Goal: Task Accomplishment & Management: Manage account settings

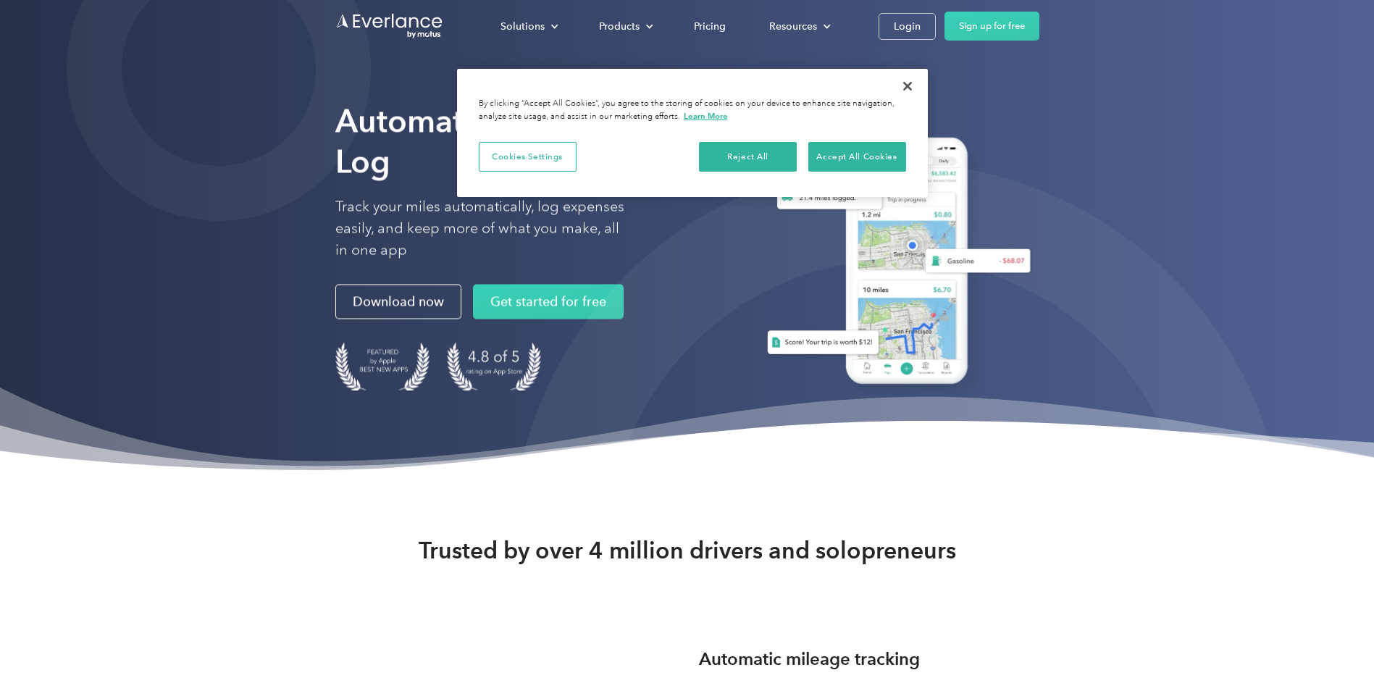
click at [898, 11] on div "Solutions For companies Easy vehicle reimbursements For self-employed Maximize …" at bounding box center [687, 26] width 704 height 52
click at [902, 24] on div "Login" at bounding box center [907, 26] width 27 height 18
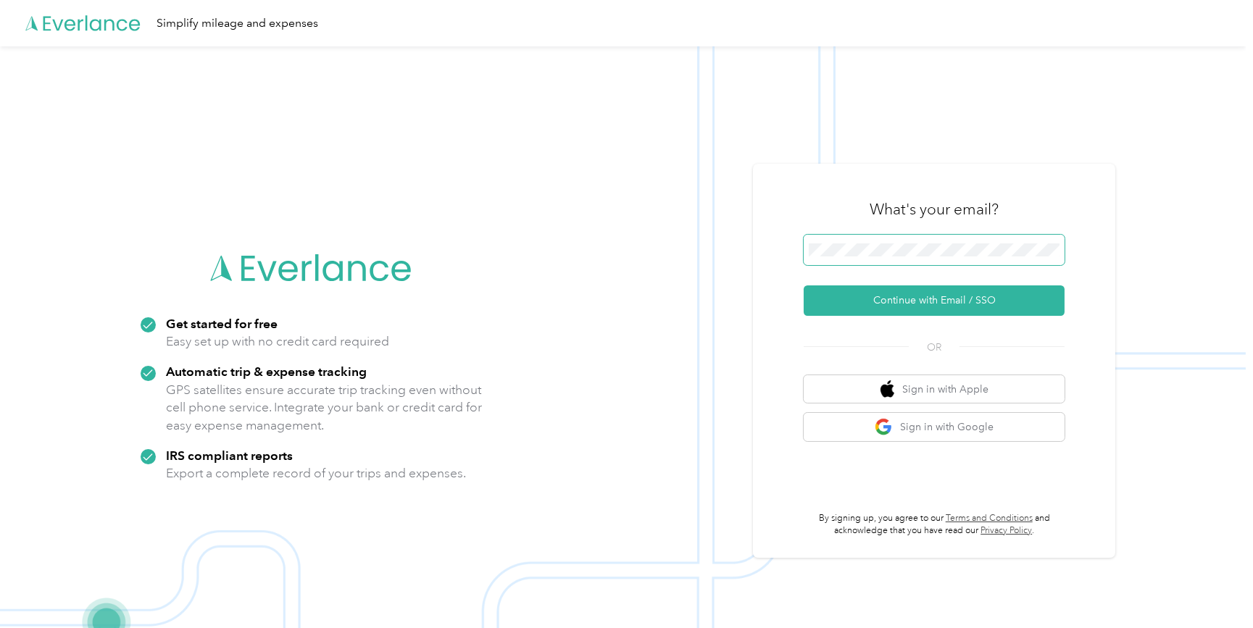
click at [856, 238] on span at bounding box center [934, 250] width 261 height 30
click at [873, 297] on button "Continue with Email / SSO" at bounding box center [934, 300] width 261 height 30
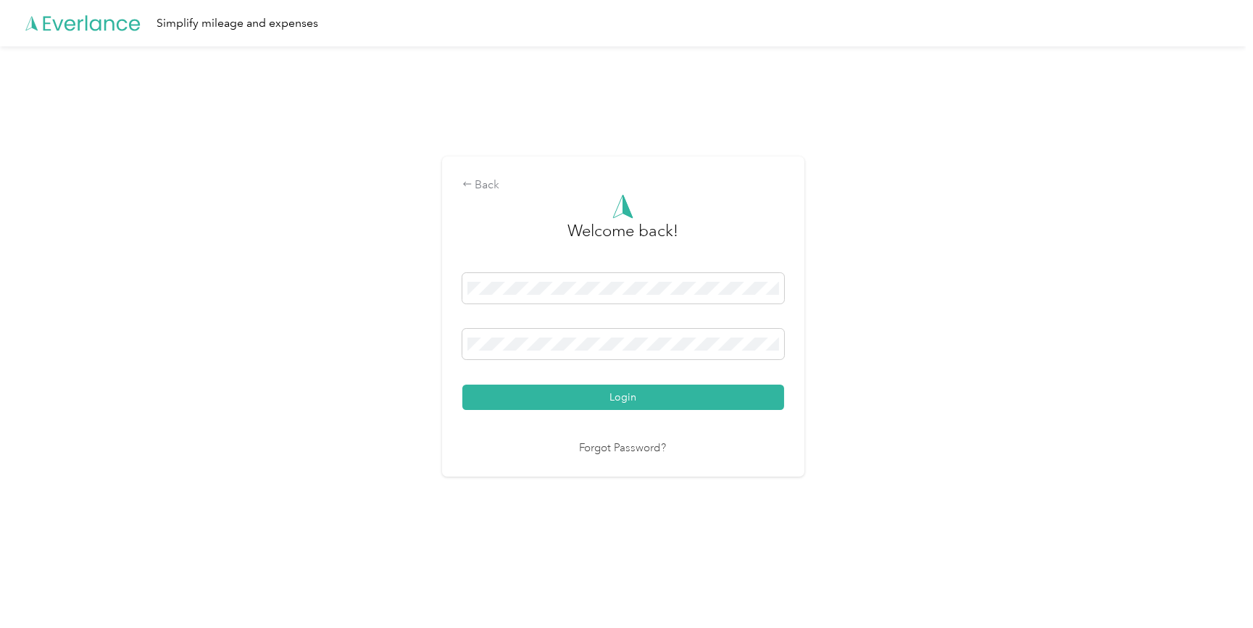
click at [611, 399] on button "Login" at bounding box center [623, 397] width 322 height 25
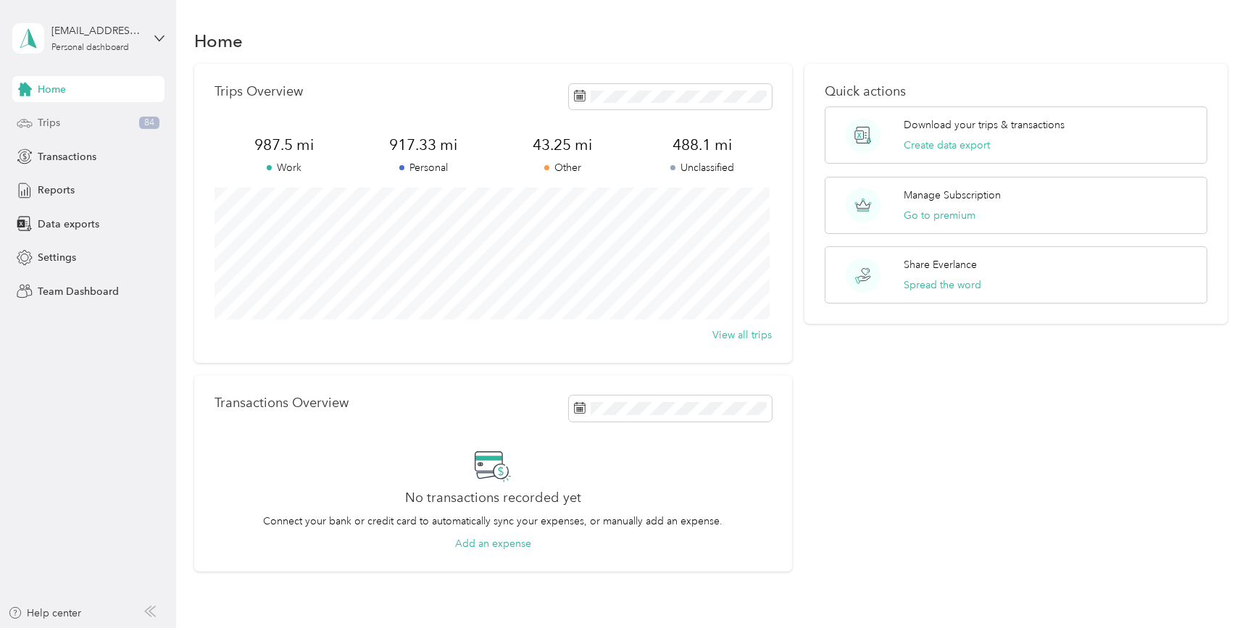
drag, startPoint x: 79, startPoint y: 128, endPoint x: 133, endPoint y: 129, distance: 54.4
click at [79, 127] on div "Trips 84" at bounding box center [88, 123] width 152 height 26
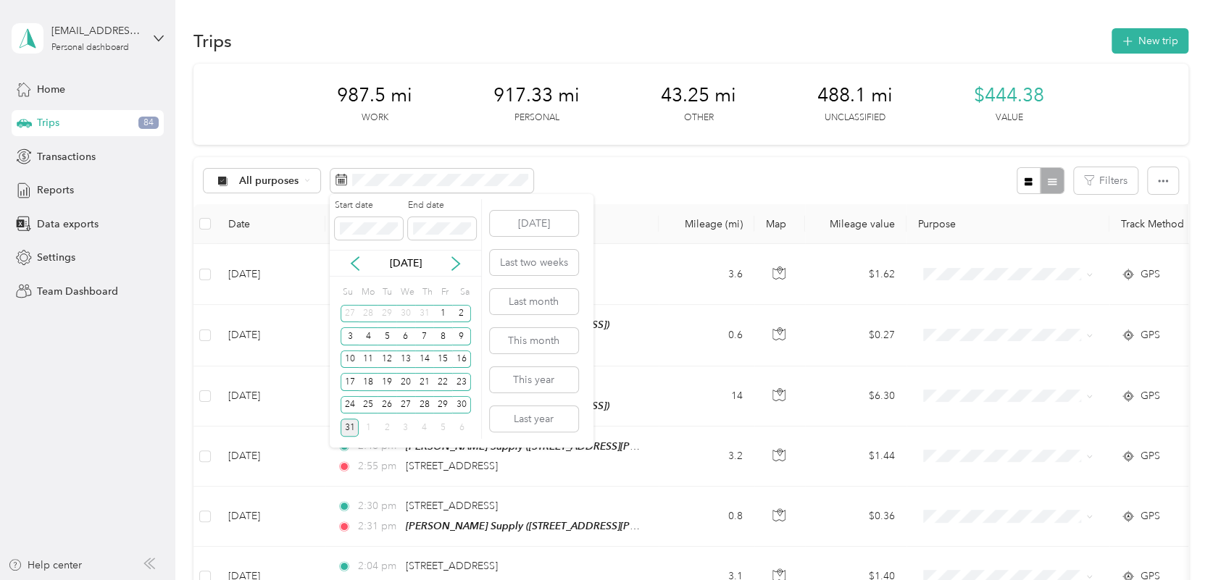
drag, startPoint x: 461, startPoint y: 354, endPoint x: 464, endPoint y: 291, distance: 62.4
click at [460, 354] on div "16" at bounding box center [461, 360] width 19 height 18
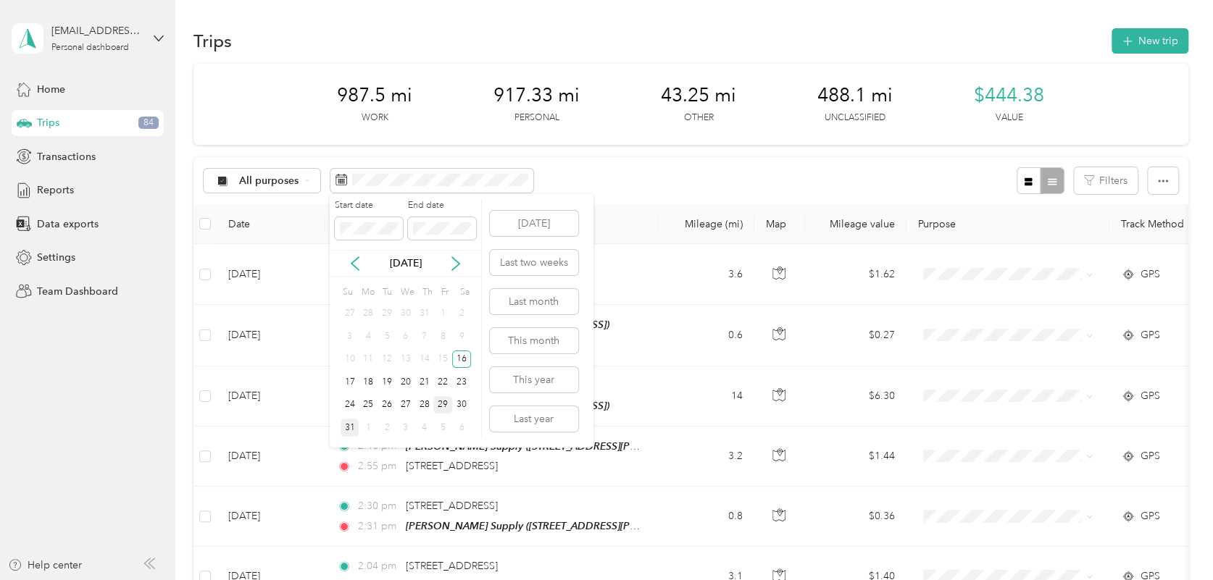
drag, startPoint x: 445, startPoint y: 404, endPoint x: 447, endPoint y: 396, distance: 8.3
click at [445, 404] on div "29" at bounding box center [442, 405] width 19 height 18
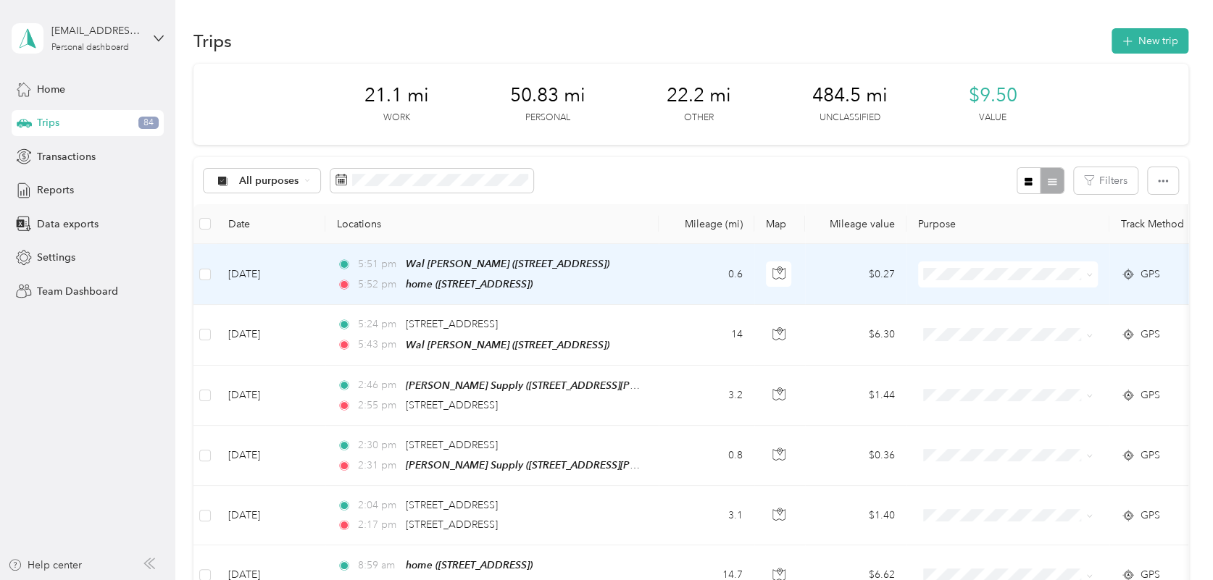
click at [212, 271] on td at bounding box center [204, 274] width 23 height 61
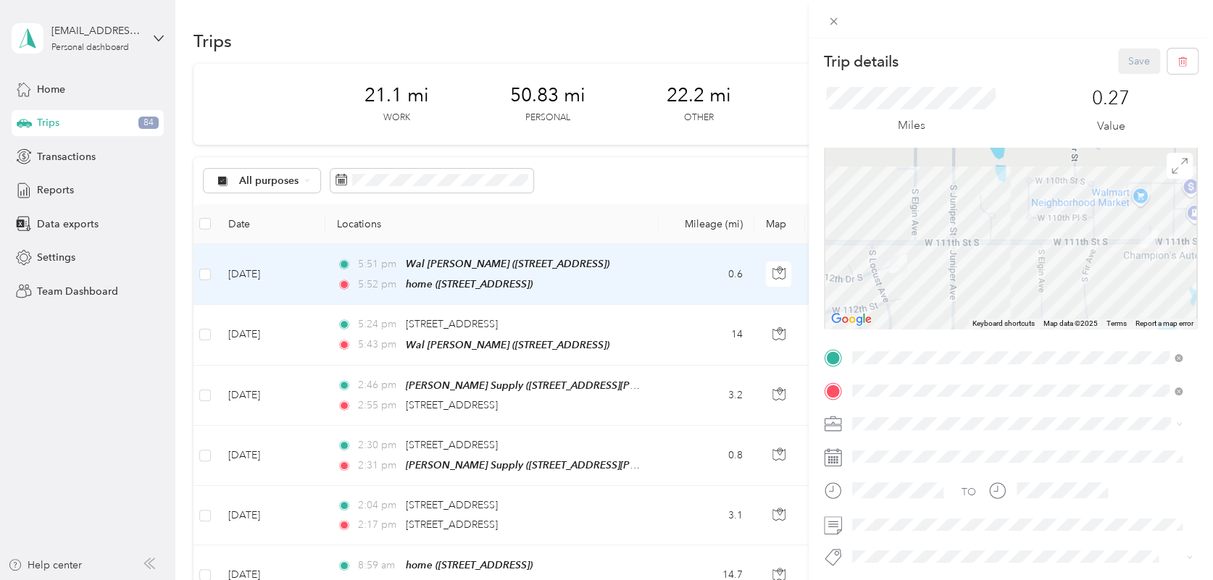
drag, startPoint x: 644, startPoint y: 218, endPoint x: 654, endPoint y: 218, distance: 10.1
click at [644, 217] on div "Trip details Save This trip cannot be edited because it is either under review,…" at bounding box center [606, 290] width 1213 height 580
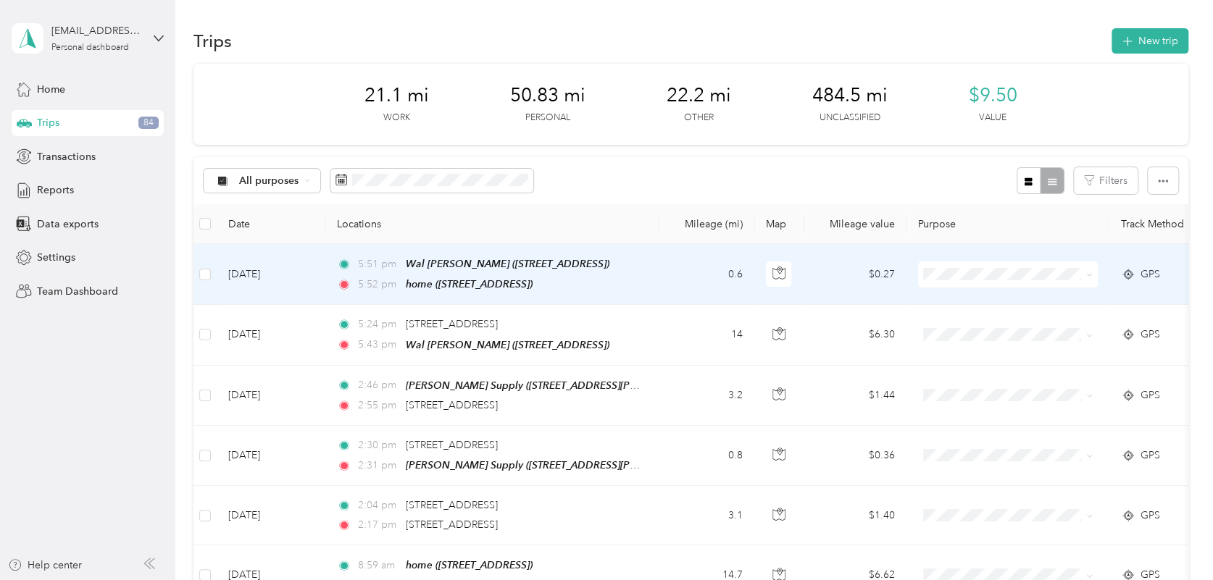
click at [951, 322] on span "Personal" at bounding box center [1007, 322] width 159 height 15
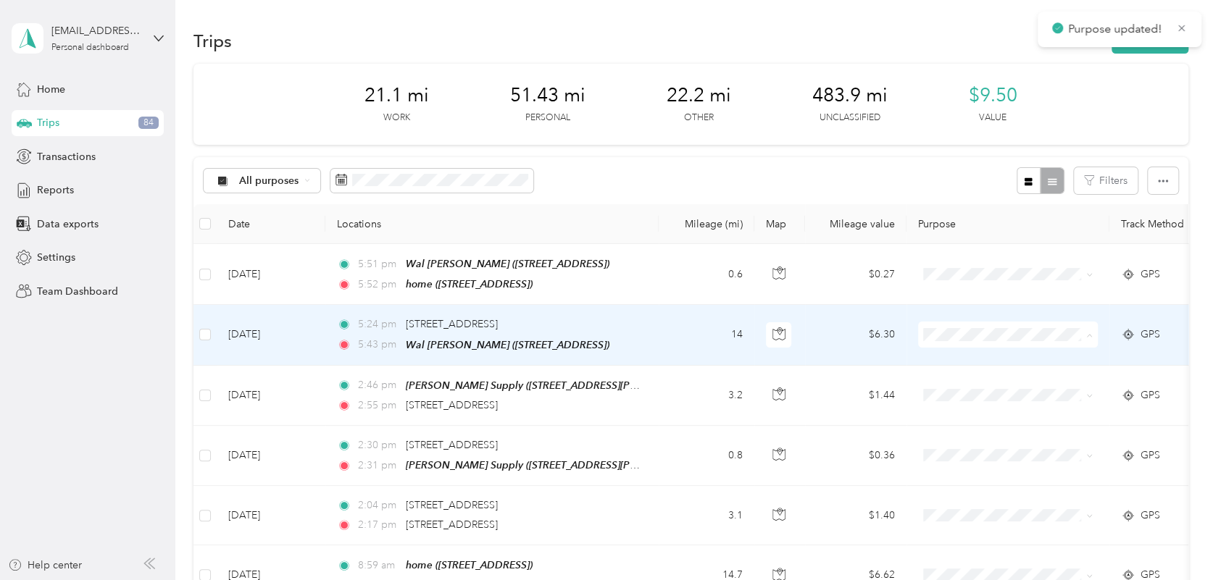
click at [960, 379] on span "Personal" at bounding box center [1021, 384] width 134 height 15
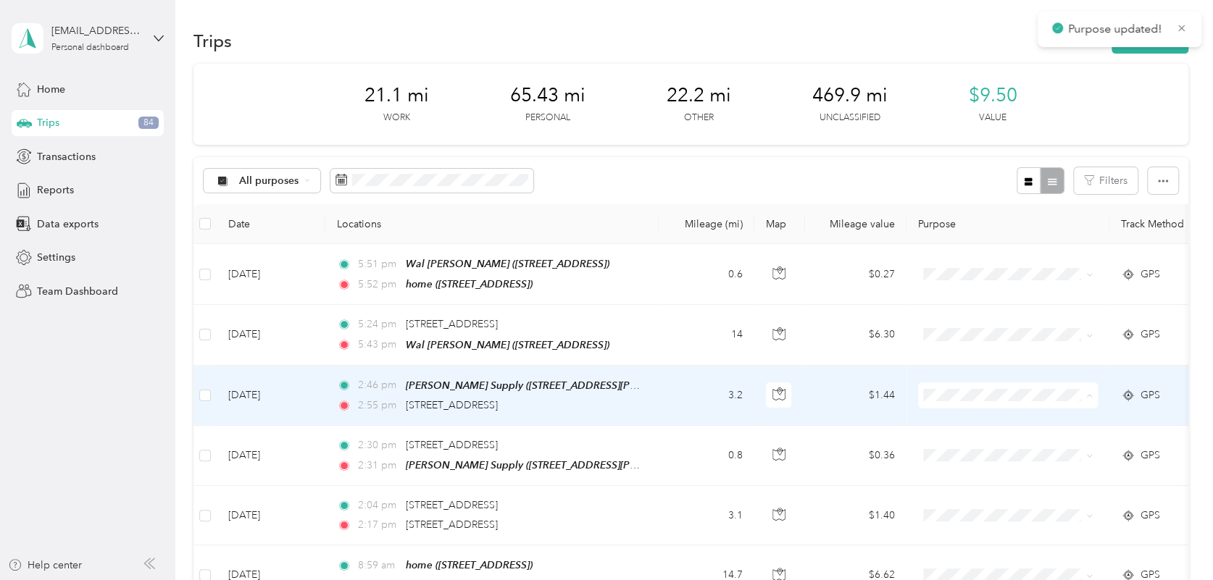
click at [958, 183] on span "Work" at bounding box center [1021, 187] width 134 height 15
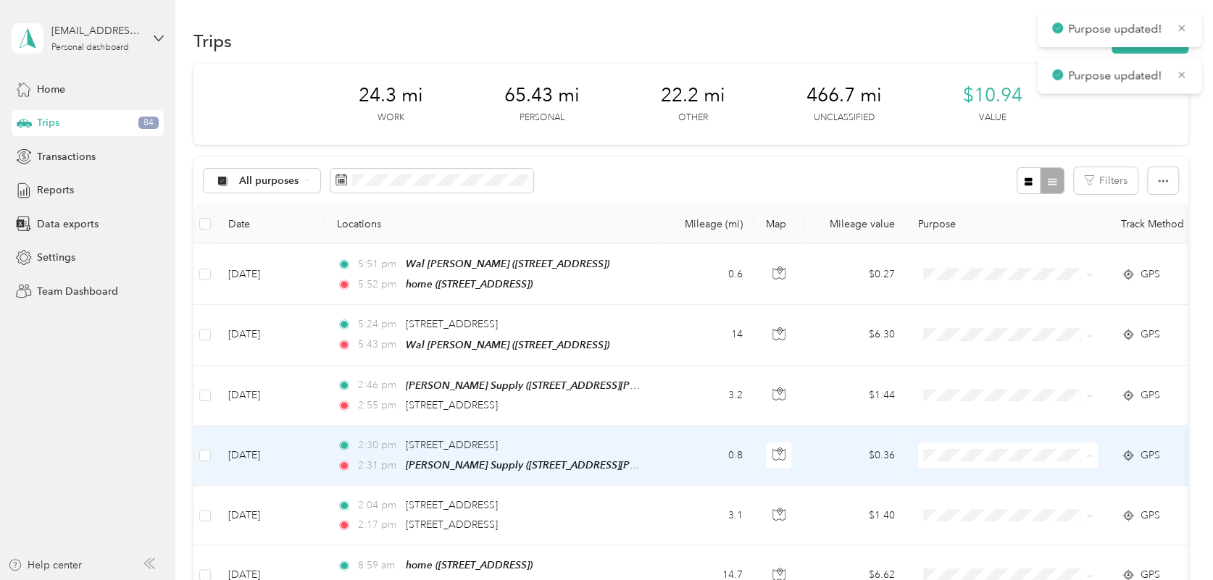
click at [954, 247] on span "Work" at bounding box center [1021, 247] width 134 height 15
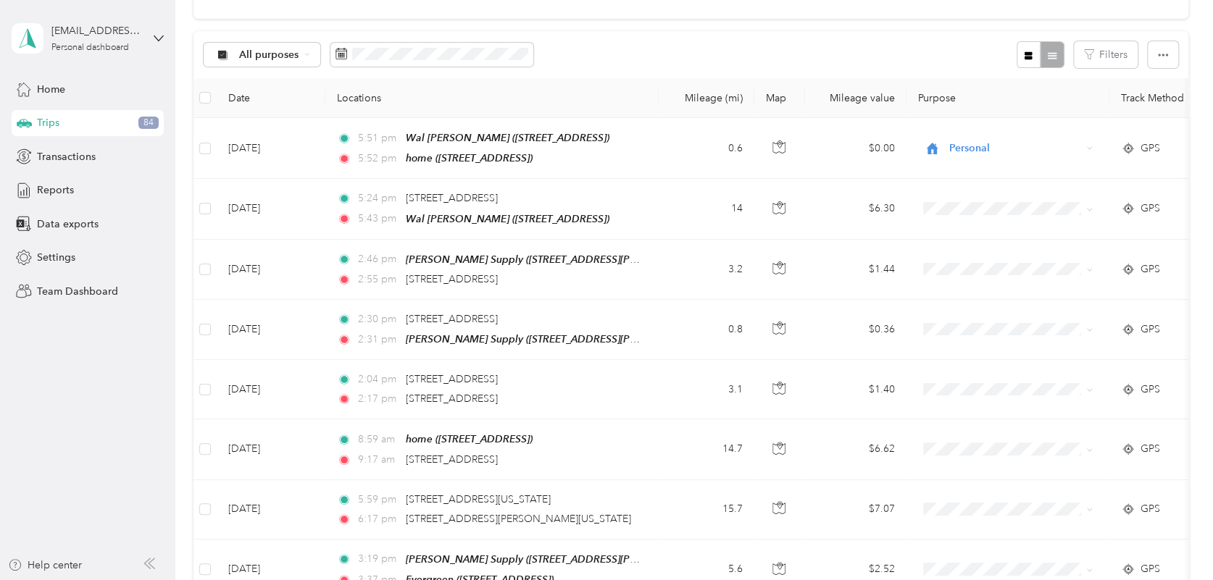
scroll to position [131, 0]
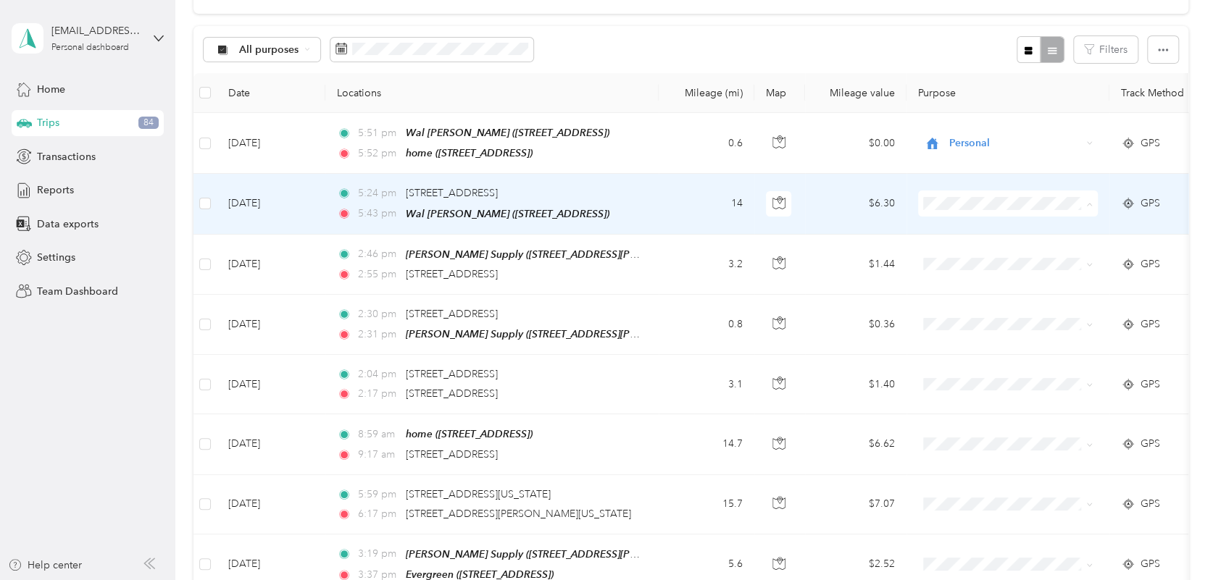
click at [964, 253] on span "Personal" at bounding box center [1021, 253] width 134 height 15
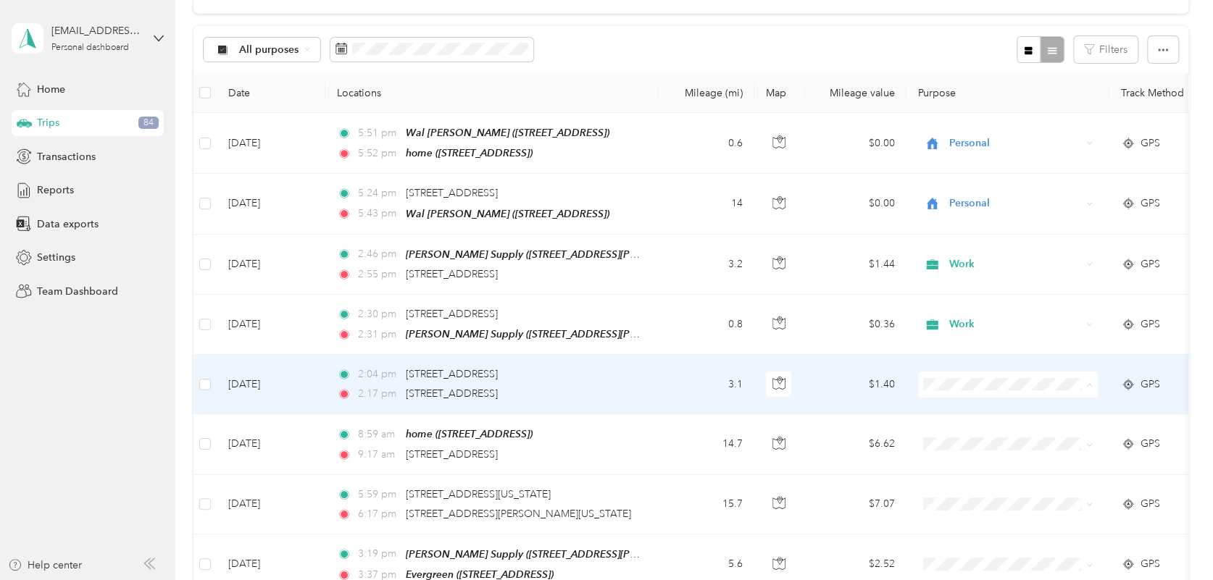
click at [964, 195] on span "Personal" at bounding box center [1021, 200] width 134 height 15
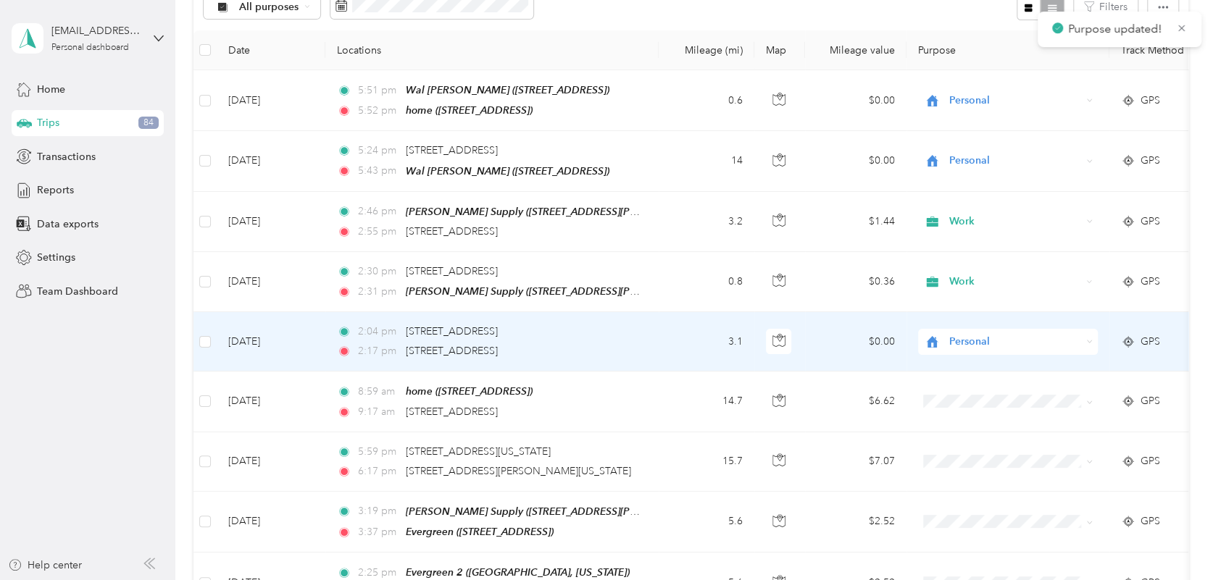
scroll to position [197, 0]
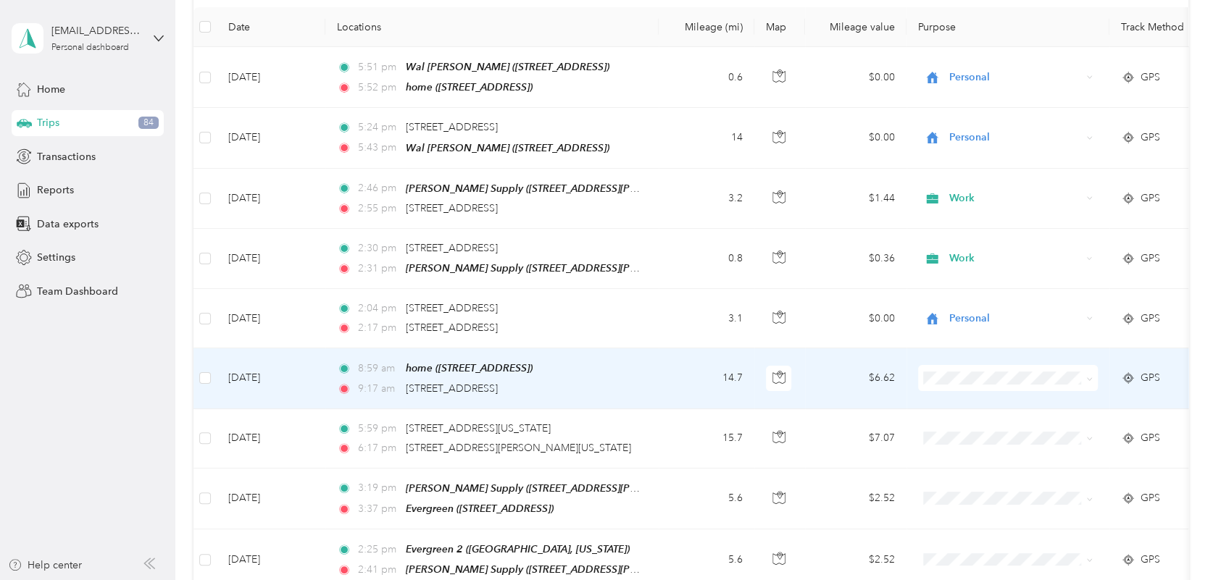
click at [972, 198] on li "Personal" at bounding box center [1008, 192] width 180 height 25
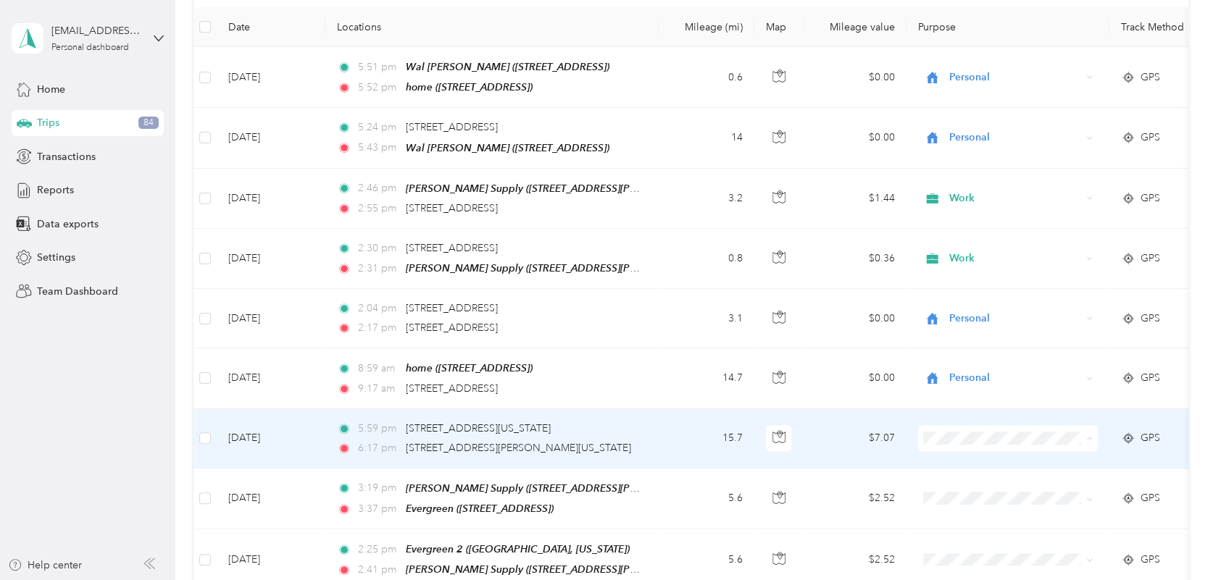
click at [1002, 259] on span "Personal" at bounding box center [1021, 253] width 134 height 15
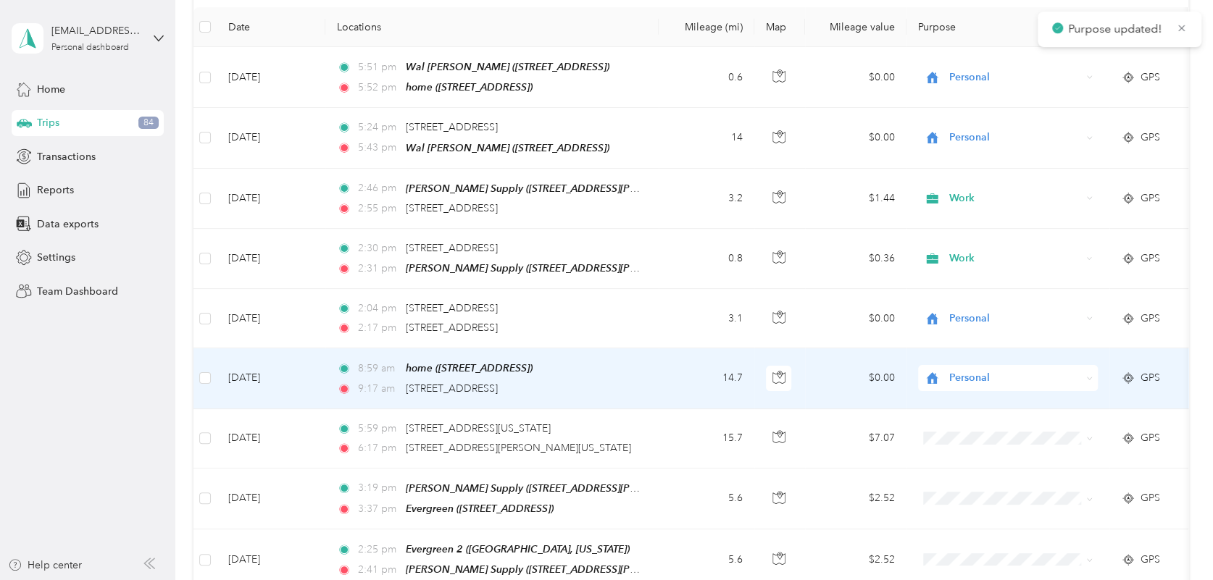
scroll to position [329, 0]
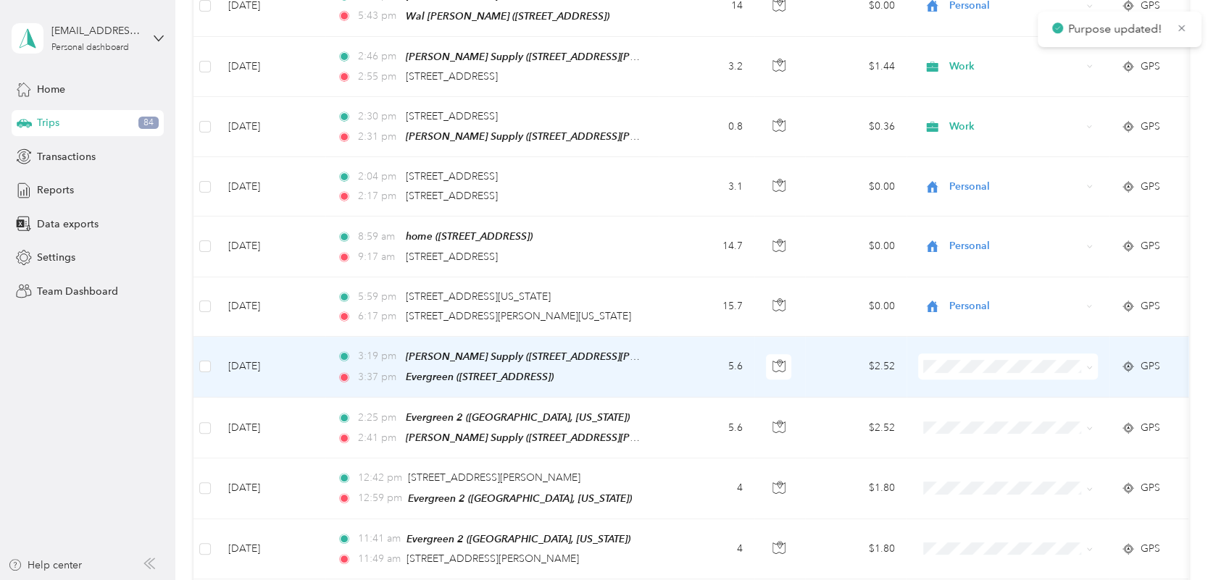
click at [980, 384] on span "Work" at bounding box center [1021, 387] width 134 height 15
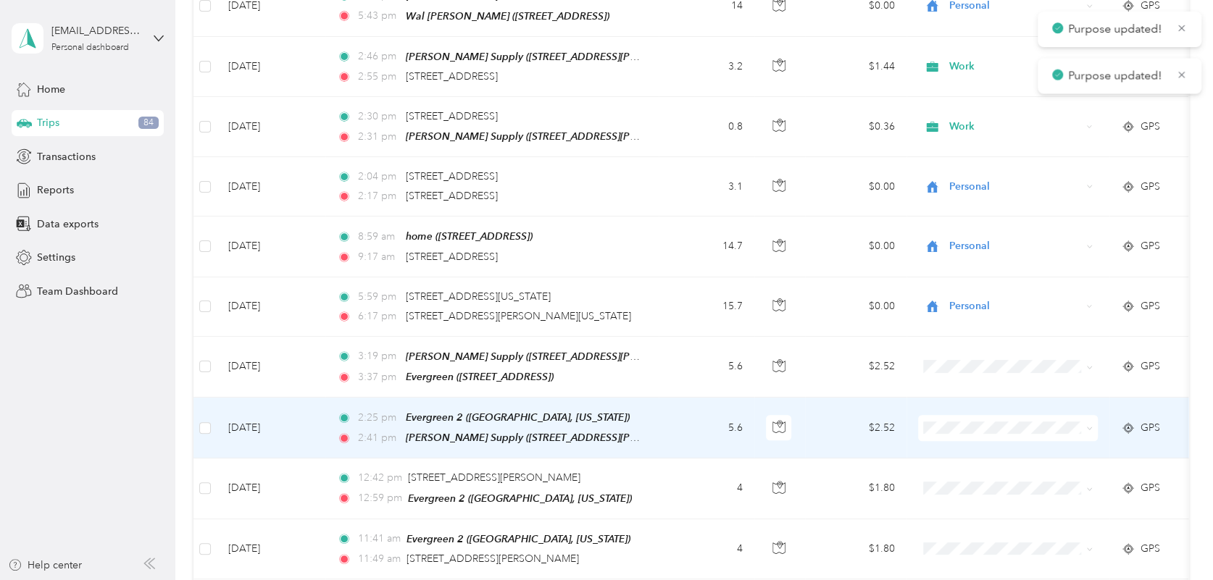
scroll to position [527, 0]
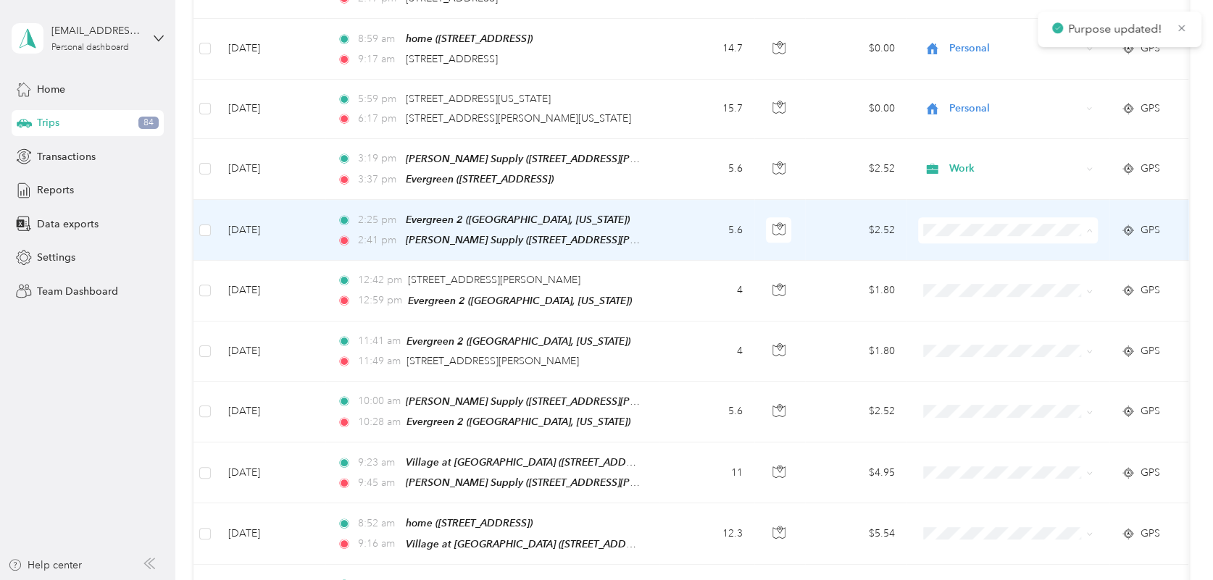
click at [959, 249] on span "Work" at bounding box center [1021, 249] width 134 height 15
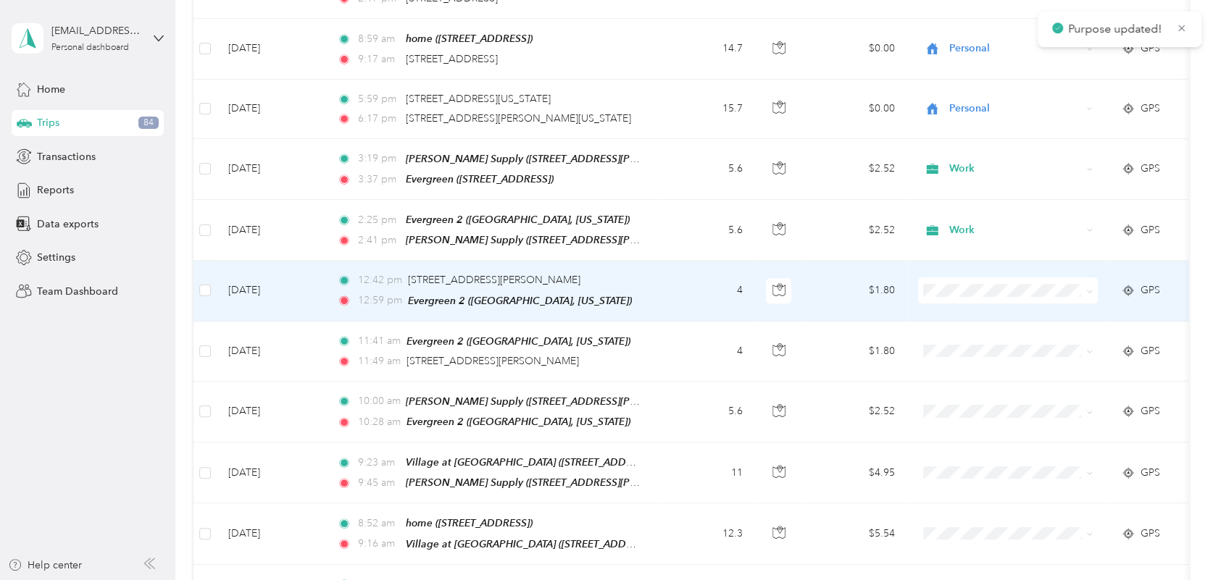
click at [944, 304] on icon at bounding box center [937, 307] width 18 height 12
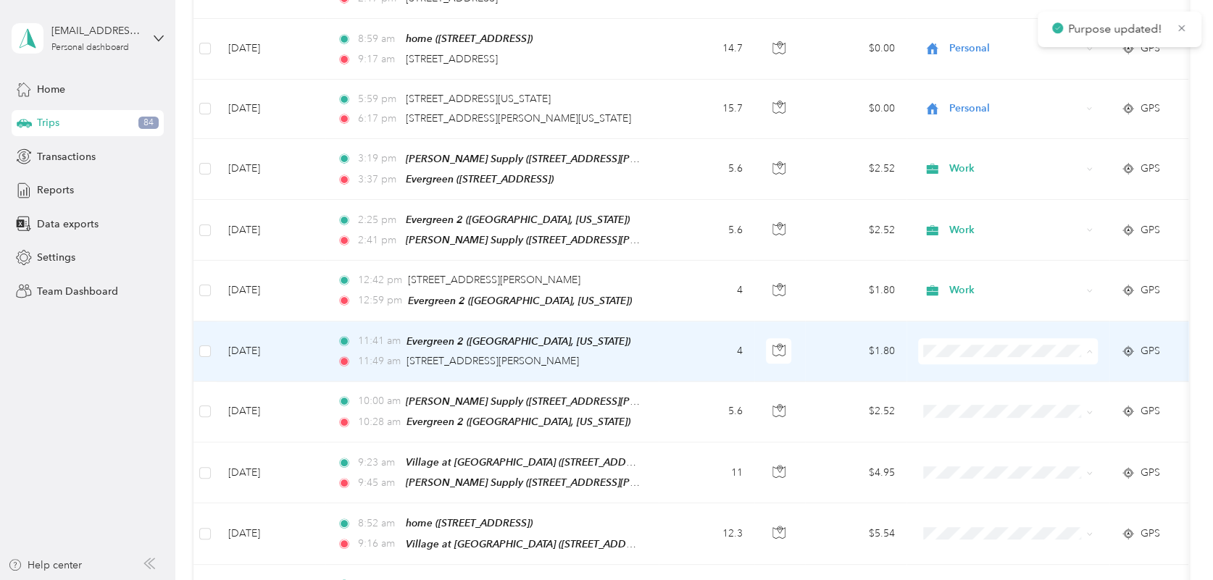
click at [941, 367] on icon at bounding box center [937, 369] width 12 height 10
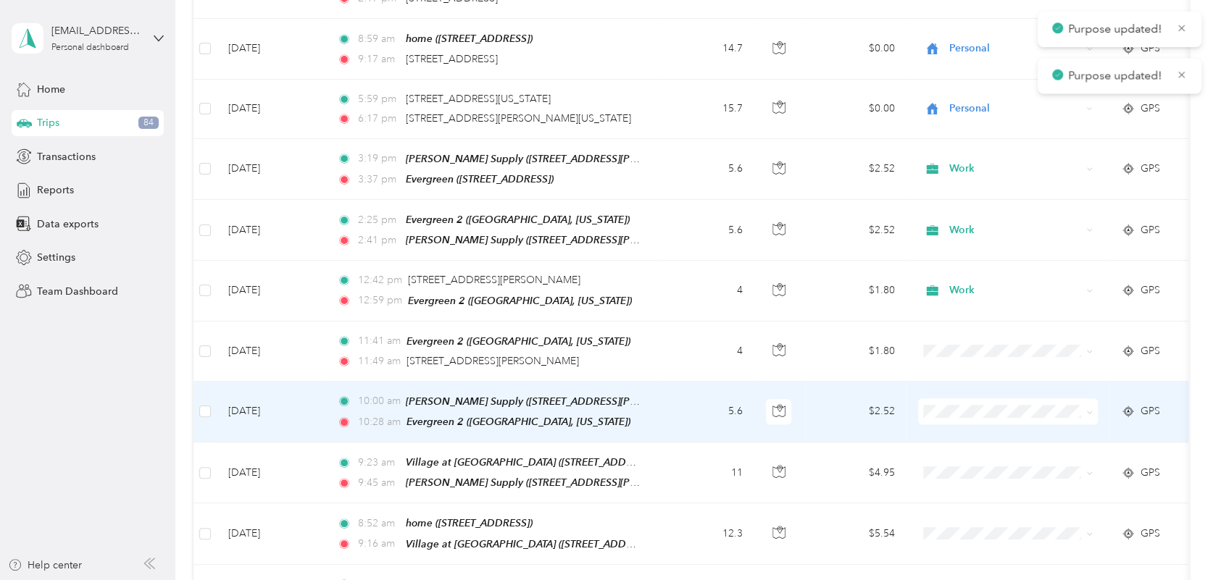
click at [927, 407] on span at bounding box center [1008, 412] width 180 height 26
click at [970, 204] on ol "Work Personal Real Estate Other Charity Medical Moving Commute" at bounding box center [1008, 282] width 180 height 203
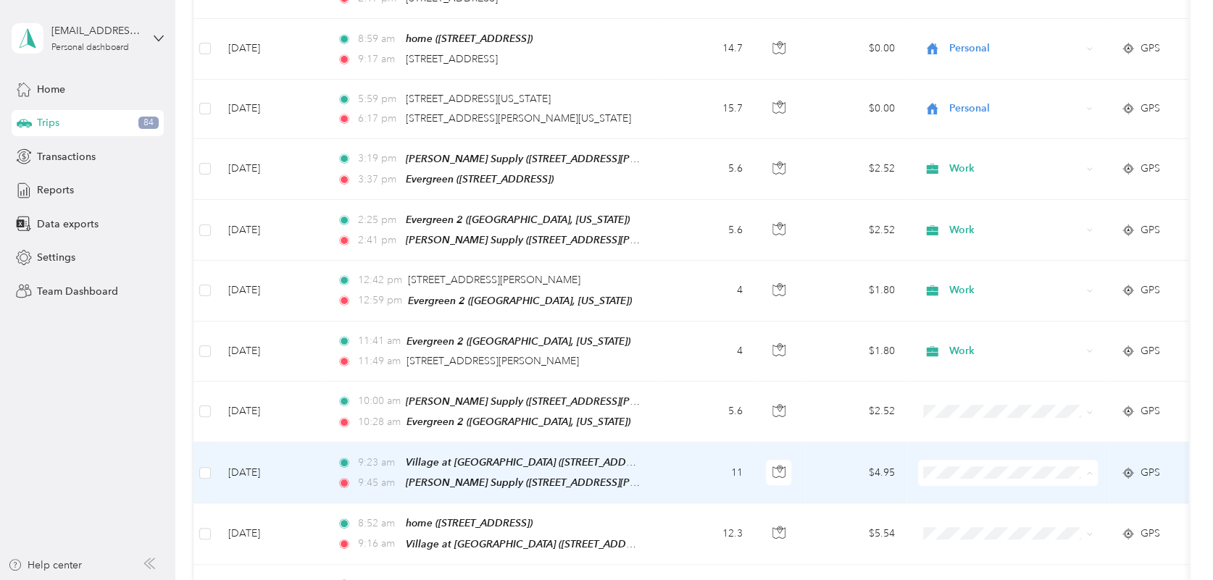
click at [965, 262] on li "Work" at bounding box center [1008, 255] width 180 height 25
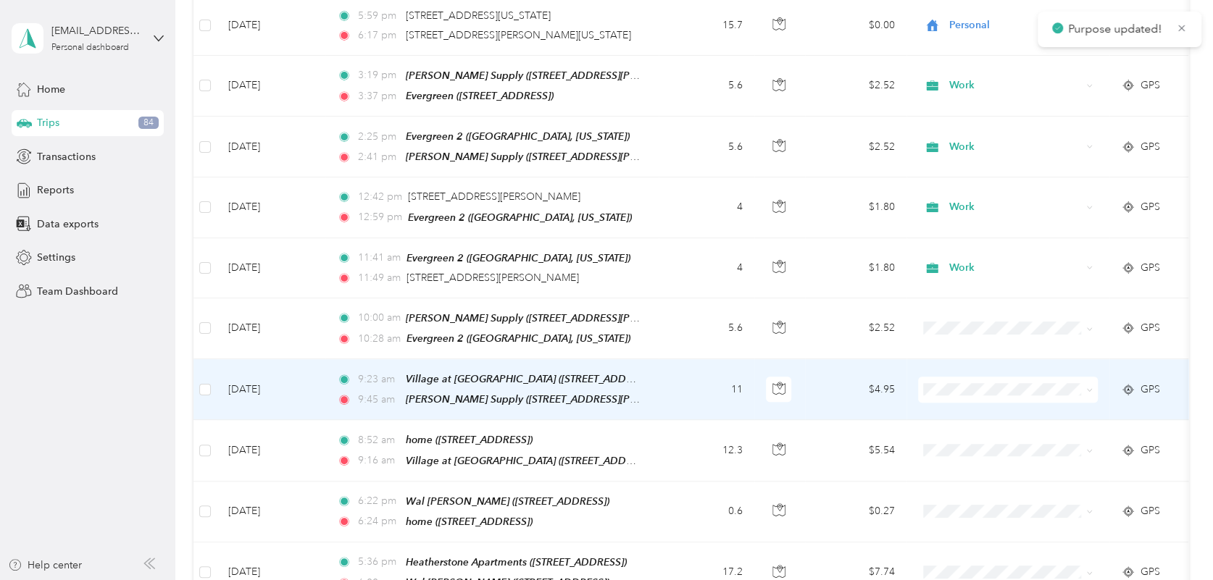
scroll to position [659, 0]
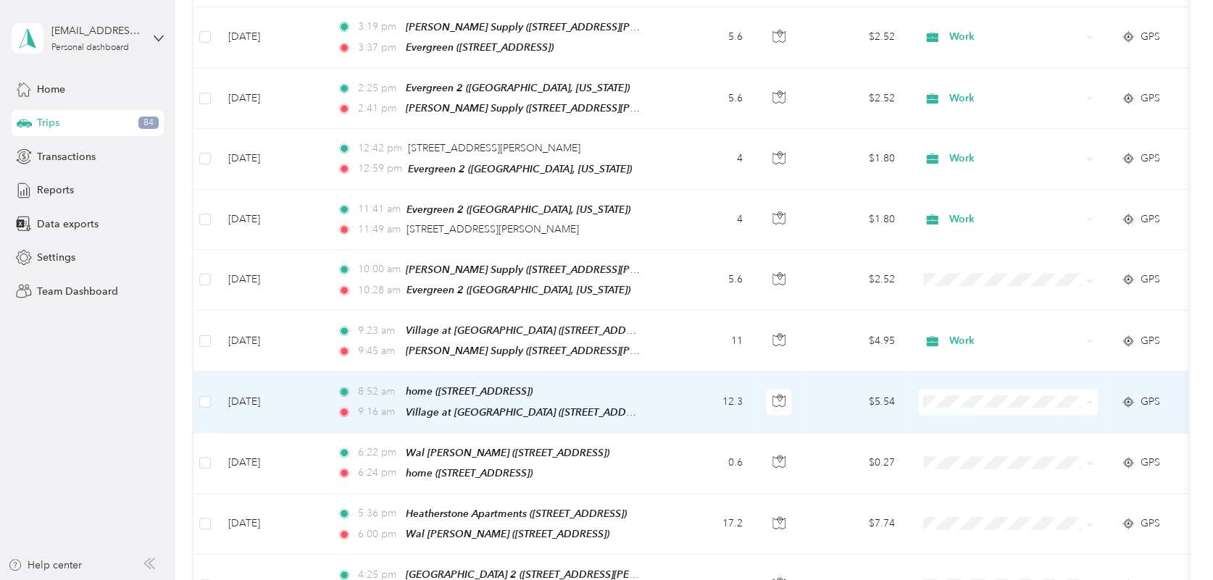
click at [967, 204] on span "Personal" at bounding box center [1021, 208] width 134 height 15
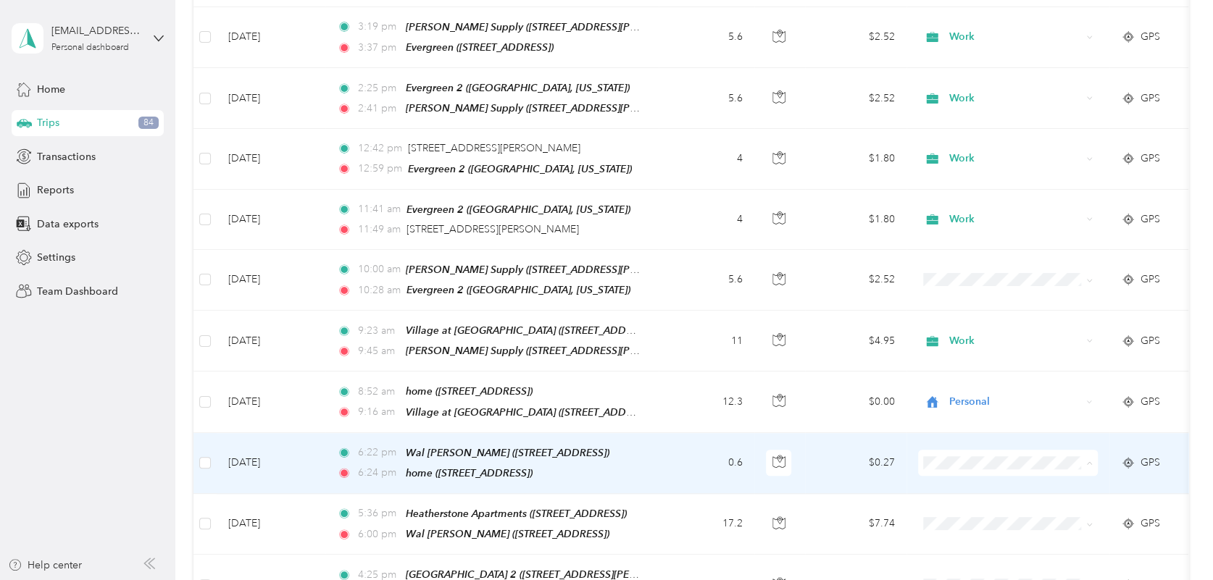
click at [964, 266] on span "Personal" at bounding box center [1021, 268] width 134 height 15
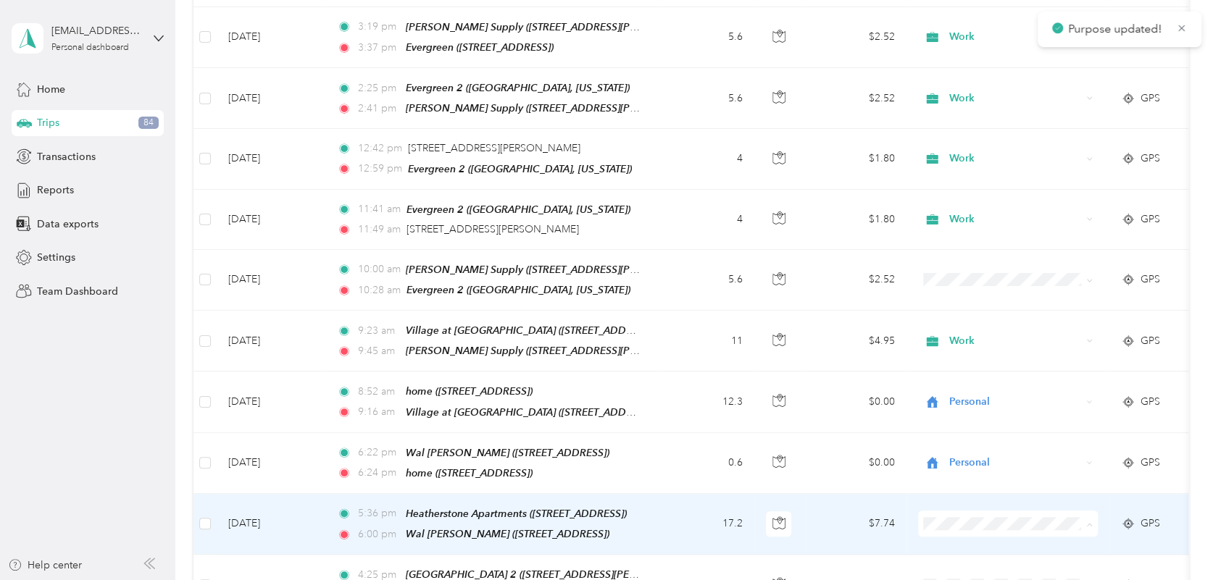
click at [977, 328] on span "Personal" at bounding box center [1021, 327] width 134 height 15
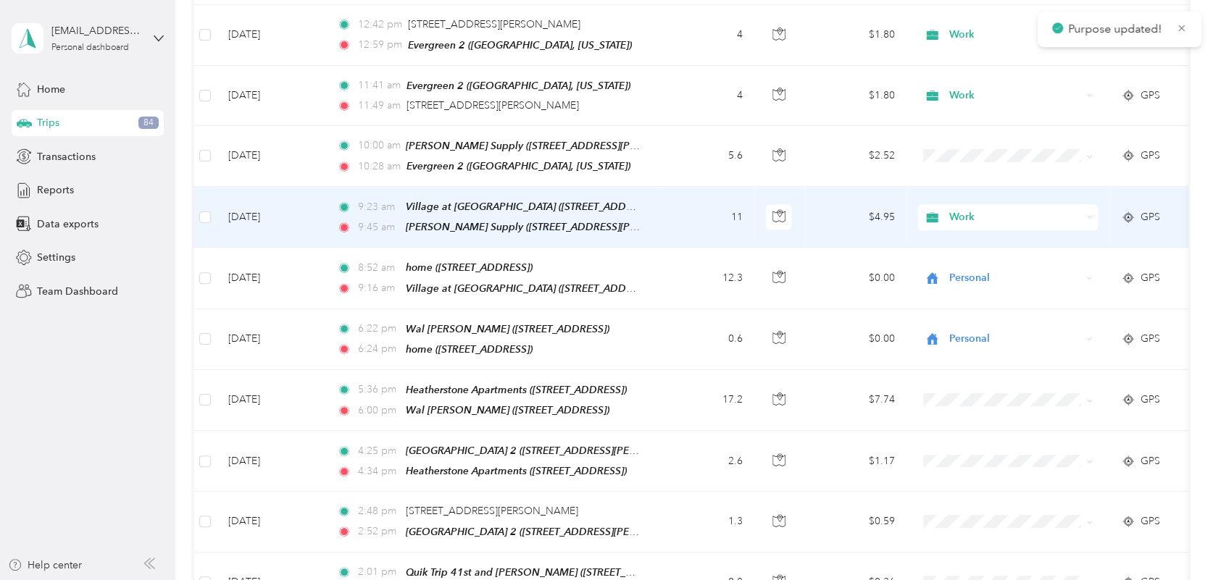
scroll to position [790, 0]
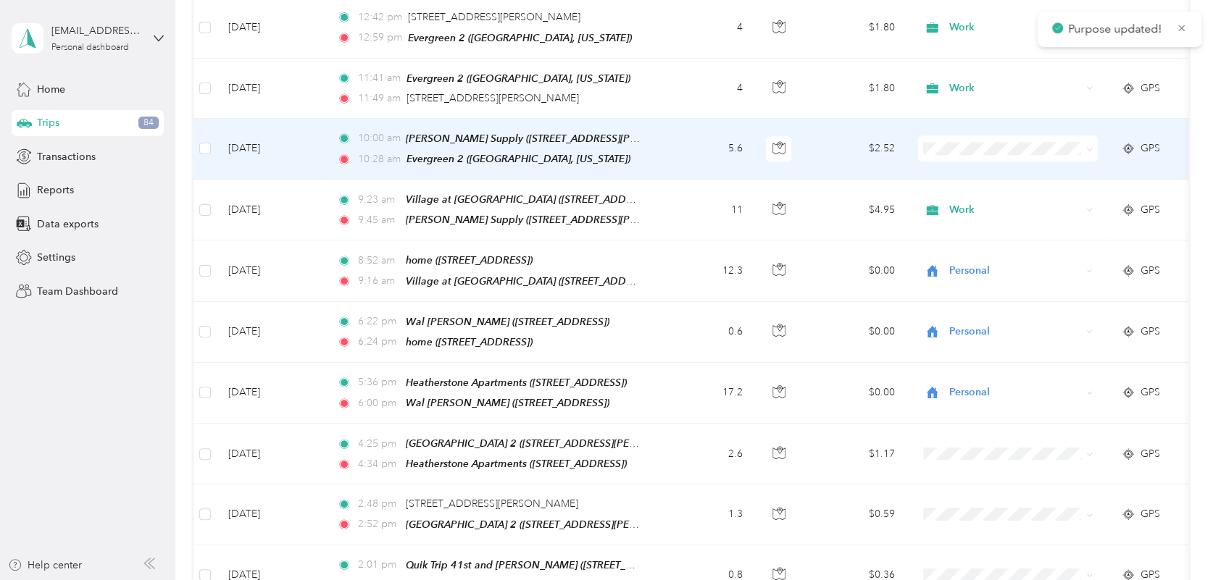
click at [956, 144] on span at bounding box center [1008, 148] width 180 height 26
click at [965, 165] on span "Work" at bounding box center [1021, 164] width 134 height 15
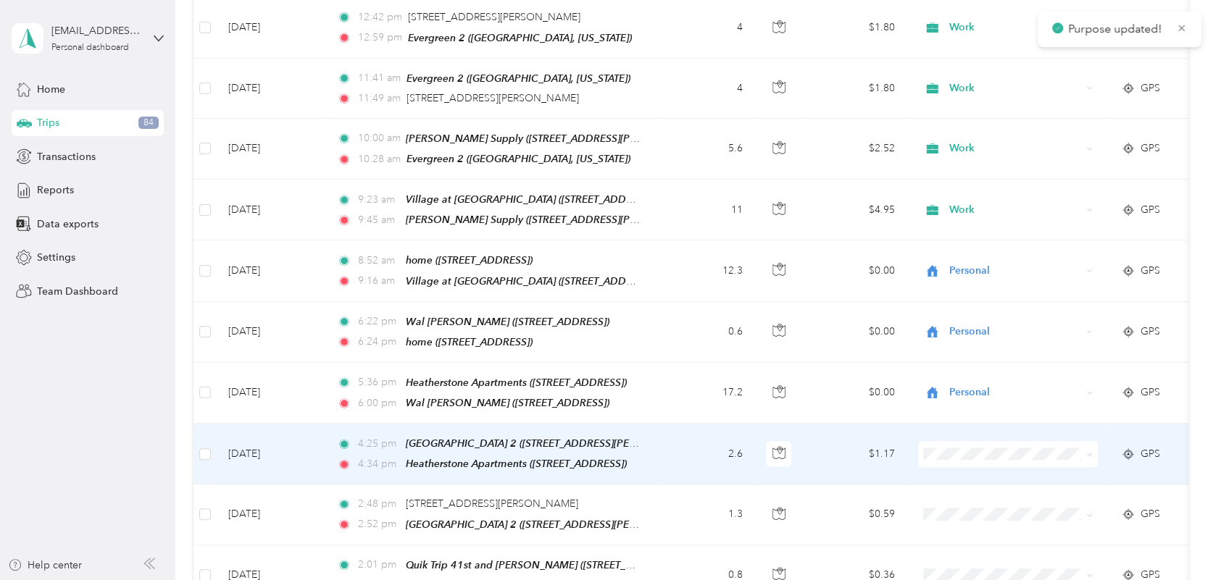
click at [938, 441] on span at bounding box center [1008, 454] width 180 height 26
click at [975, 235] on li "Work" at bounding box center [1008, 230] width 180 height 25
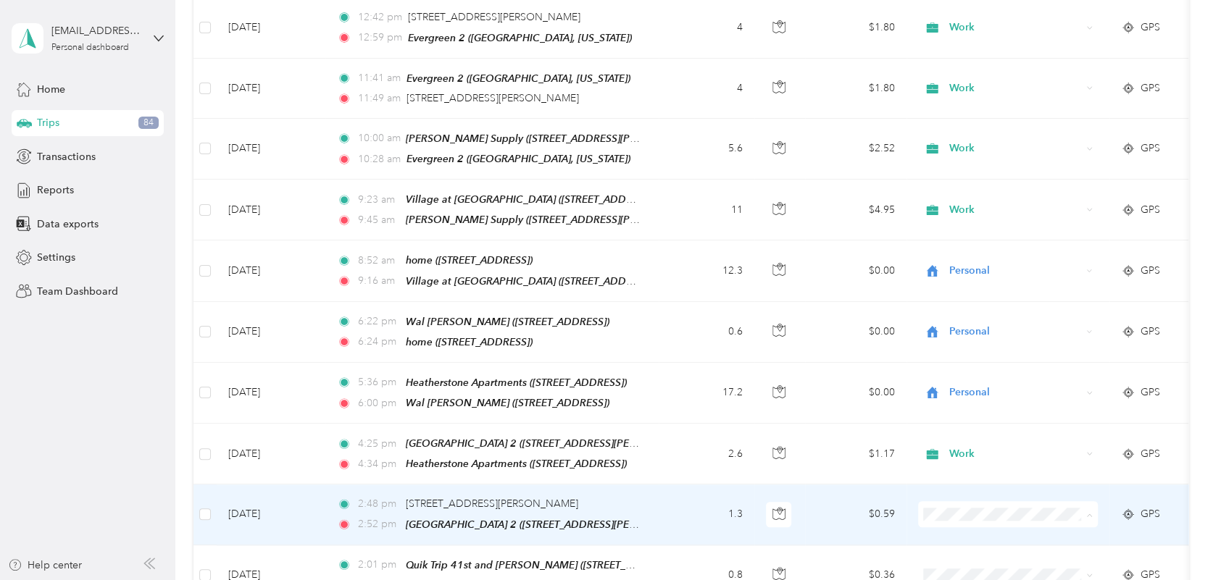
click at [978, 314] on span "Personal" at bounding box center [1021, 315] width 134 height 15
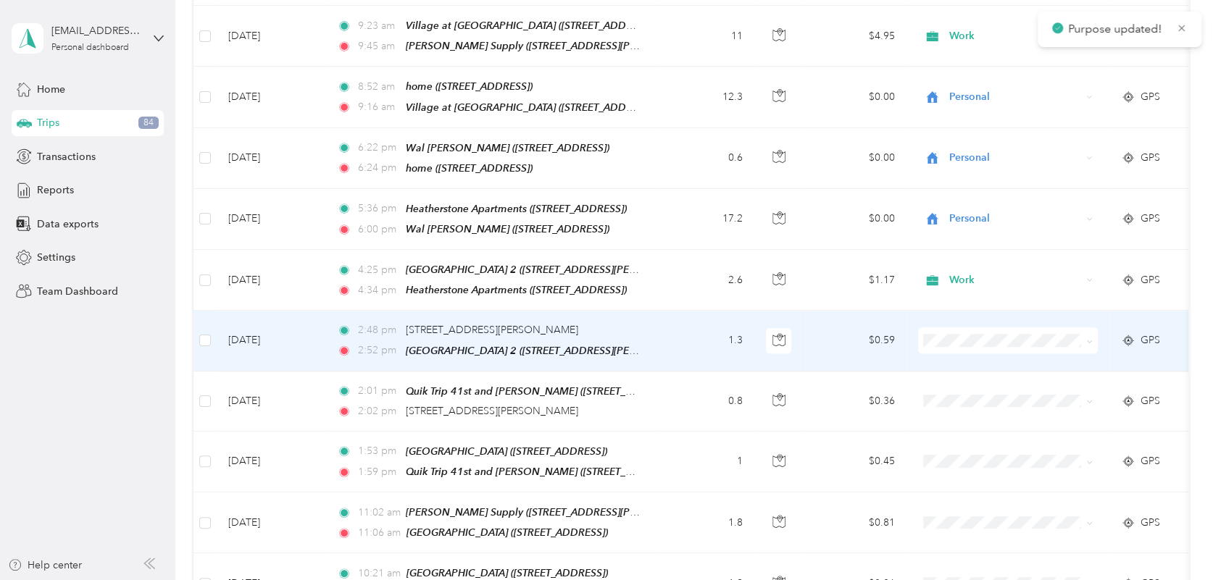
scroll to position [988, 0]
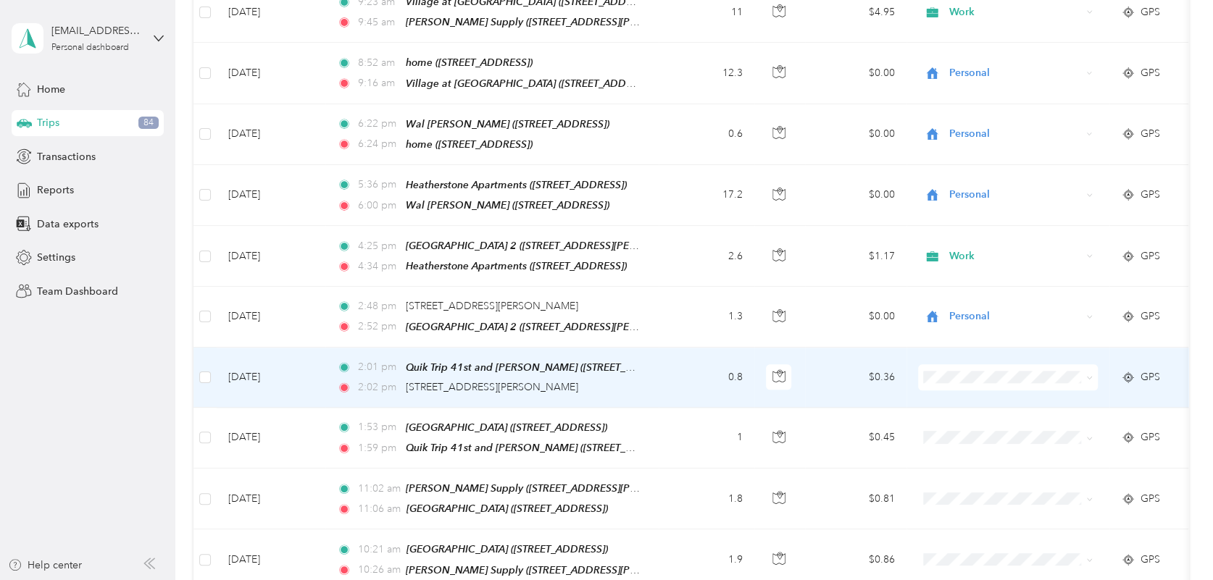
click at [954, 407] on span "Personal" at bounding box center [1021, 408] width 134 height 15
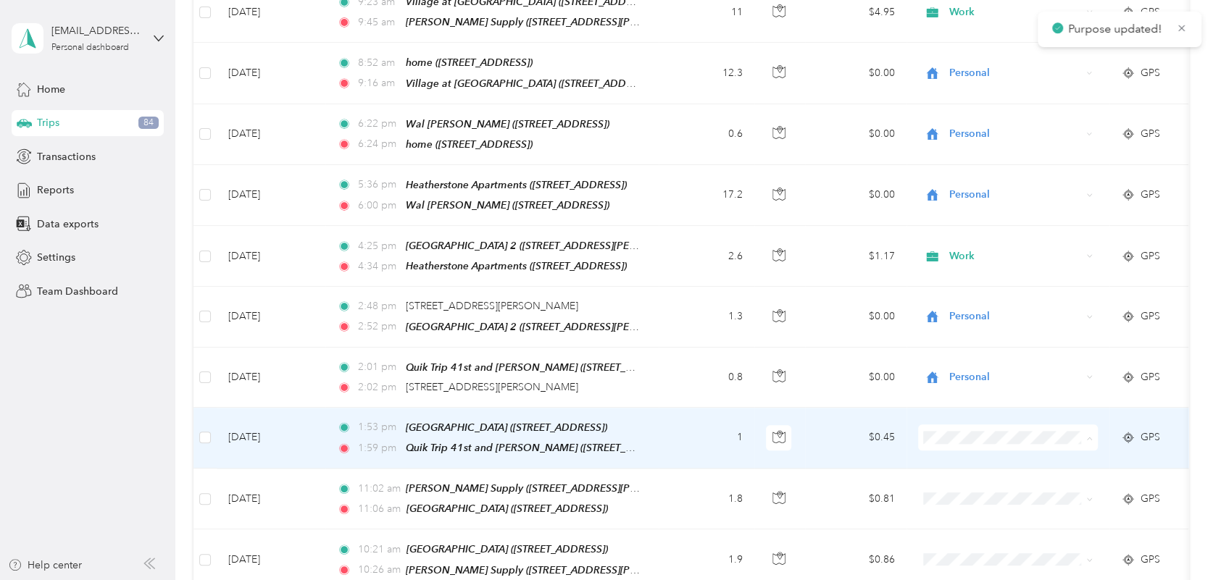
click at [972, 239] on span "Personal" at bounding box center [1021, 237] width 134 height 15
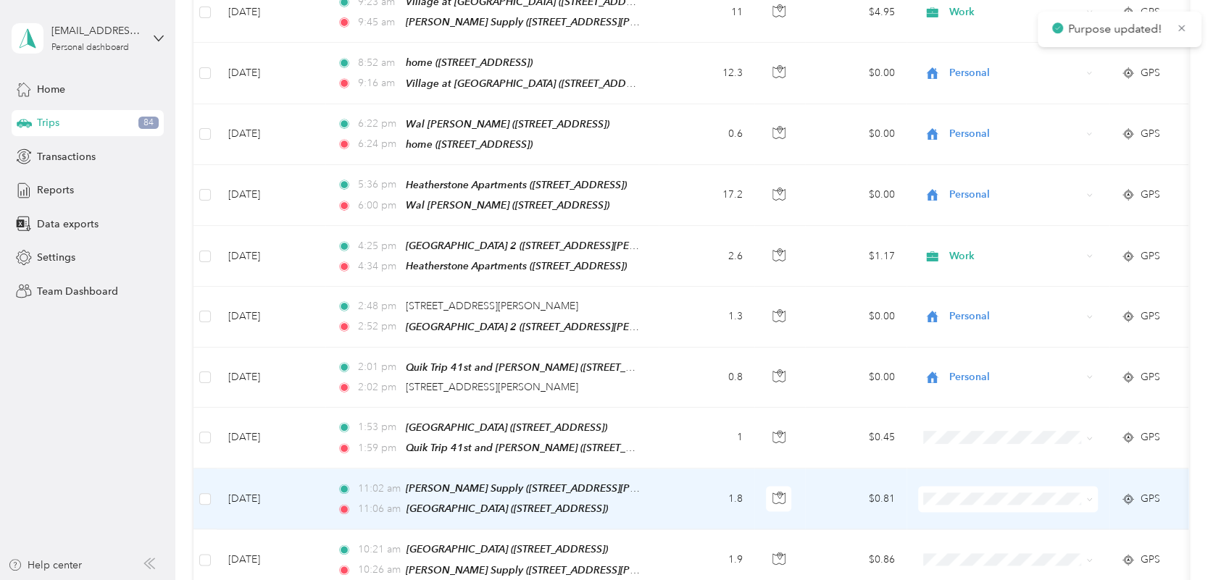
click at [934, 486] on span at bounding box center [1008, 499] width 180 height 26
click at [971, 271] on span "Work" at bounding box center [1021, 271] width 134 height 15
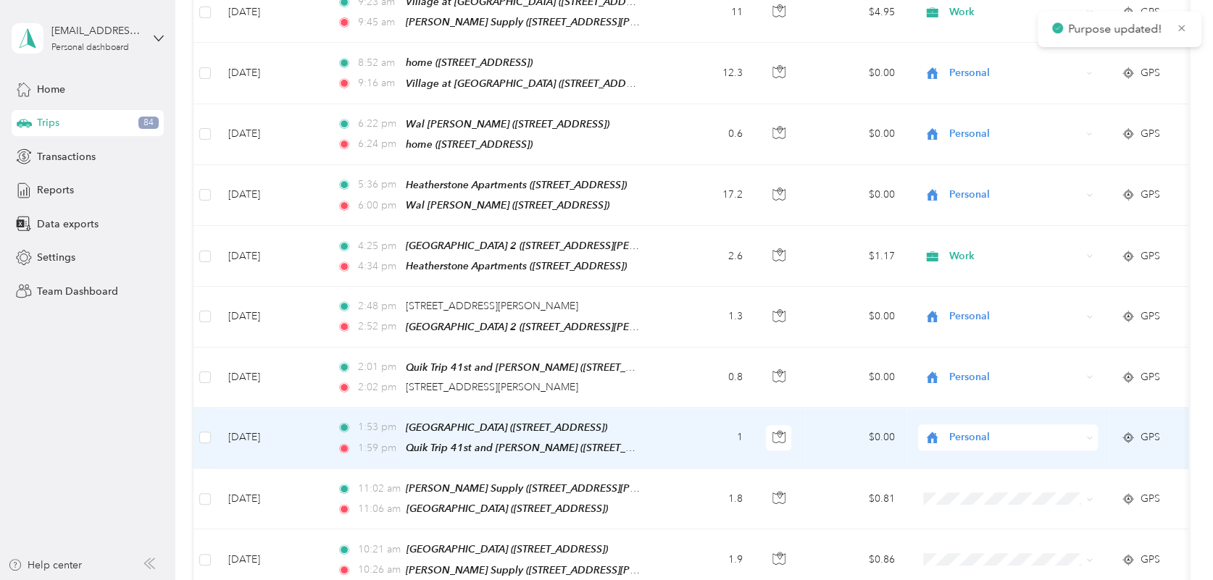
scroll to position [1185, 0]
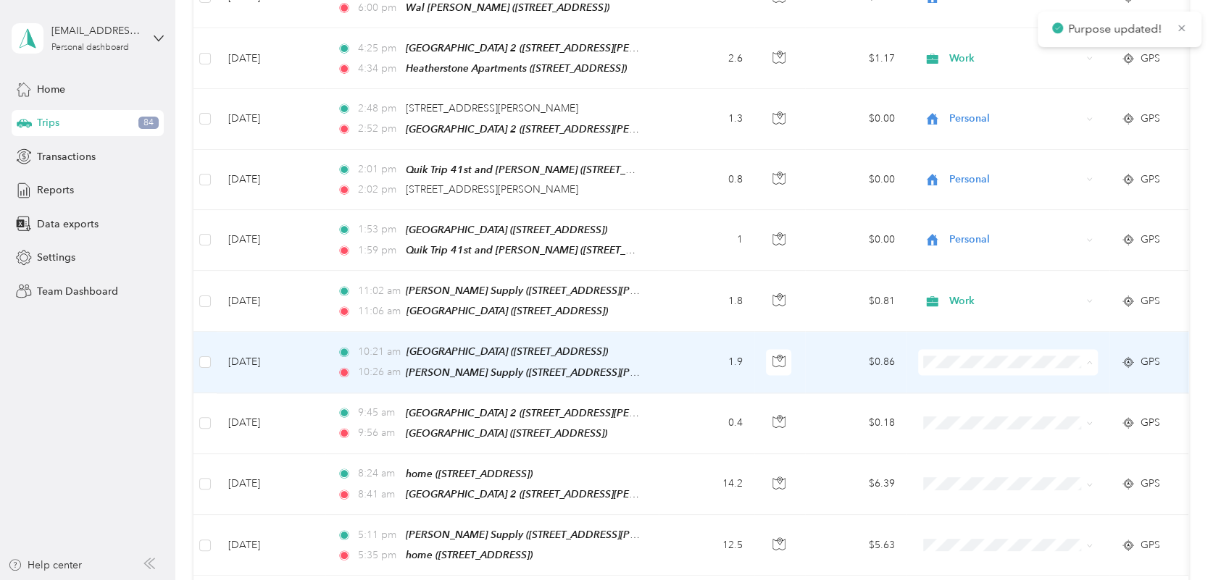
click at [939, 369] on icon at bounding box center [937, 365] width 18 height 12
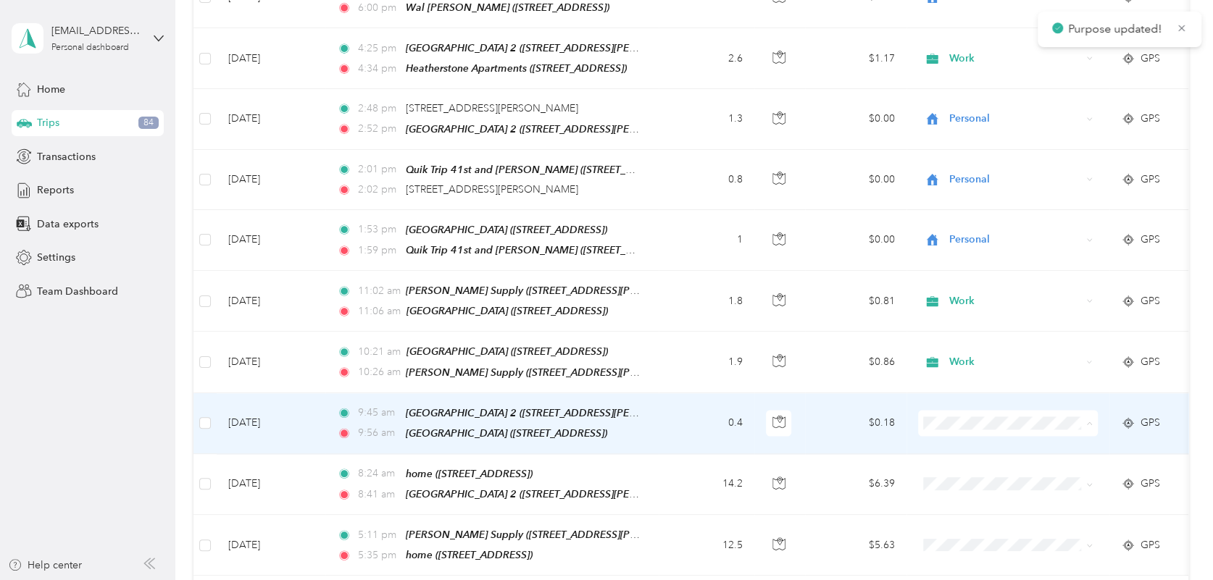
click at [970, 199] on li "Work" at bounding box center [1008, 192] width 180 height 25
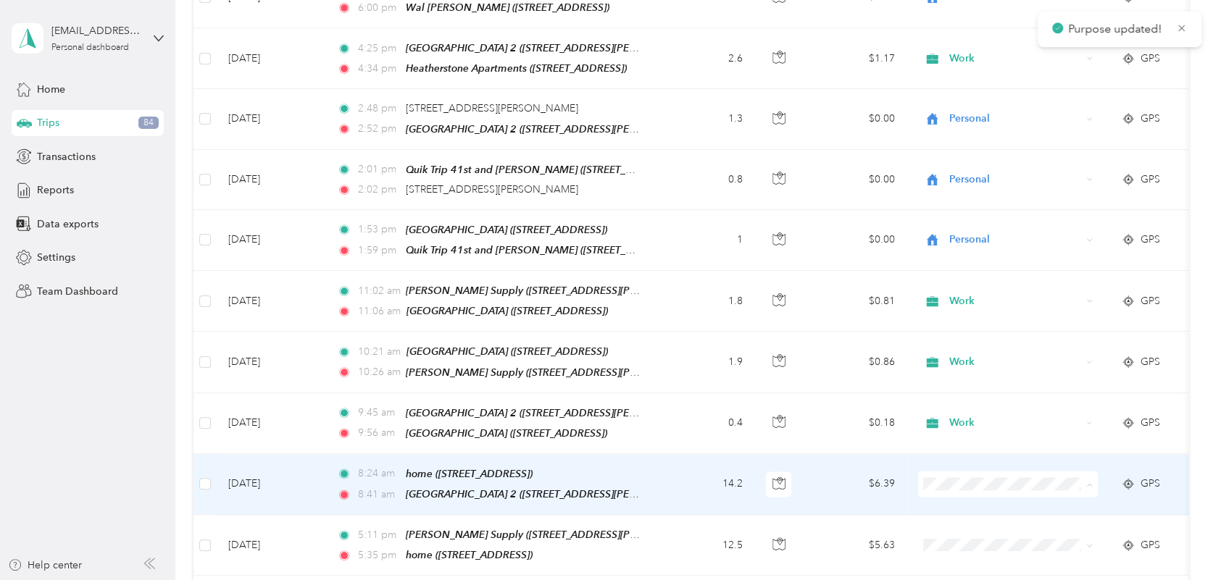
click at [969, 283] on span "Personal" at bounding box center [1021, 277] width 134 height 15
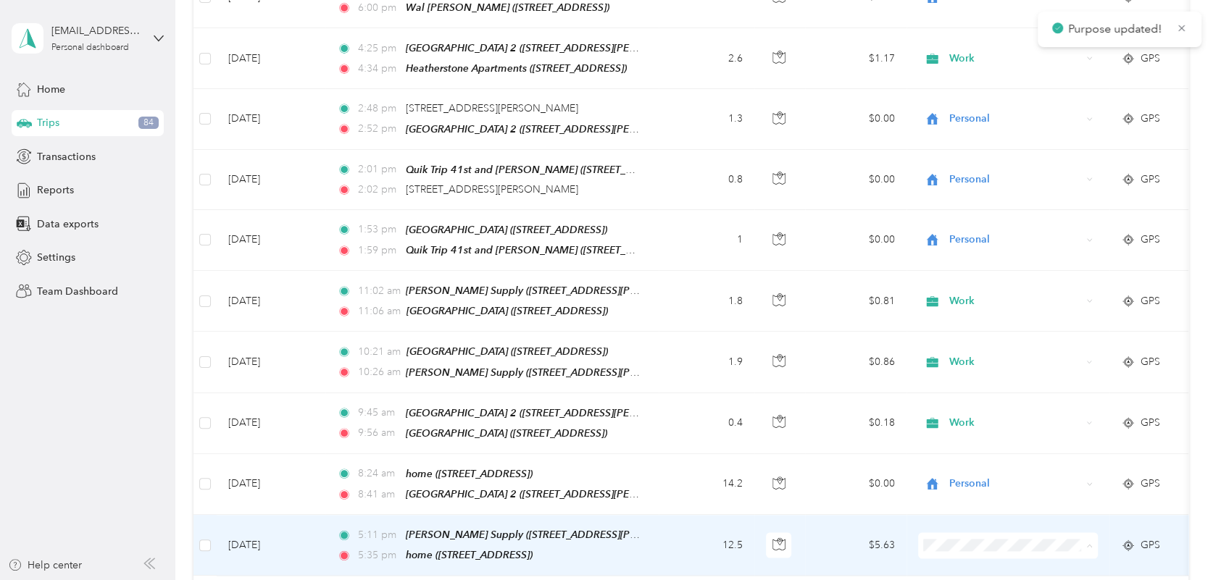
click at [971, 335] on span "Personal" at bounding box center [1021, 337] width 134 height 15
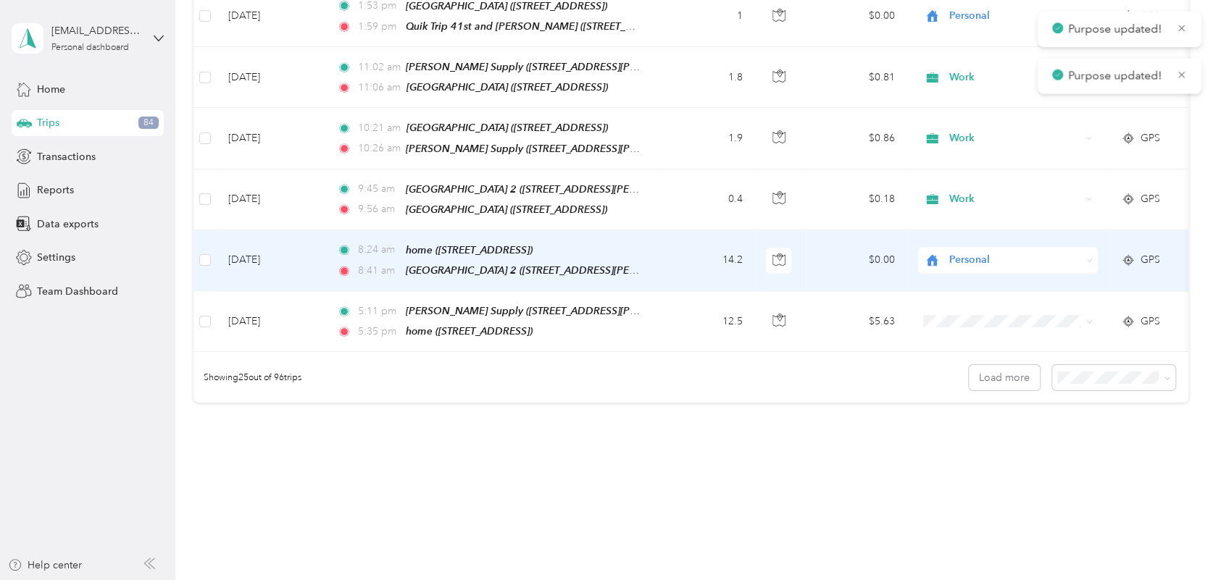
scroll to position [1412, 0]
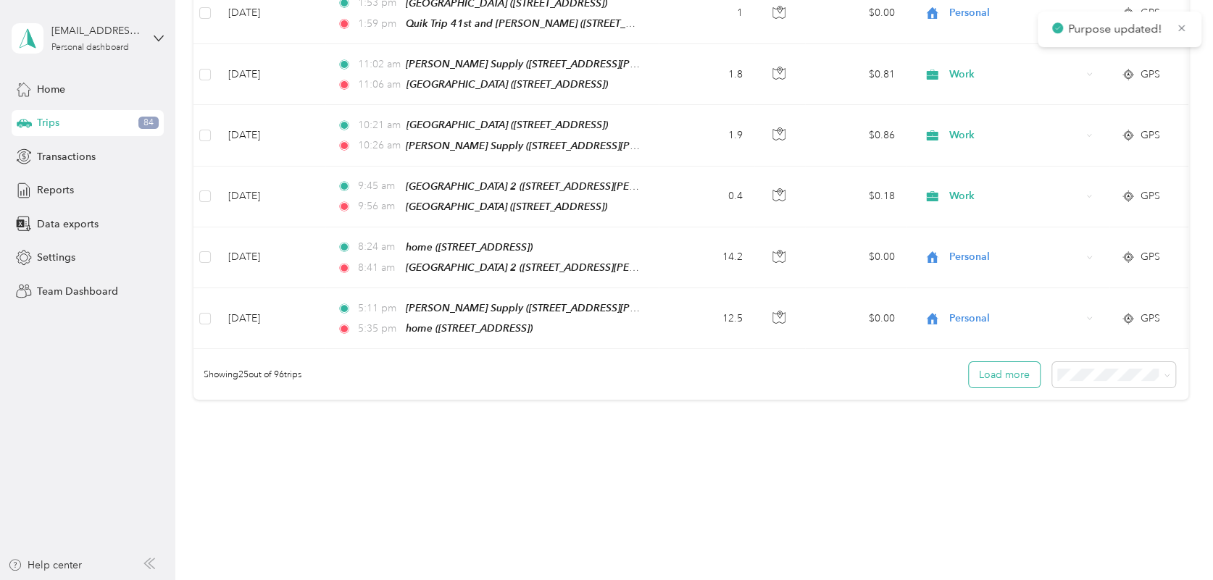
click at [993, 362] on button "Load more" at bounding box center [1004, 374] width 71 height 25
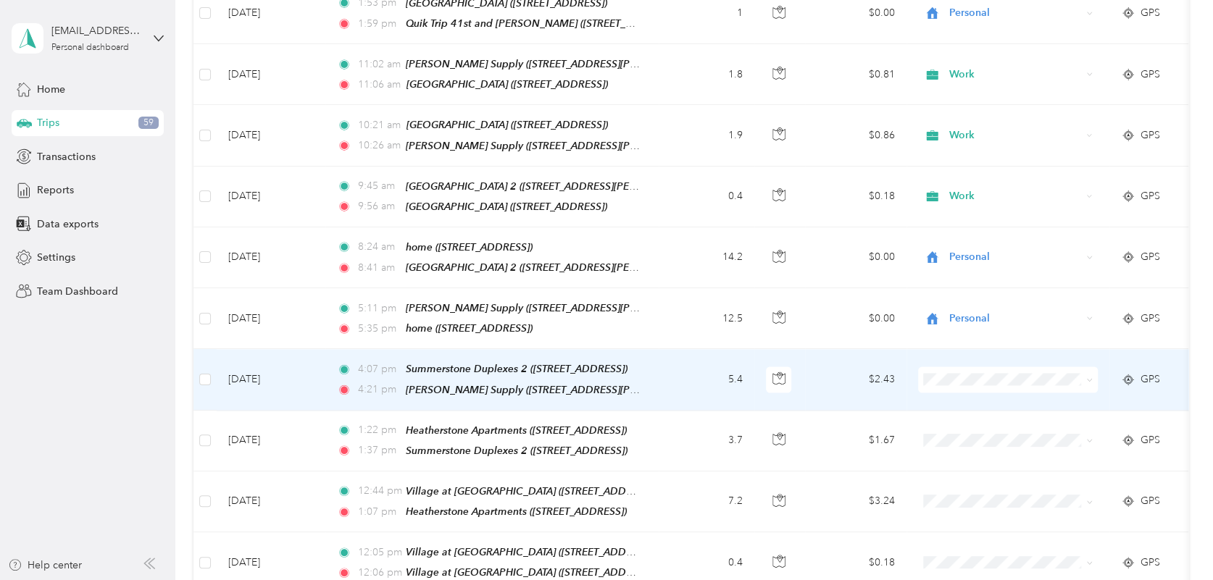
click at [964, 367] on span at bounding box center [1008, 380] width 180 height 26
click at [964, 378] on span "Work" at bounding box center [1021, 376] width 134 height 15
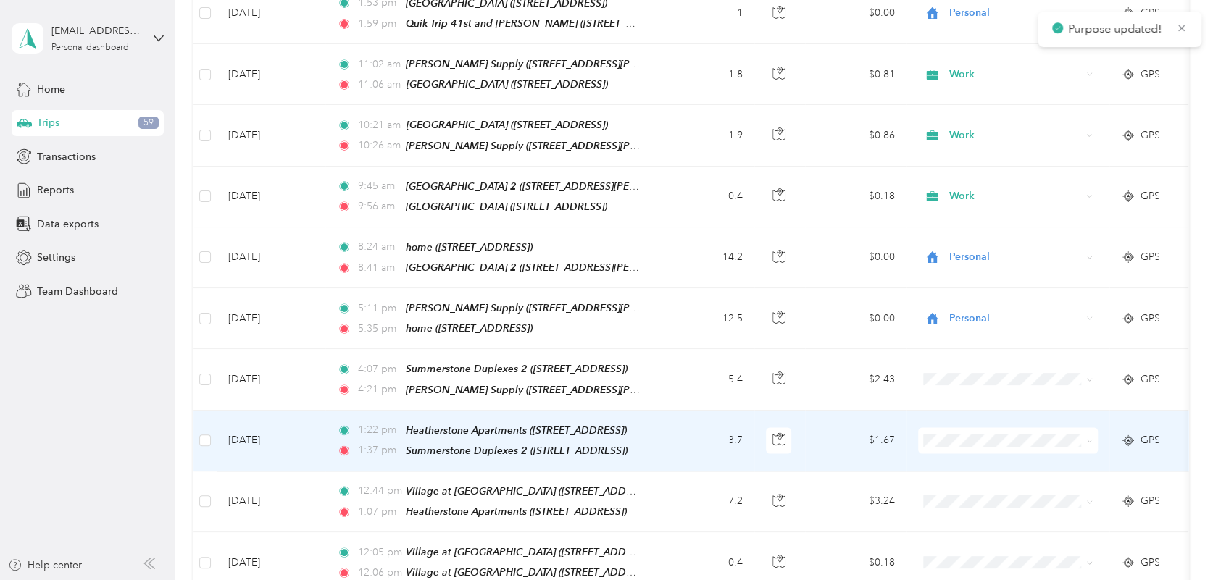
click at [948, 427] on span at bounding box center [1008, 440] width 180 height 26
click at [947, 206] on span "Work" at bounding box center [1007, 202] width 159 height 15
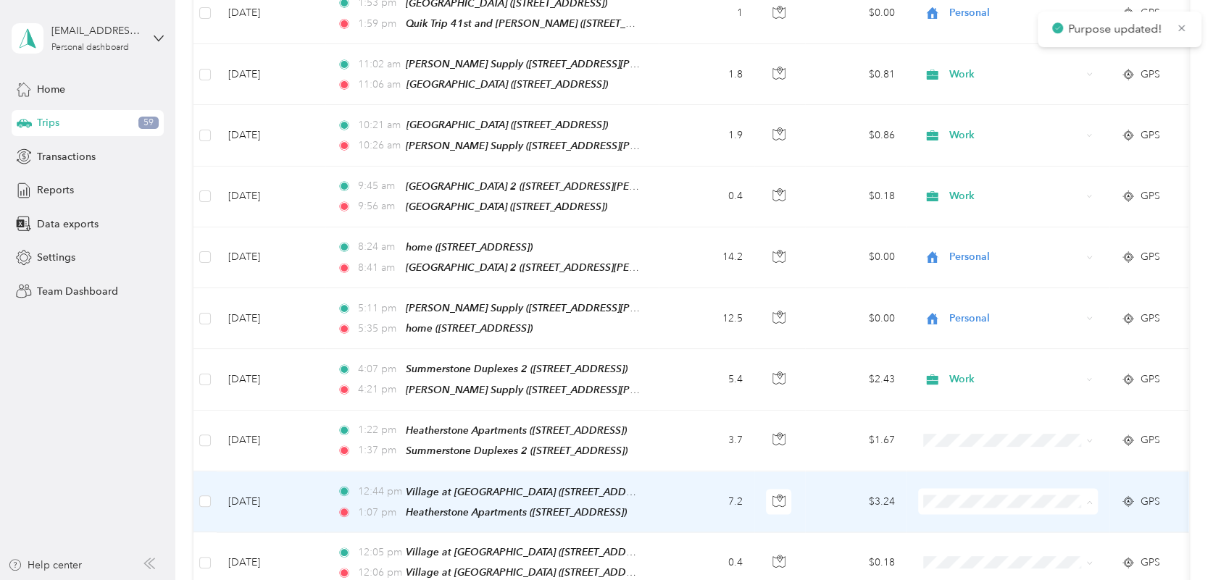
click at [1001, 269] on li "Work" at bounding box center [1008, 263] width 180 height 25
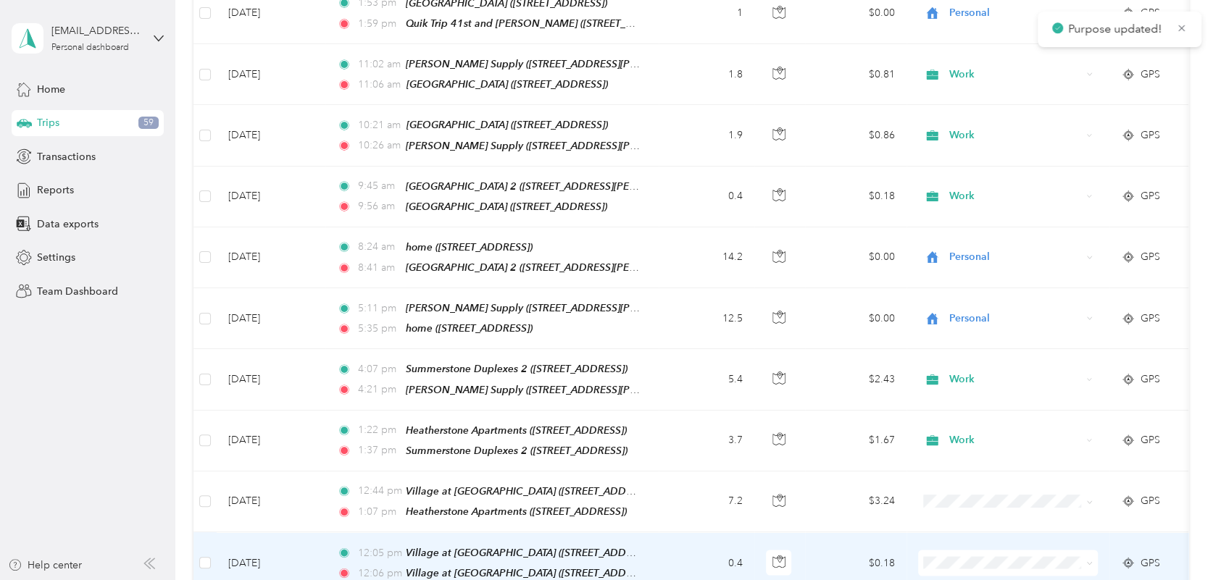
click at [974, 325] on span "Work" at bounding box center [1021, 322] width 134 height 15
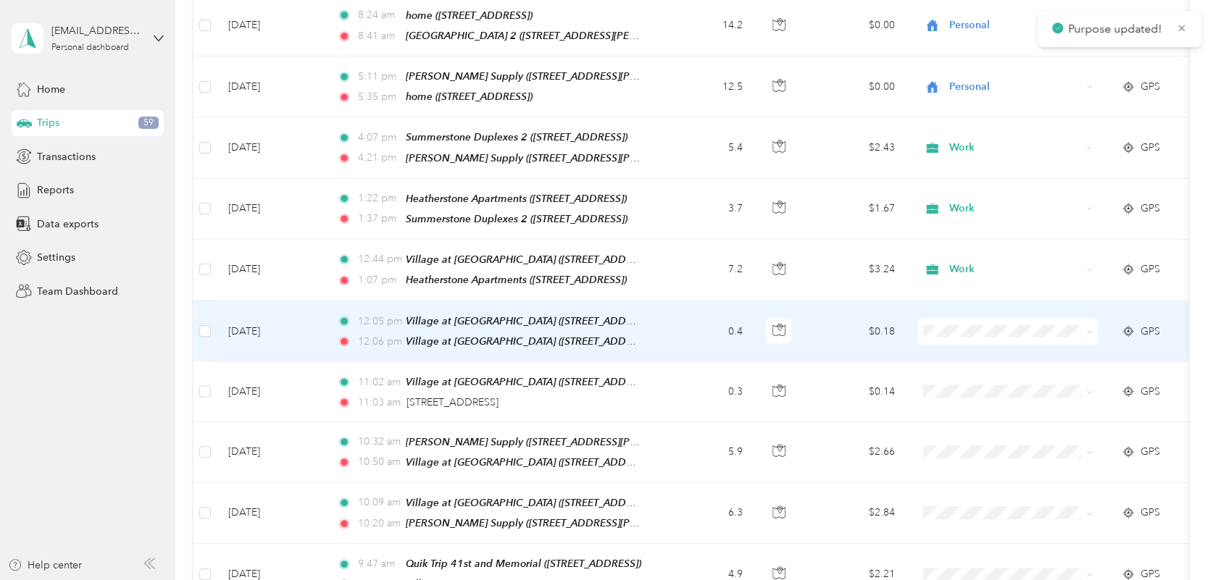
scroll to position [1675, 0]
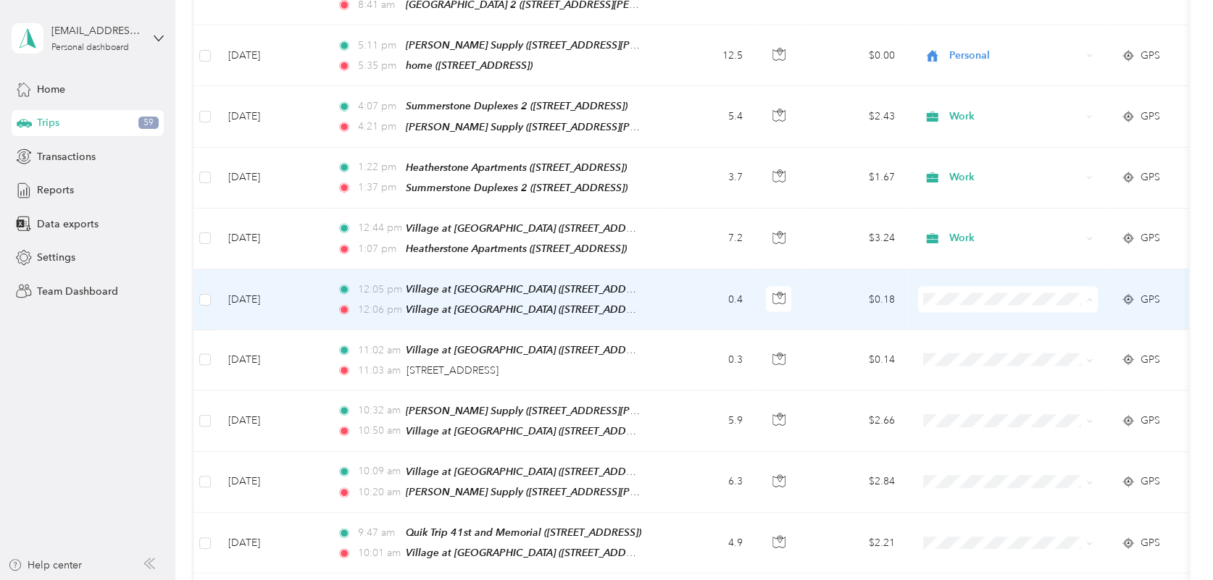
click at [954, 286] on span "Work" at bounding box center [1021, 291] width 134 height 15
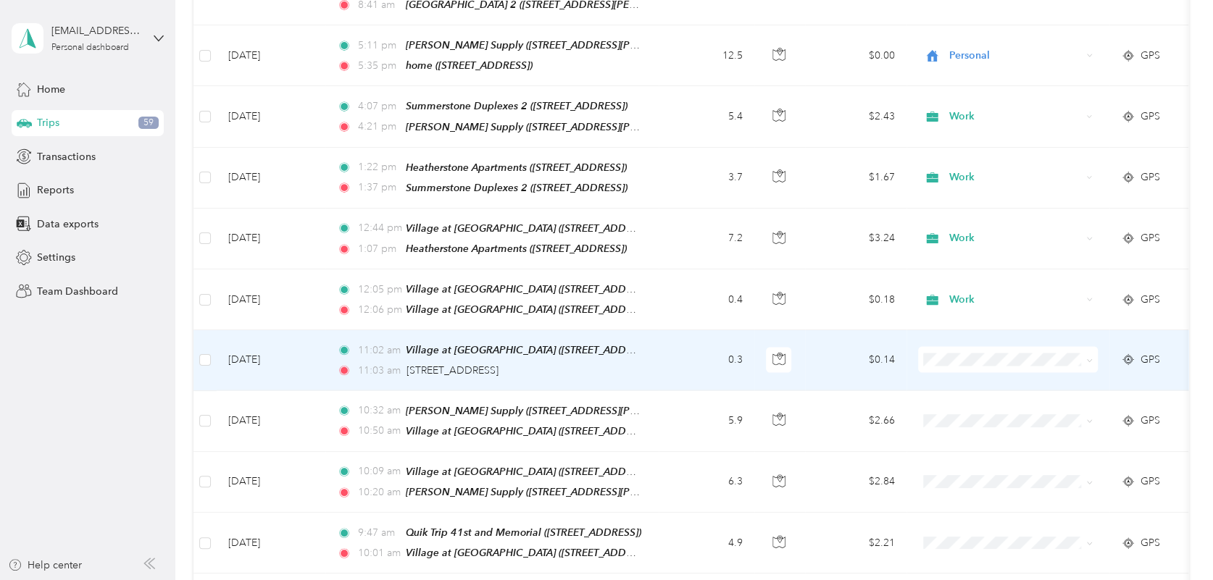
click at [946, 351] on span "Work" at bounding box center [1007, 350] width 159 height 15
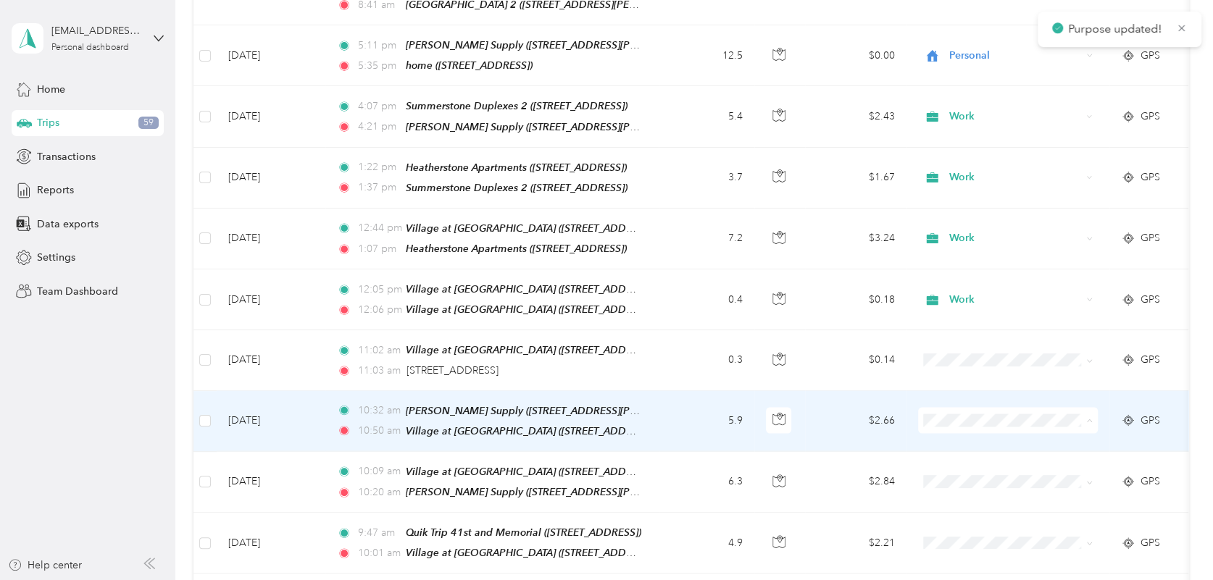
click at [974, 185] on li "Work" at bounding box center [1008, 178] width 180 height 25
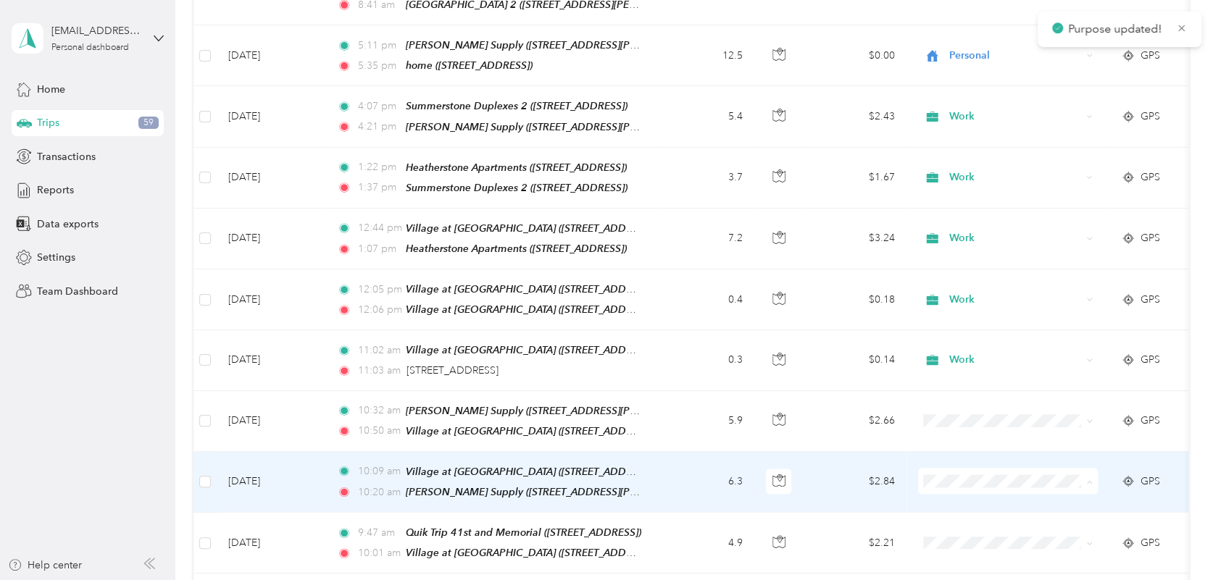
drag, startPoint x: 959, startPoint y: 241, endPoint x: 969, endPoint y: 267, distance: 27.3
click at [959, 241] on span "Work" at bounding box center [1021, 237] width 134 height 15
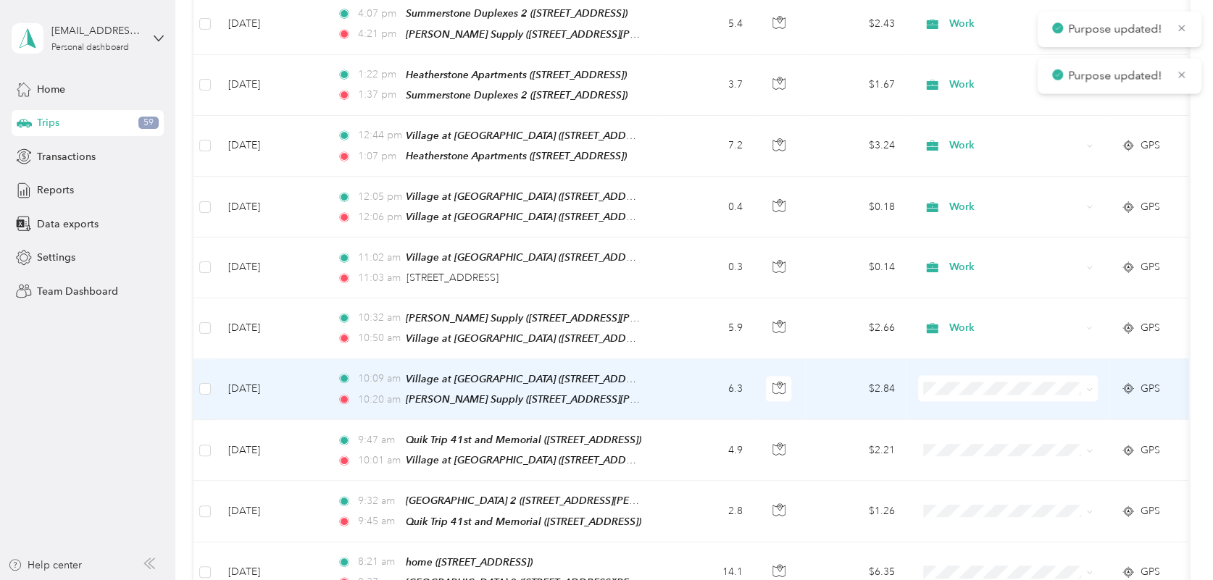
scroll to position [1807, 0]
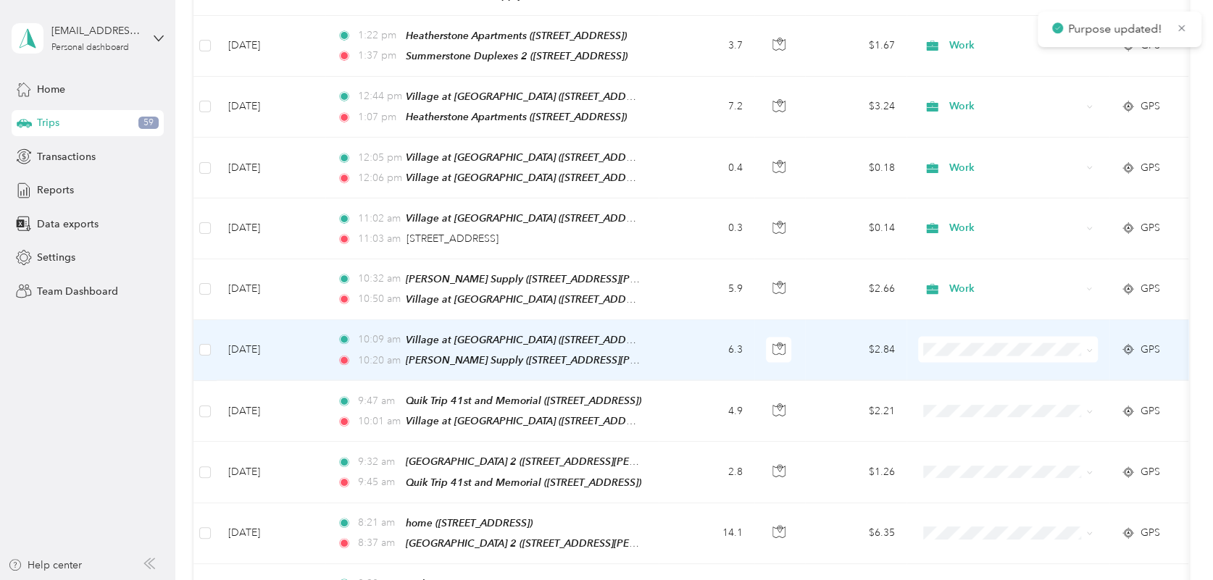
click at [965, 337] on span at bounding box center [1008, 350] width 180 height 26
click at [964, 337] on span at bounding box center [1008, 350] width 180 height 26
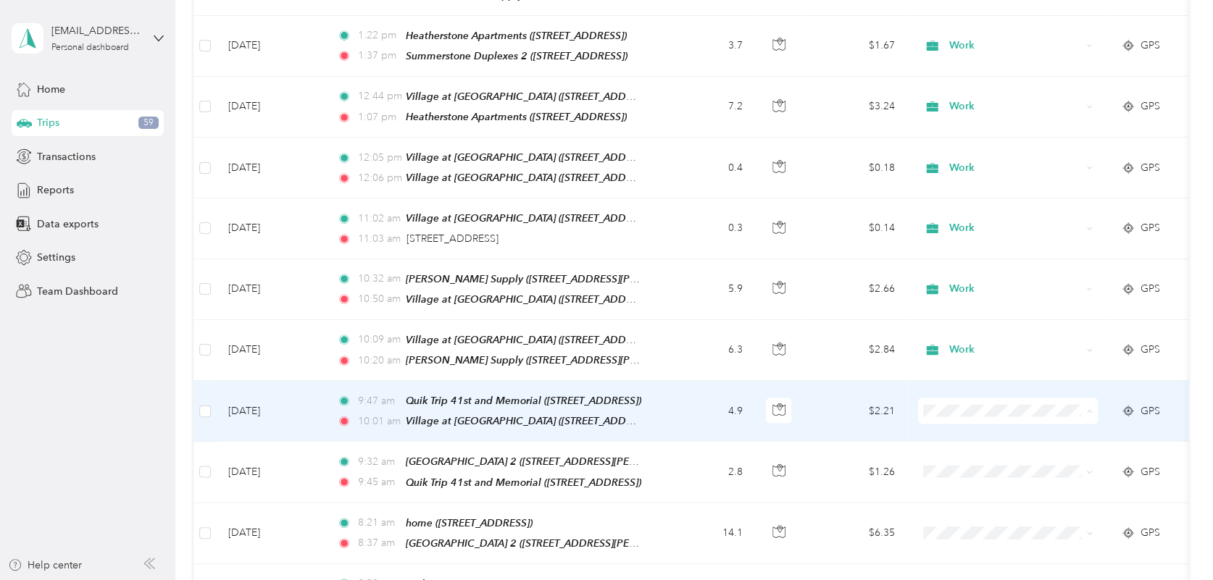
click at [953, 198] on li "Personal" at bounding box center [1008, 190] width 180 height 25
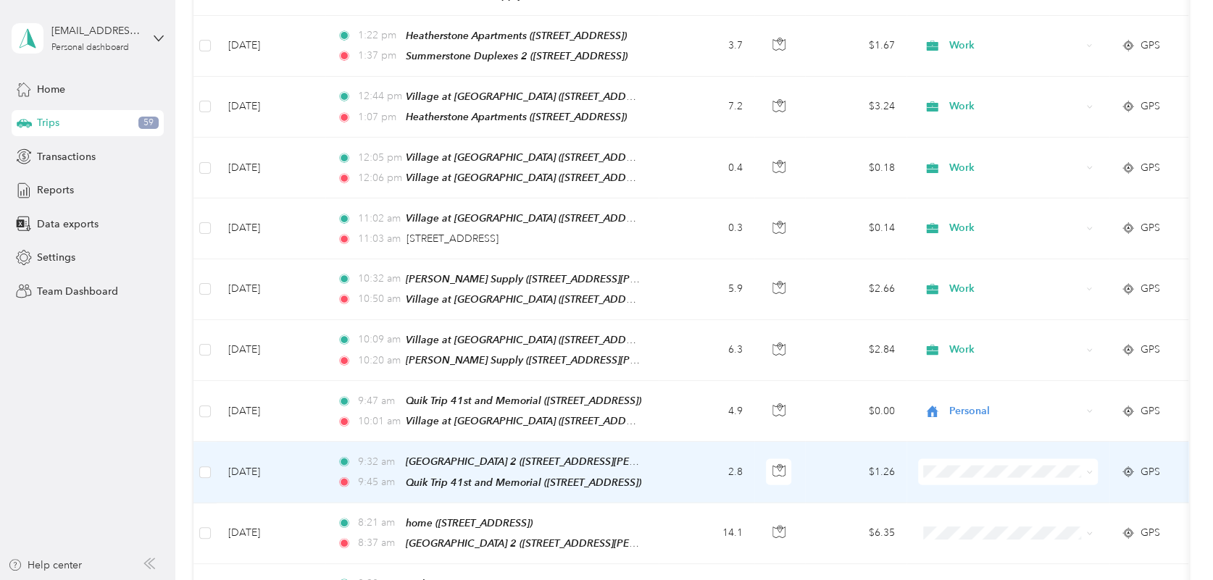
click at [946, 248] on icon at bounding box center [937, 251] width 18 height 12
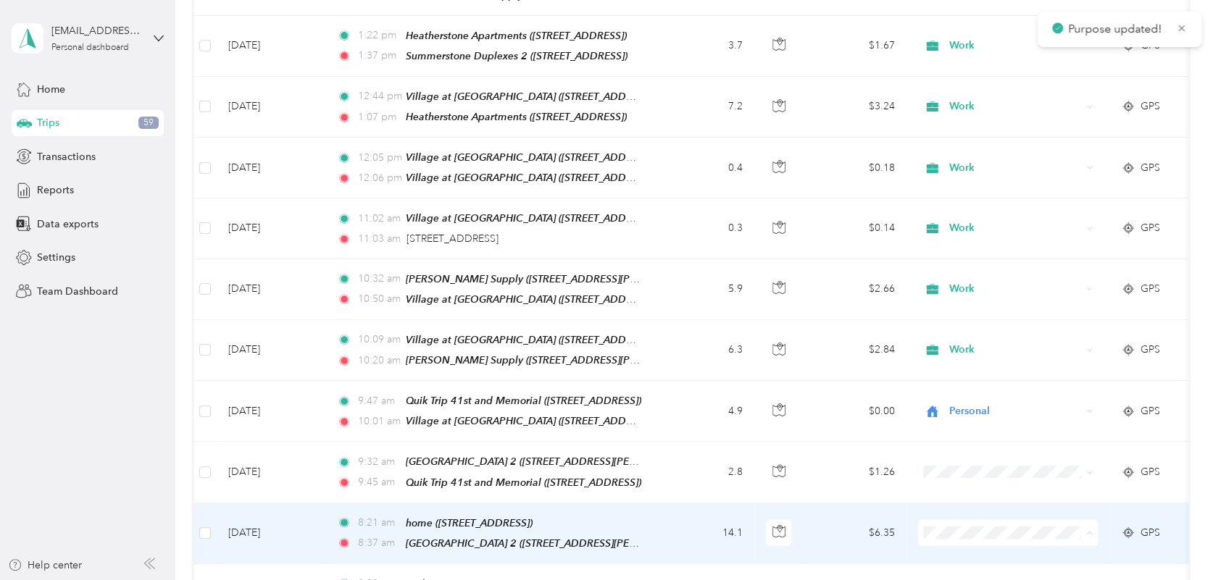
click at [961, 311] on span "Personal" at bounding box center [1021, 310] width 134 height 15
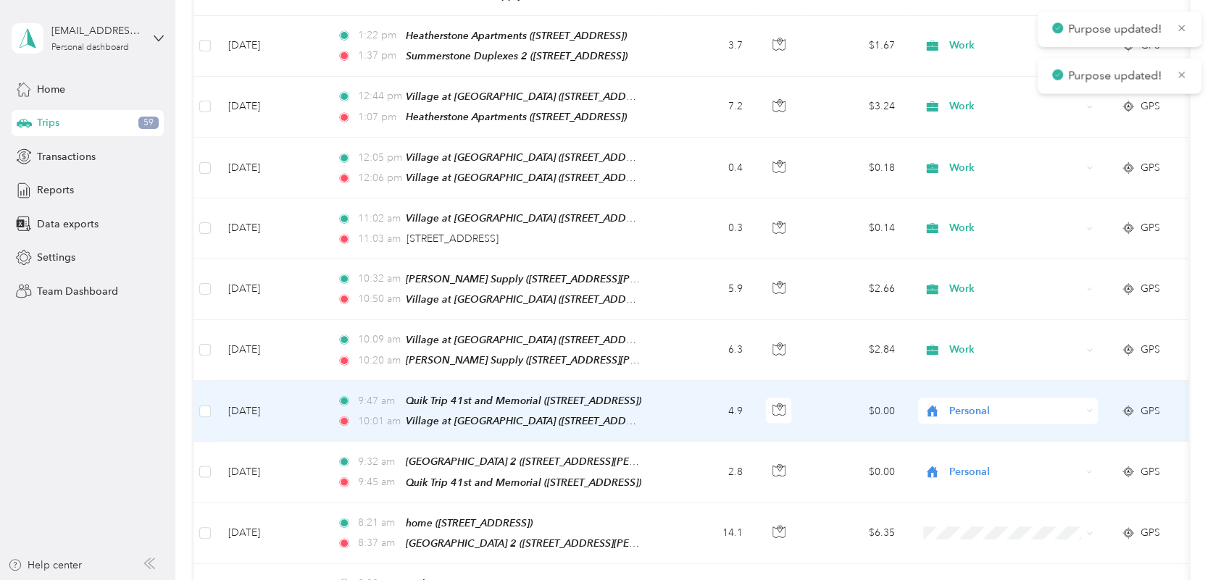
scroll to position [2005, 0]
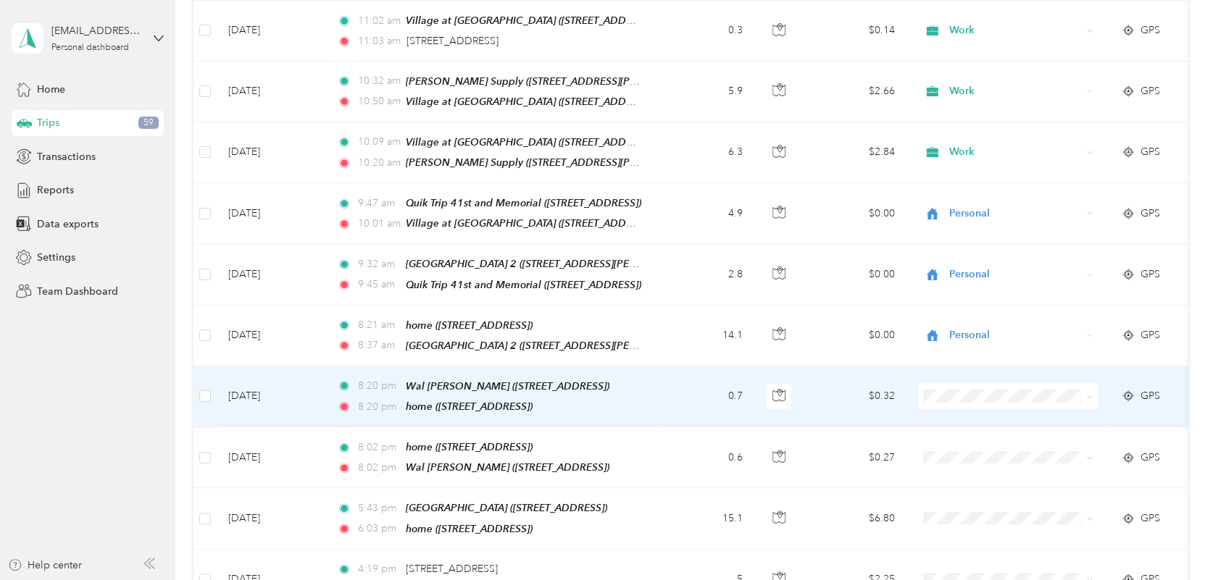
click at [967, 406] on span "Personal" at bounding box center [1021, 403] width 134 height 15
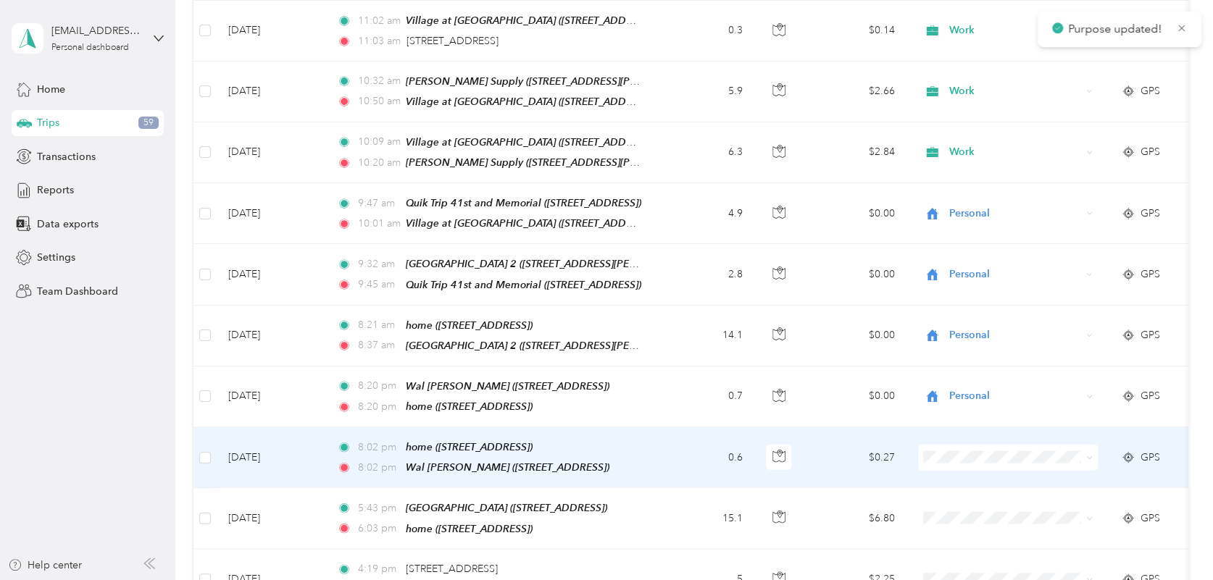
click at [955, 235] on li "Personal" at bounding box center [1008, 226] width 180 height 25
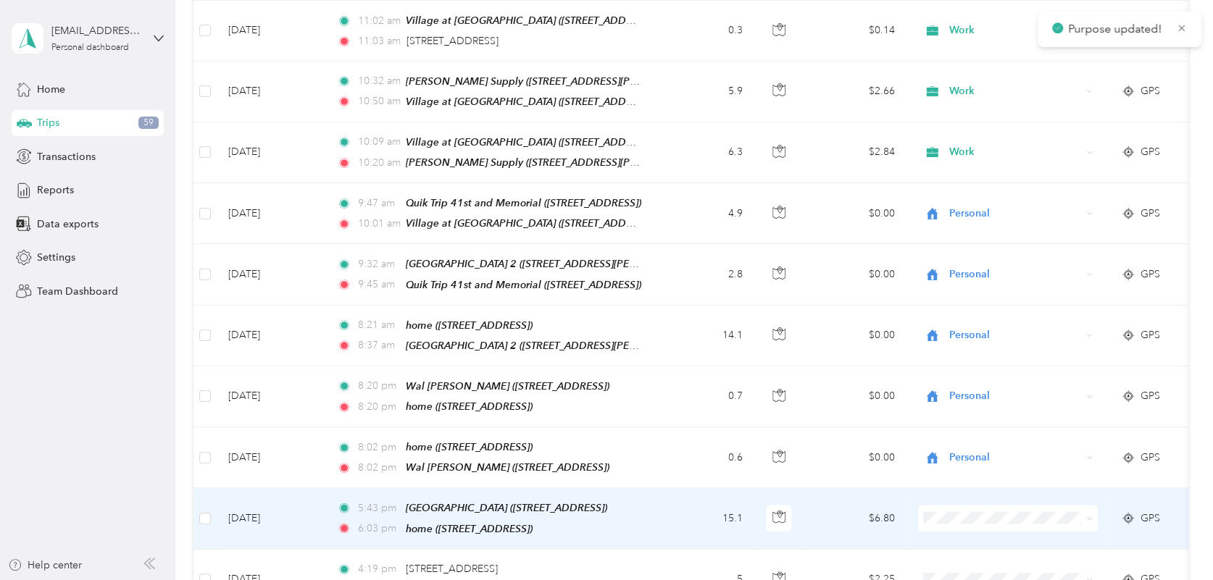
click at [974, 294] on span "Personal" at bounding box center [1021, 290] width 134 height 15
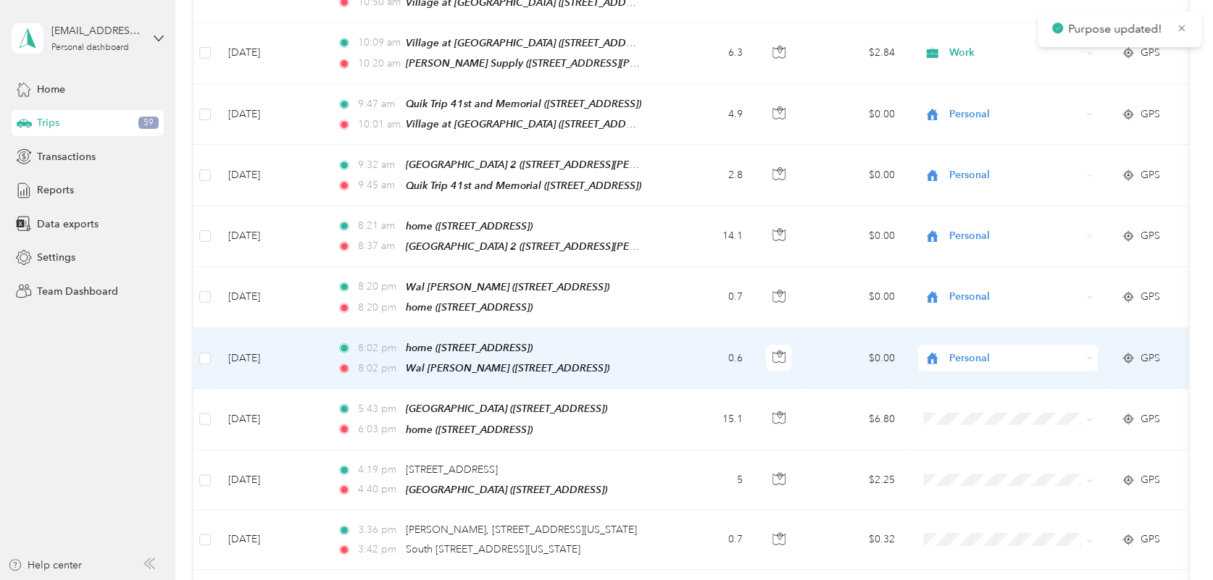
scroll to position [2203, 0]
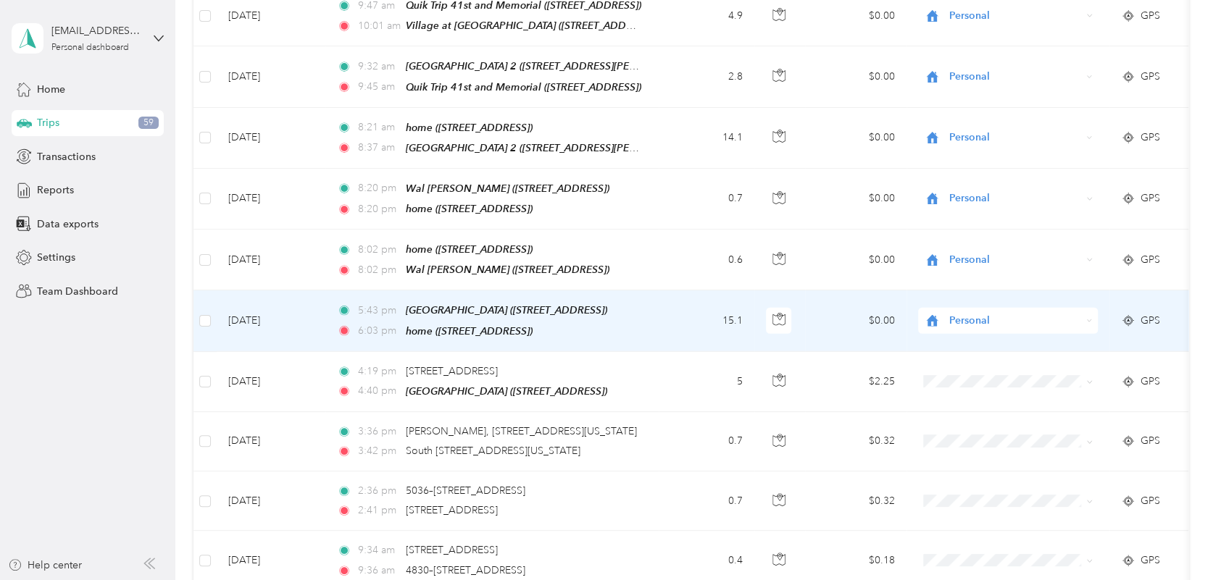
click at [965, 313] on span "Personal" at bounding box center [1014, 321] width 133 height 16
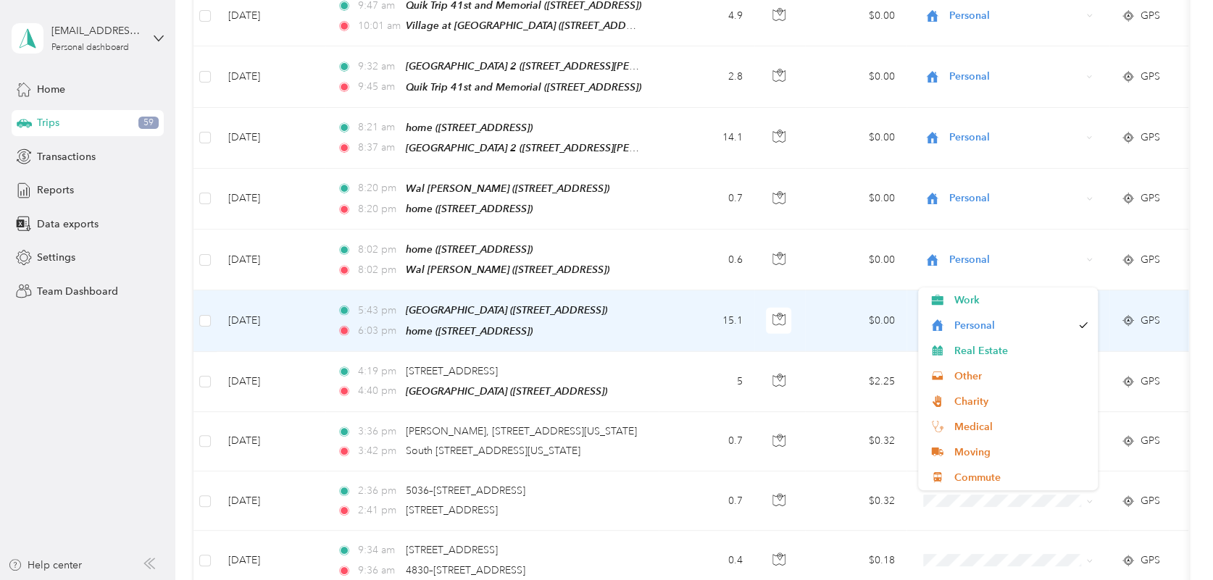
drag, startPoint x: 959, startPoint y: 265, endPoint x: 968, endPoint y: 263, distance: 9.7
click at [958, 313] on span "Personal" at bounding box center [1014, 321] width 133 height 16
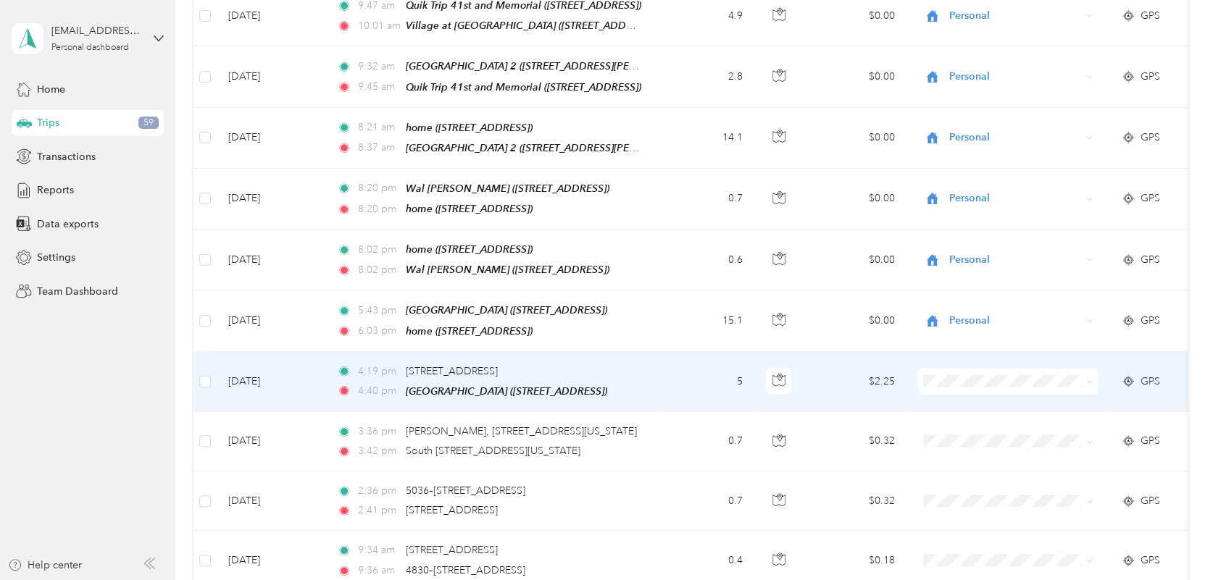
click at [861, 352] on td "$2.25" at bounding box center [855, 382] width 101 height 60
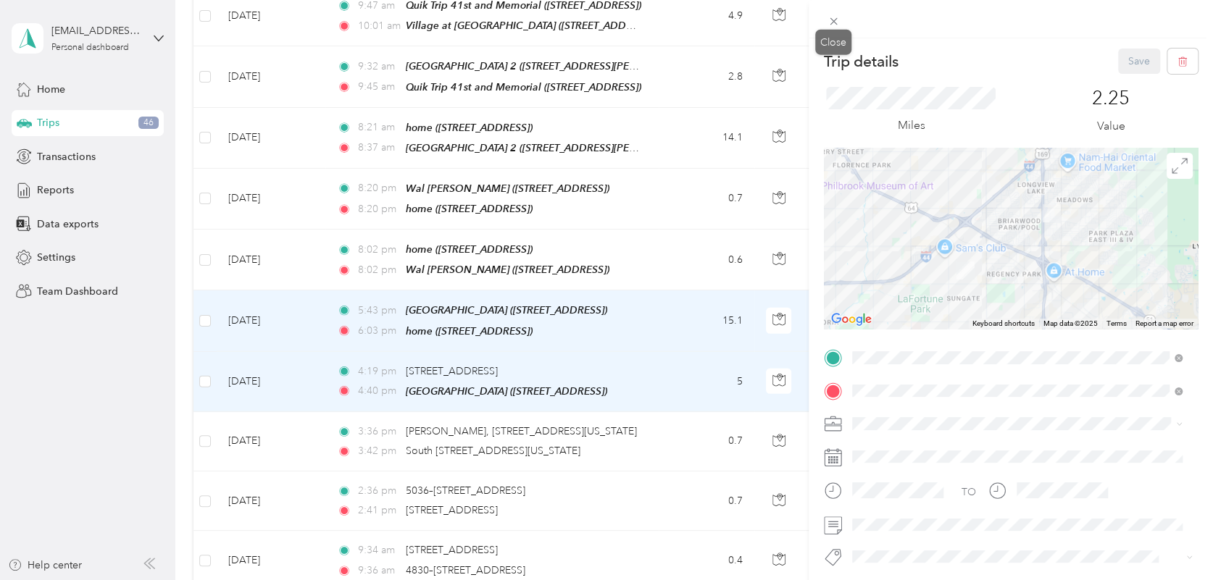
drag, startPoint x: 840, startPoint y: 17, endPoint x: 1056, endPoint y: 268, distance: 331.3
click at [839, 17] on span at bounding box center [834, 21] width 20 height 20
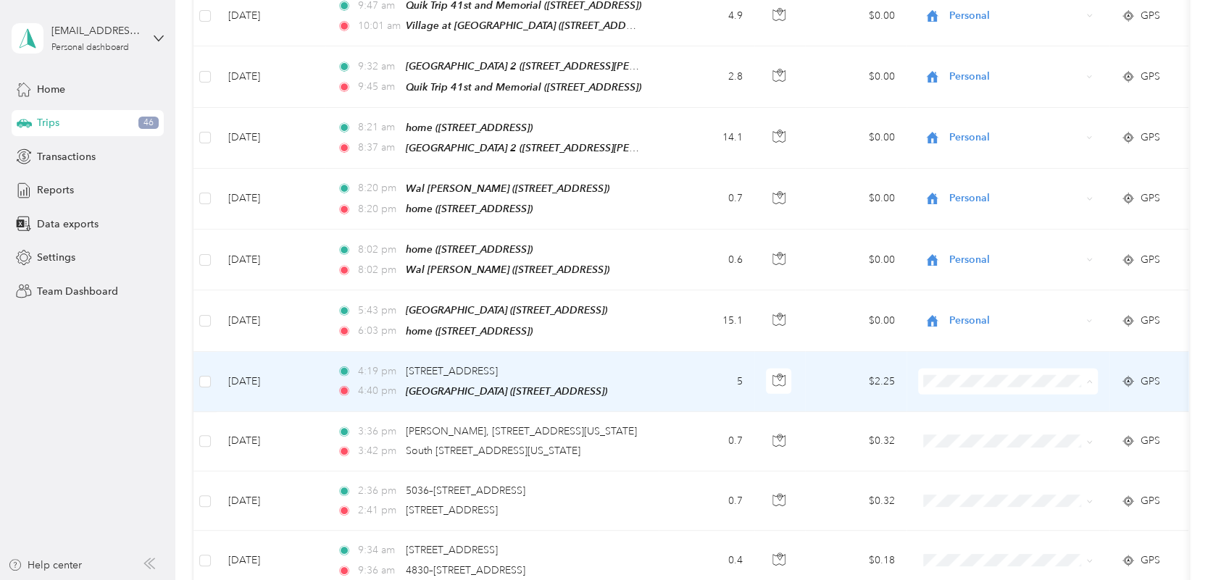
click at [973, 356] on span "Work" at bounding box center [1021, 359] width 134 height 15
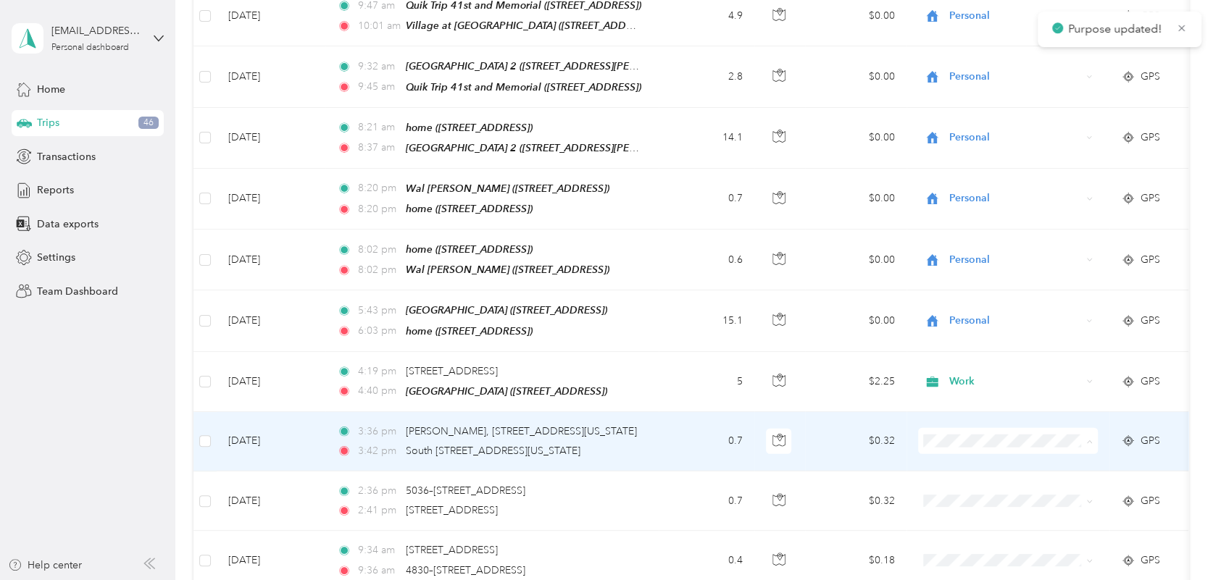
drag, startPoint x: 975, startPoint y: 214, endPoint x: 977, endPoint y: 224, distance: 9.7
click at [974, 214] on span "Personal" at bounding box center [1021, 212] width 134 height 15
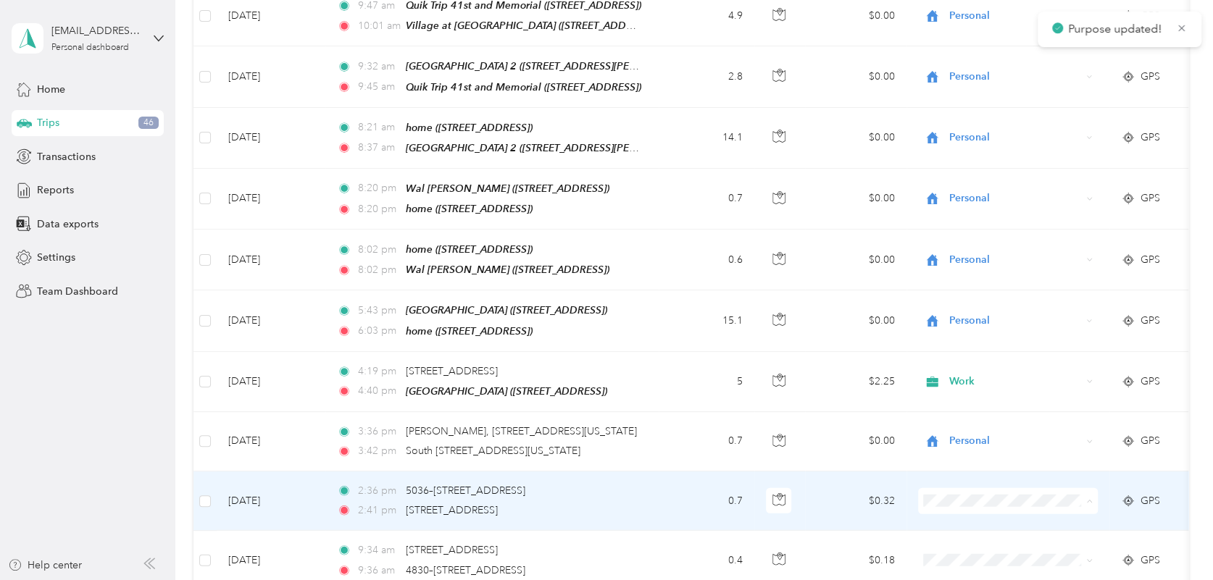
click at [980, 244] on span "Work" at bounding box center [1021, 246] width 134 height 15
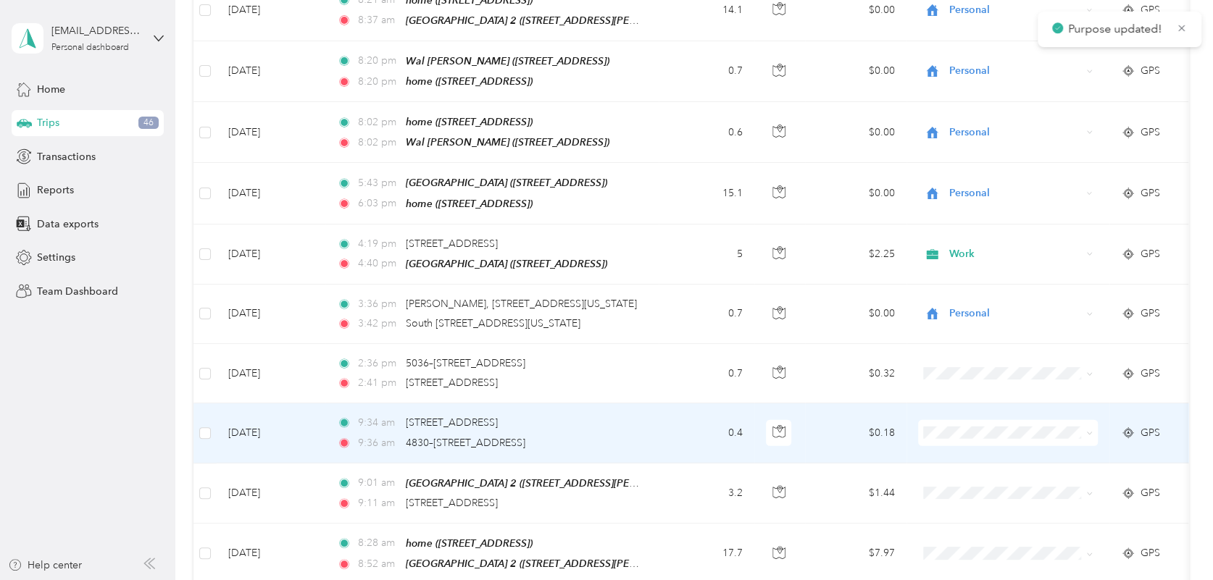
scroll to position [2334, 0]
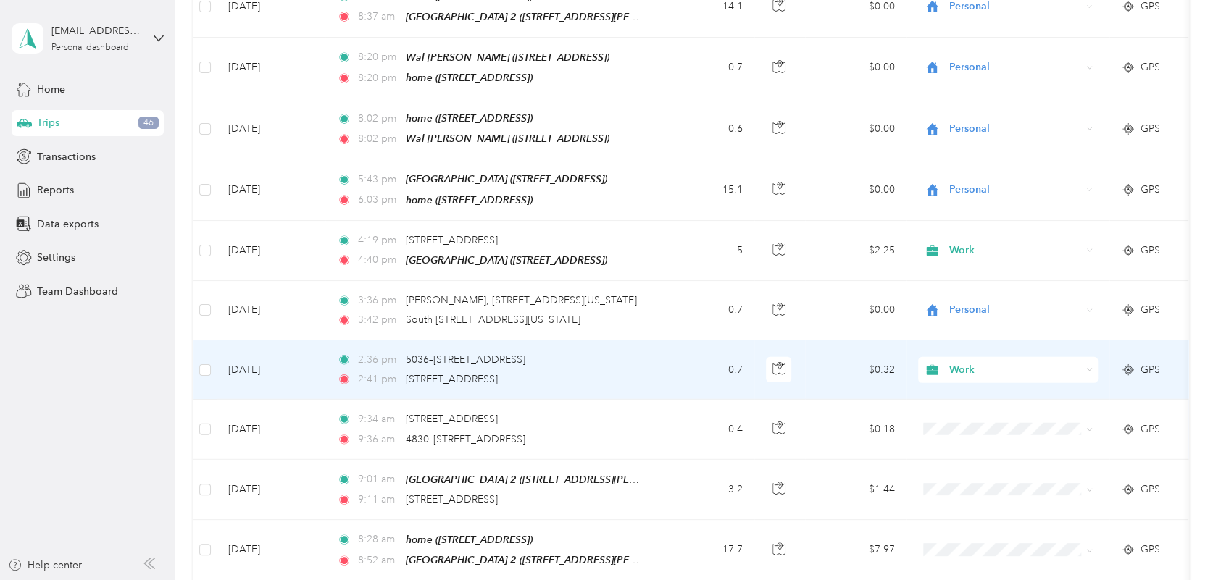
click at [972, 362] on span "Work" at bounding box center [1014, 370] width 133 height 16
drag, startPoint x: 975, startPoint y: 342, endPoint x: 990, endPoint y: 346, distance: 15.6
click at [974, 342] on span "Work" at bounding box center [1012, 346] width 117 height 15
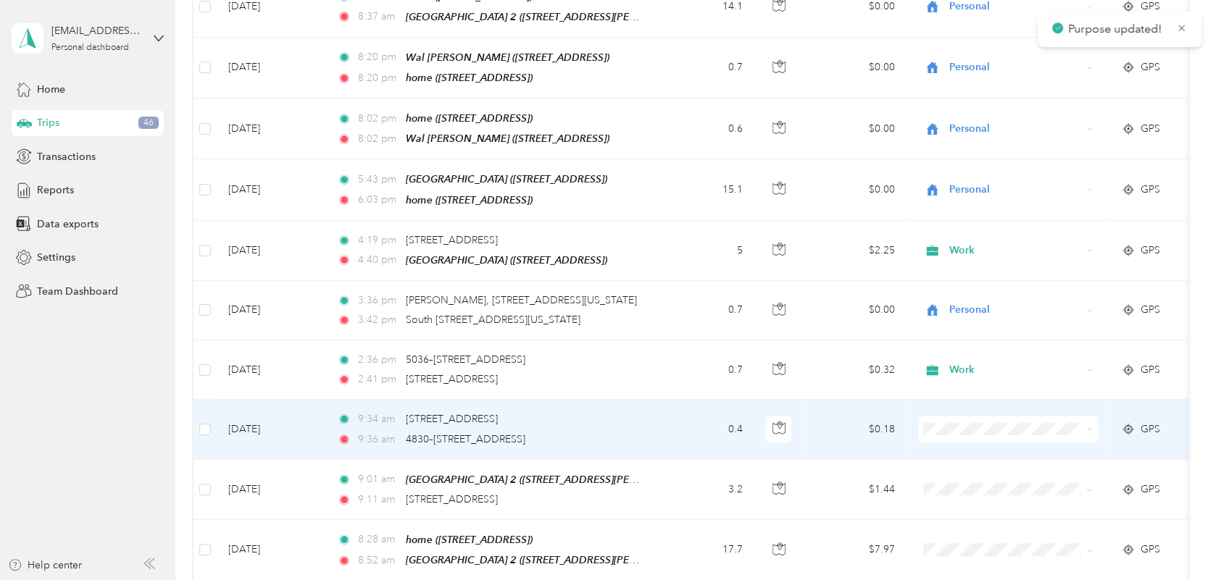
click at [968, 173] on span "Work" at bounding box center [1021, 174] width 134 height 15
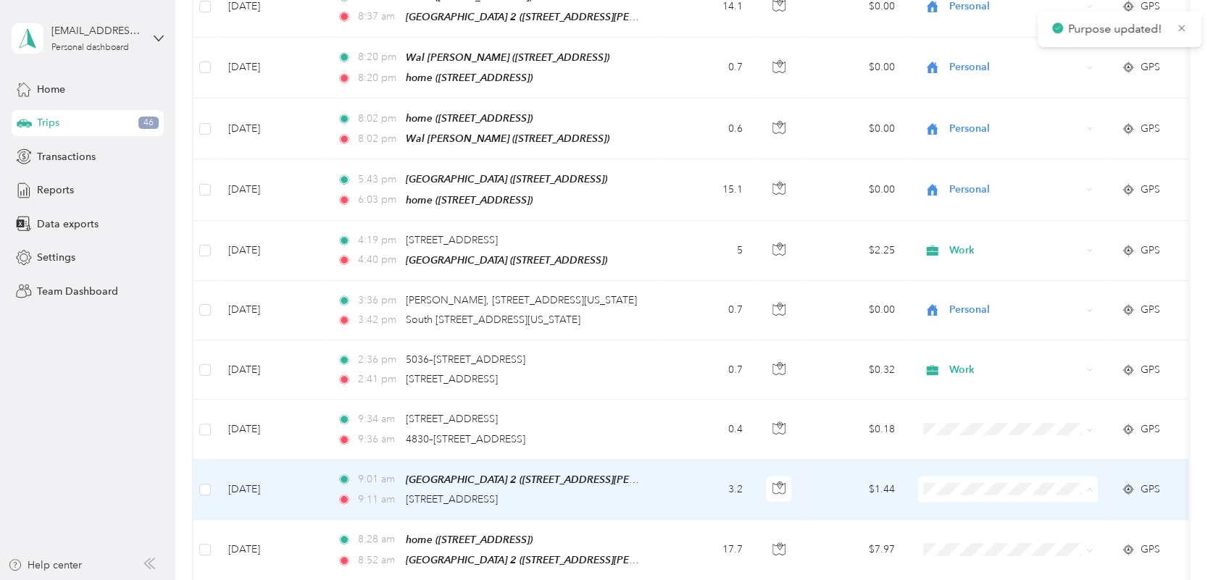
click at [977, 234] on span "Work" at bounding box center [1021, 234] width 134 height 15
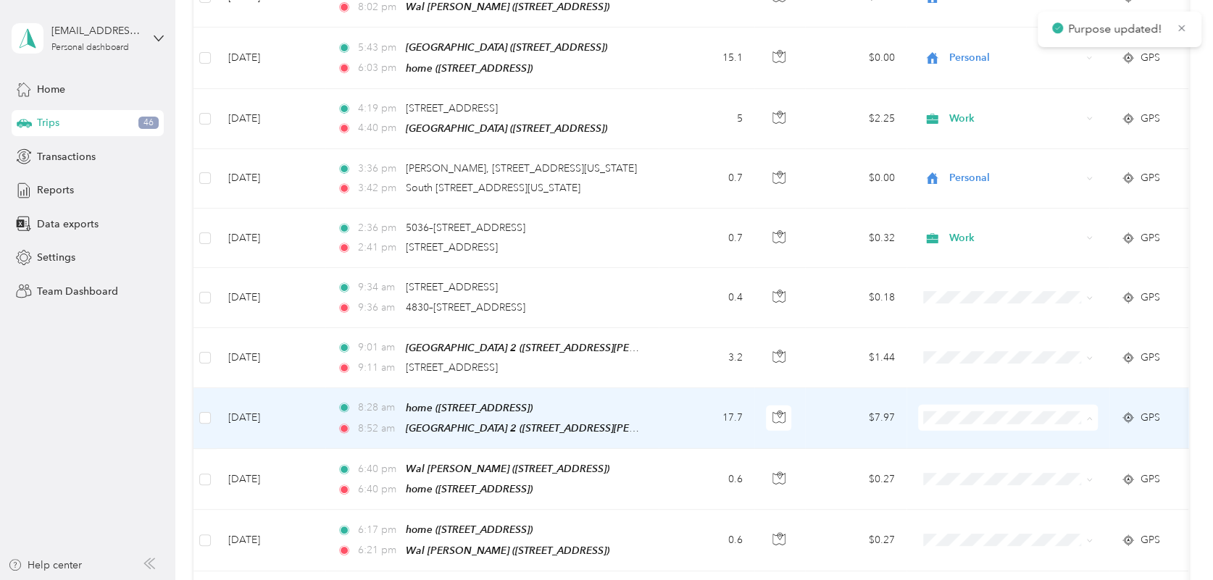
click at [954, 183] on span "Personal" at bounding box center [1021, 187] width 134 height 15
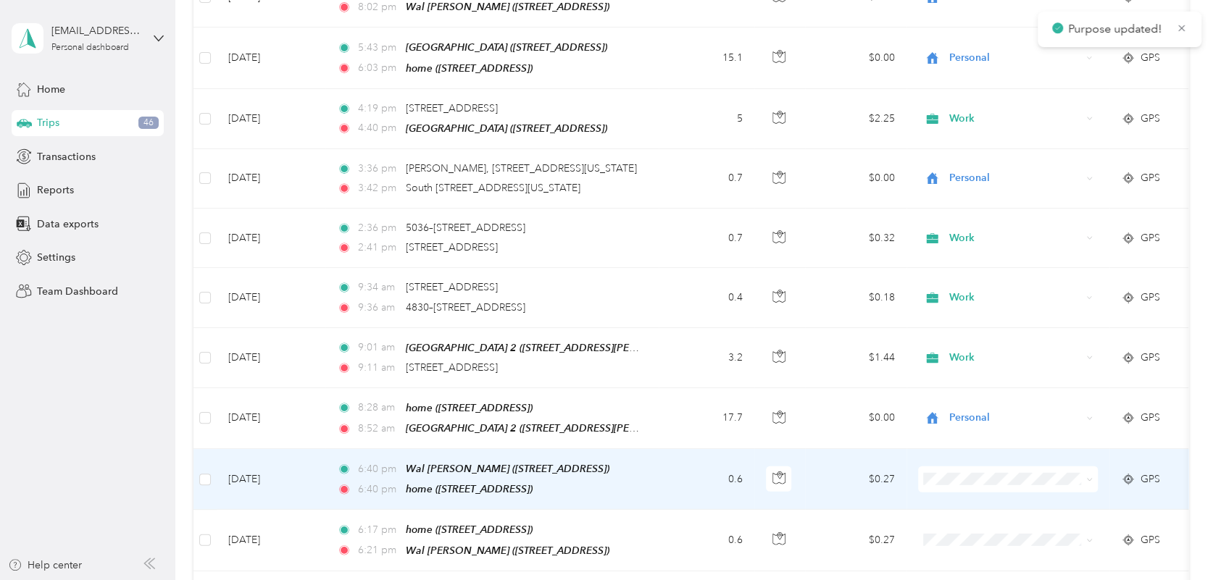
click at [958, 467] on span at bounding box center [1008, 480] width 180 height 26
click at [955, 251] on span "Personal" at bounding box center [1021, 246] width 134 height 15
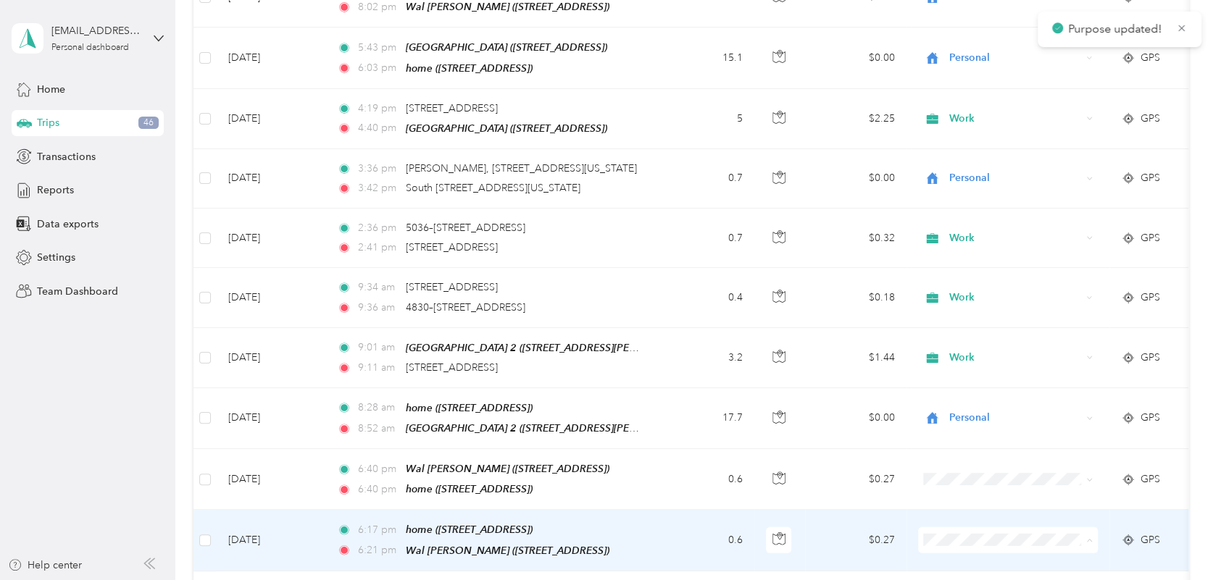
click at [964, 309] on span "Personal" at bounding box center [1021, 306] width 134 height 15
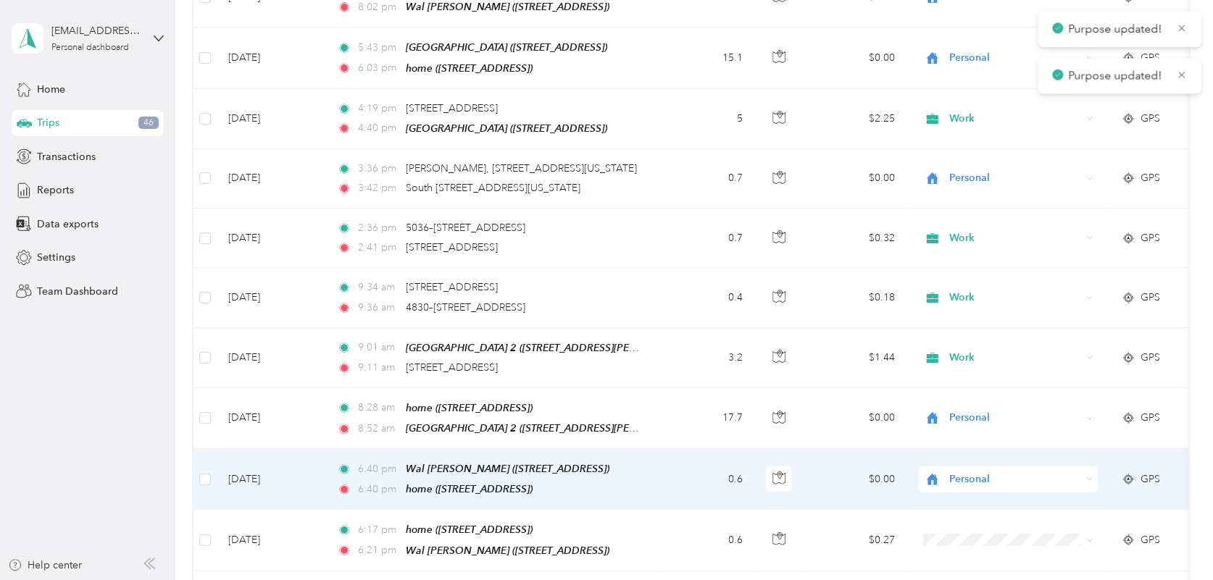
scroll to position [2598, 0]
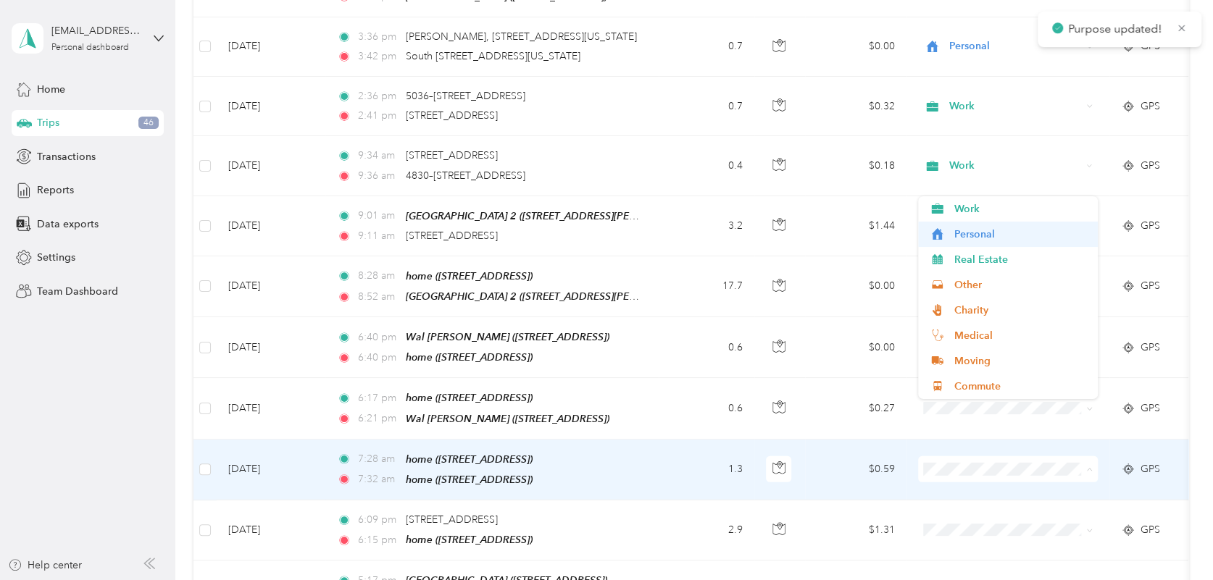
click at [968, 239] on span "Personal" at bounding box center [1021, 234] width 134 height 15
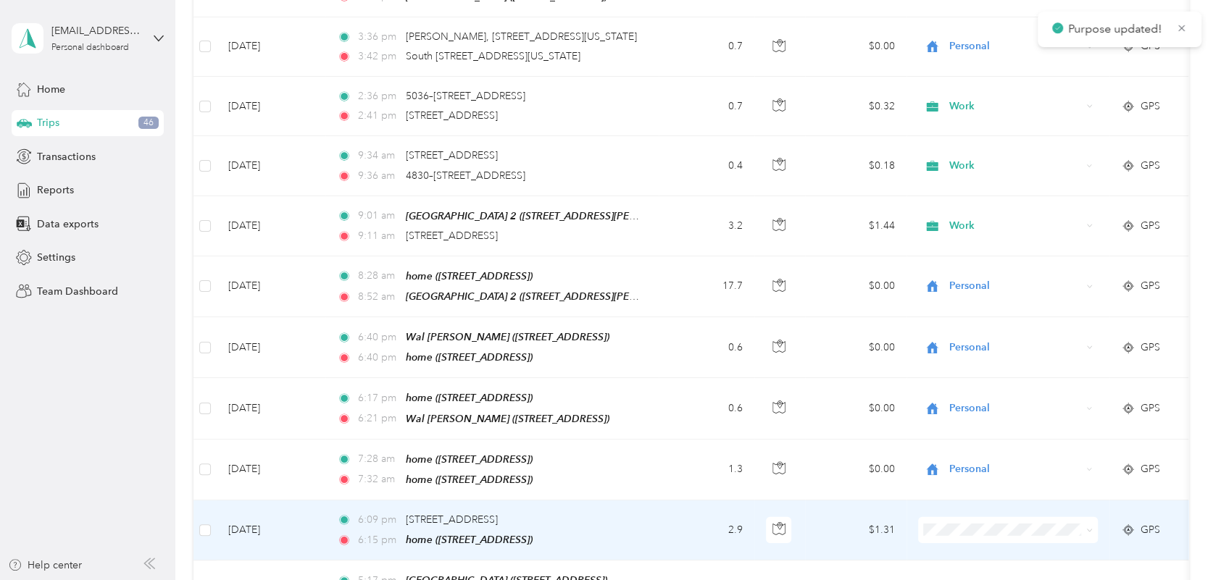
click at [978, 295] on span "Personal" at bounding box center [1021, 292] width 134 height 15
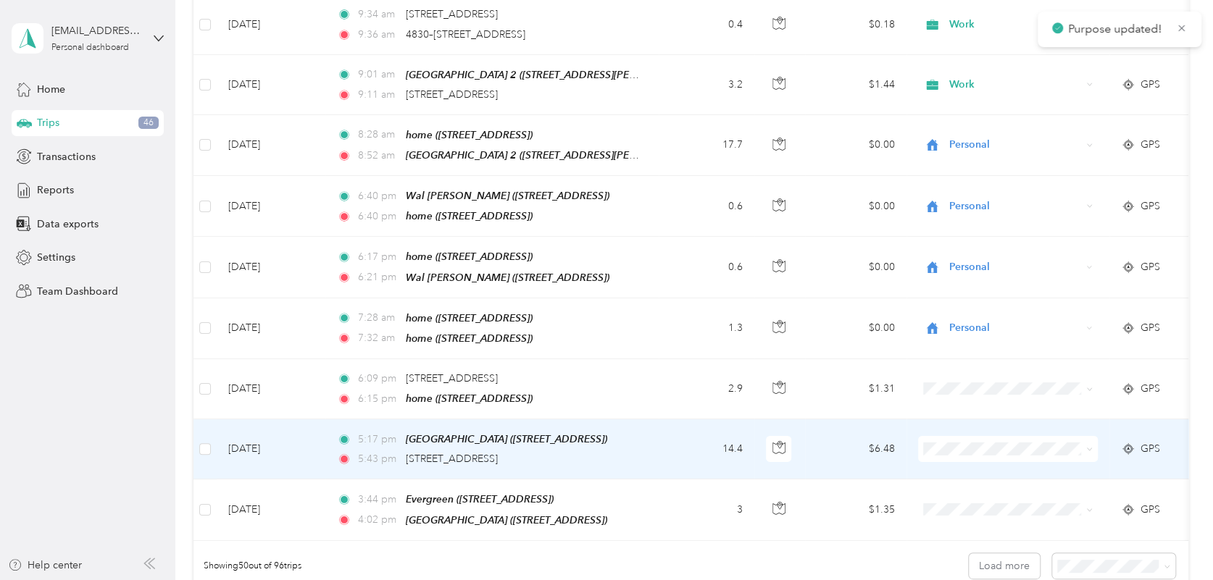
scroll to position [2795, 0]
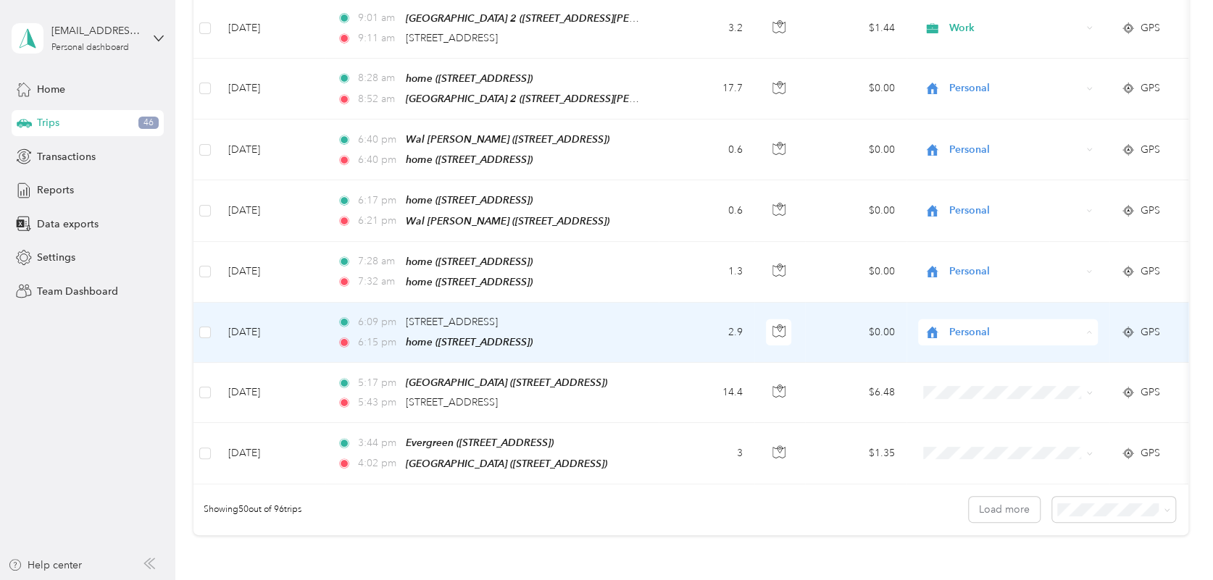
click at [959, 332] on span "Personal" at bounding box center [1012, 327] width 117 height 15
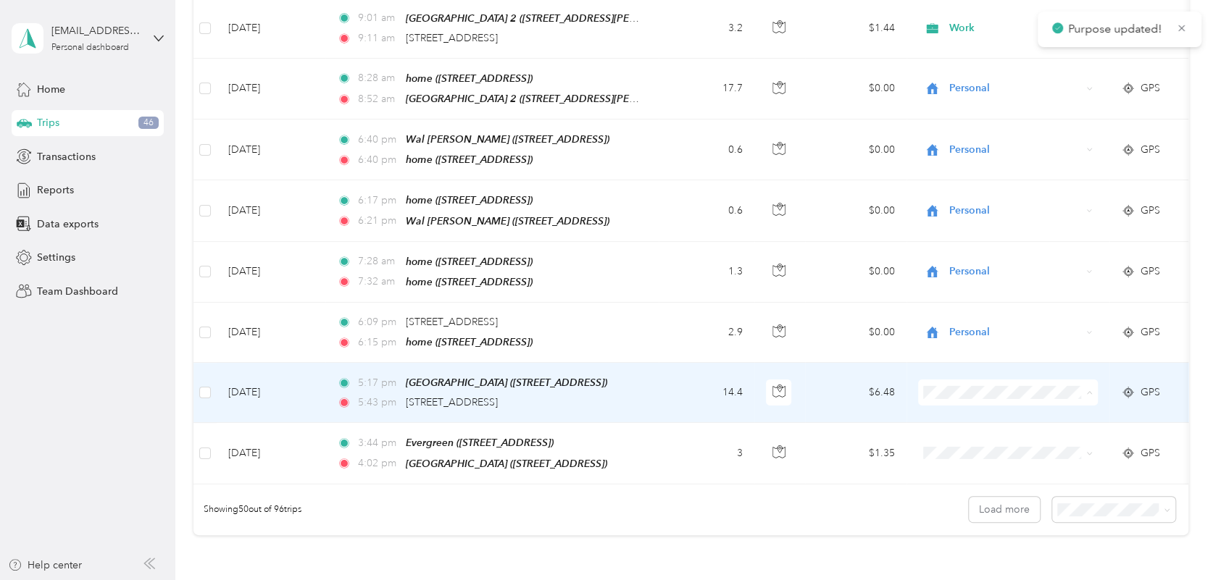
click at [948, 386] on span "Personal" at bounding box center [1007, 387] width 159 height 15
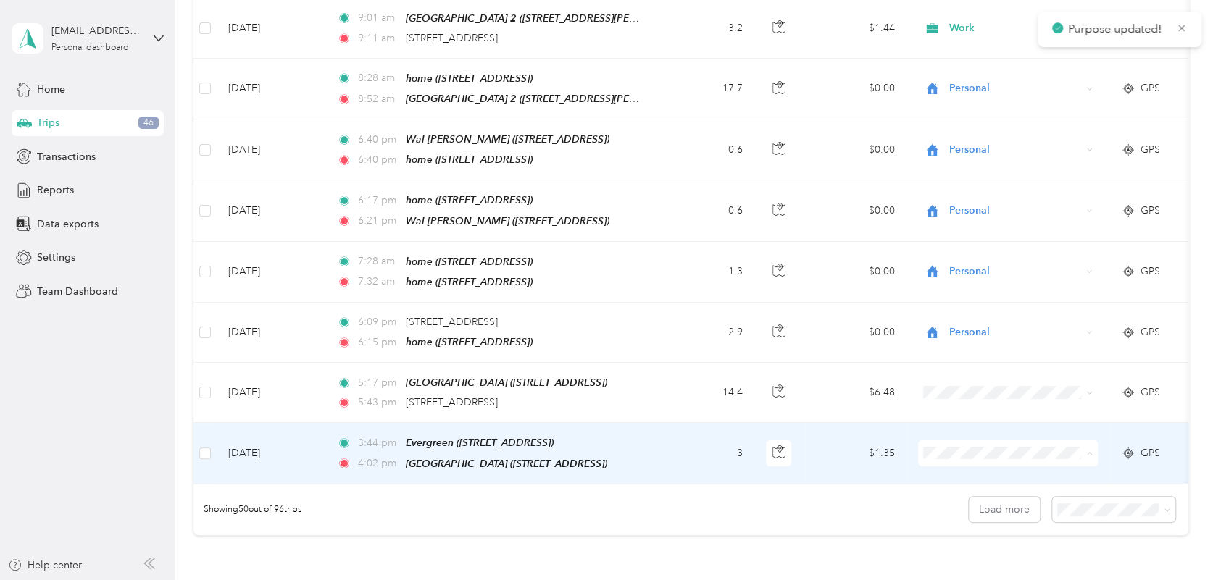
drag, startPoint x: 964, startPoint y: 192, endPoint x: 967, endPoint y: 216, distance: 24.2
click at [964, 191] on span "Work" at bounding box center [1021, 189] width 134 height 15
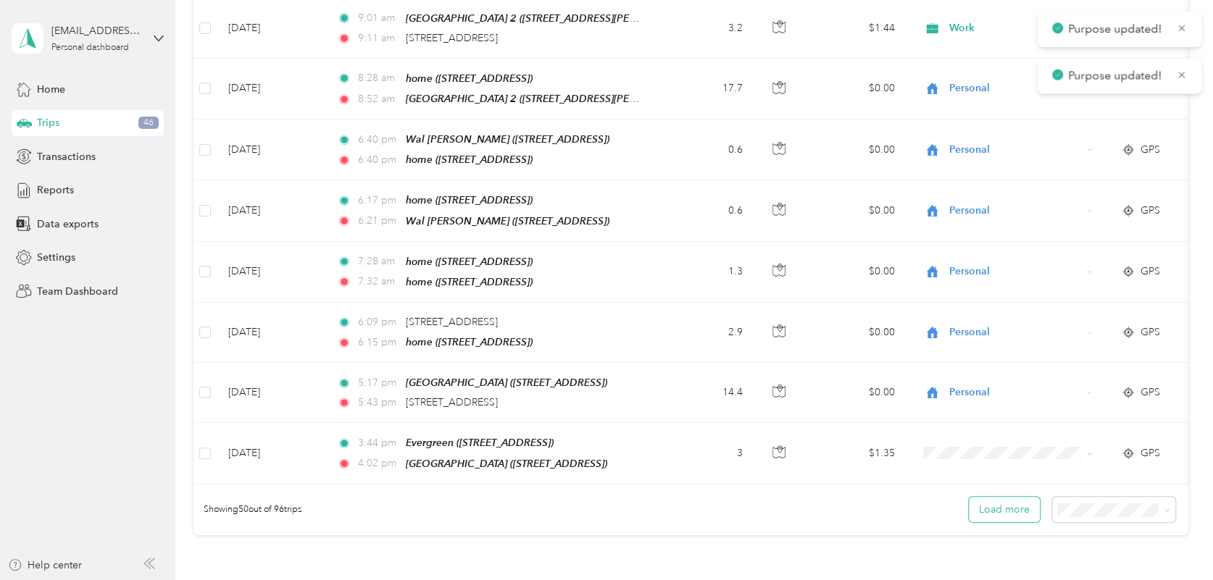
click at [993, 497] on button "Load more" at bounding box center [1004, 509] width 71 height 25
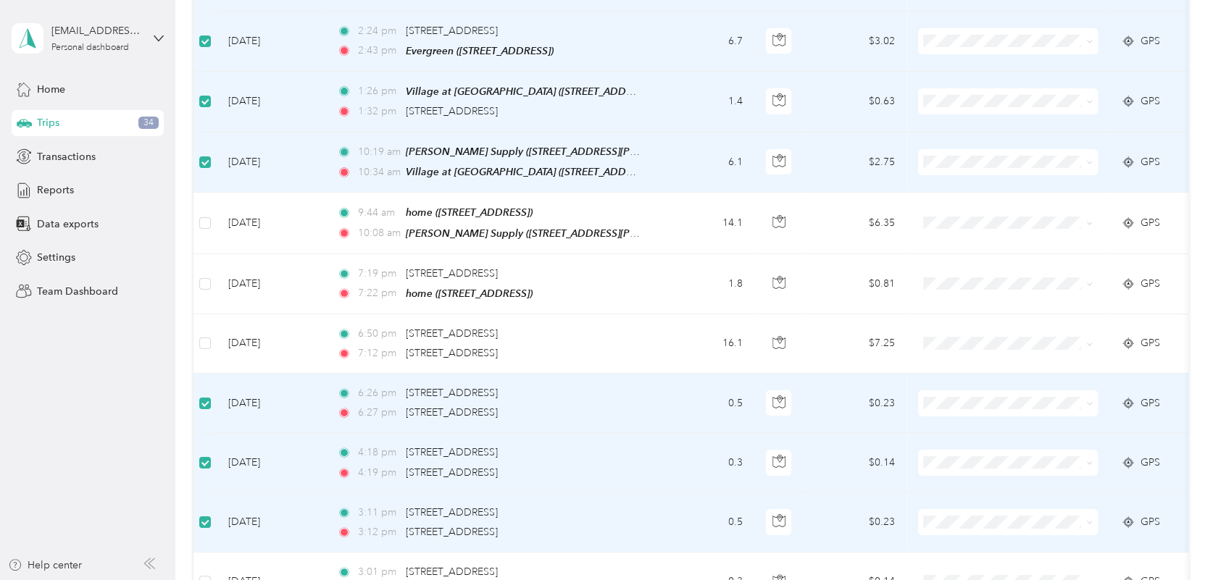
scroll to position [3398, 0]
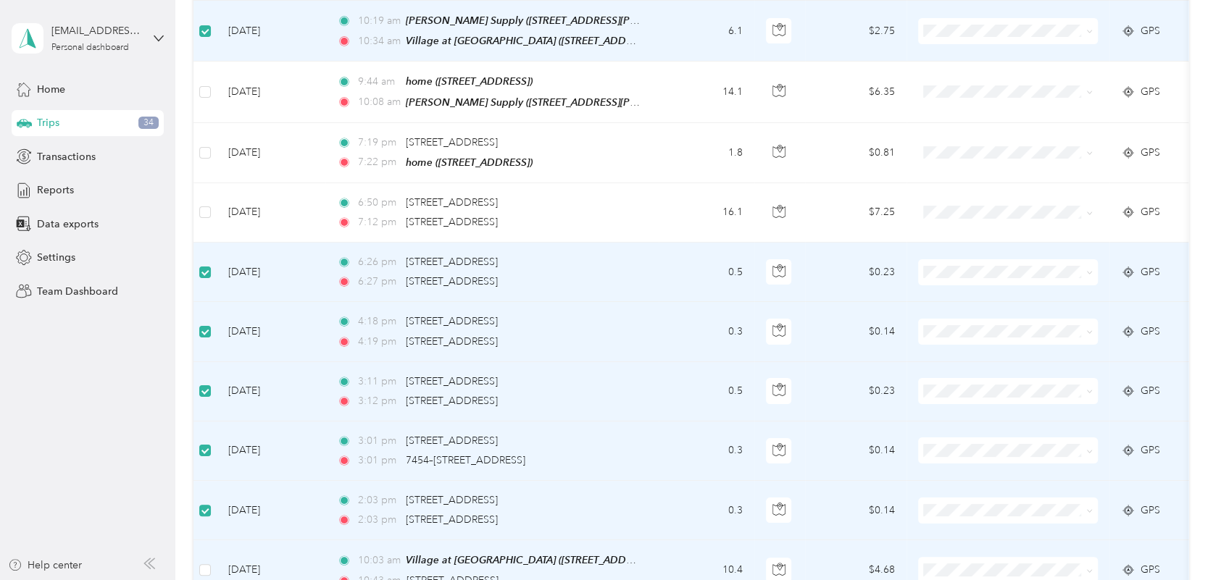
click at [204, 562] on label at bounding box center [205, 570] width 12 height 16
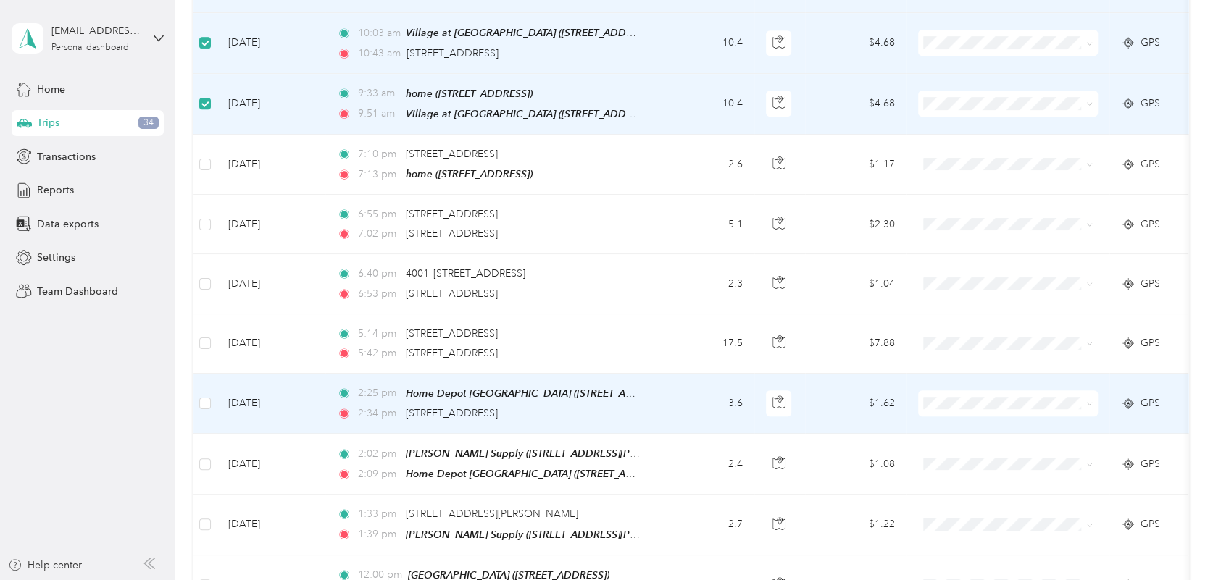
scroll to position [4058, 0]
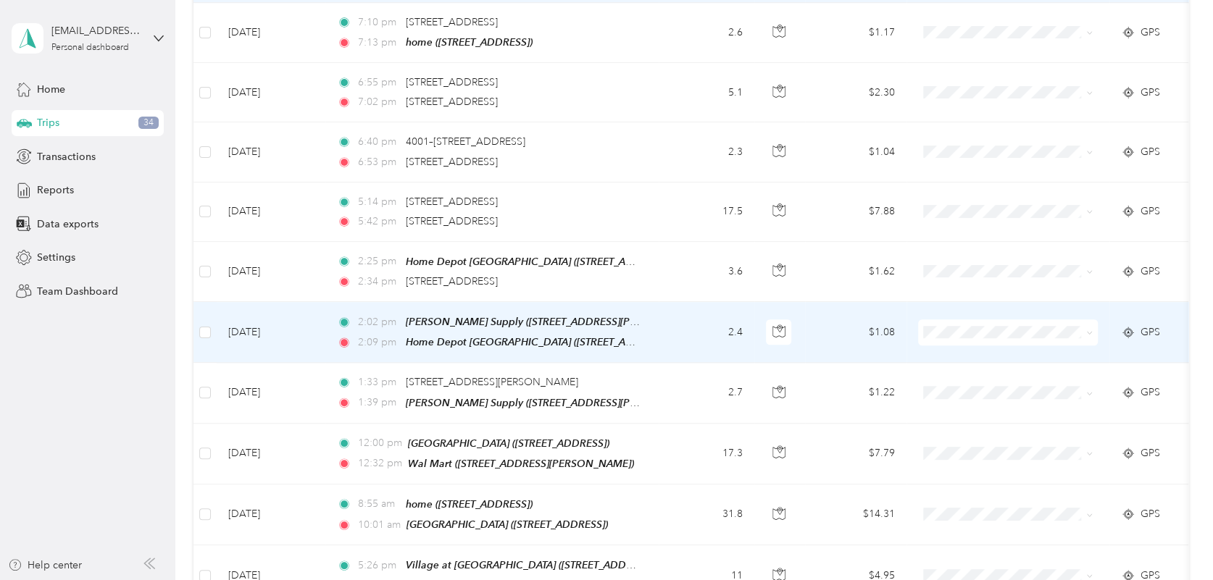
click at [198, 302] on td at bounding box center [204, 332] width 23 height 61
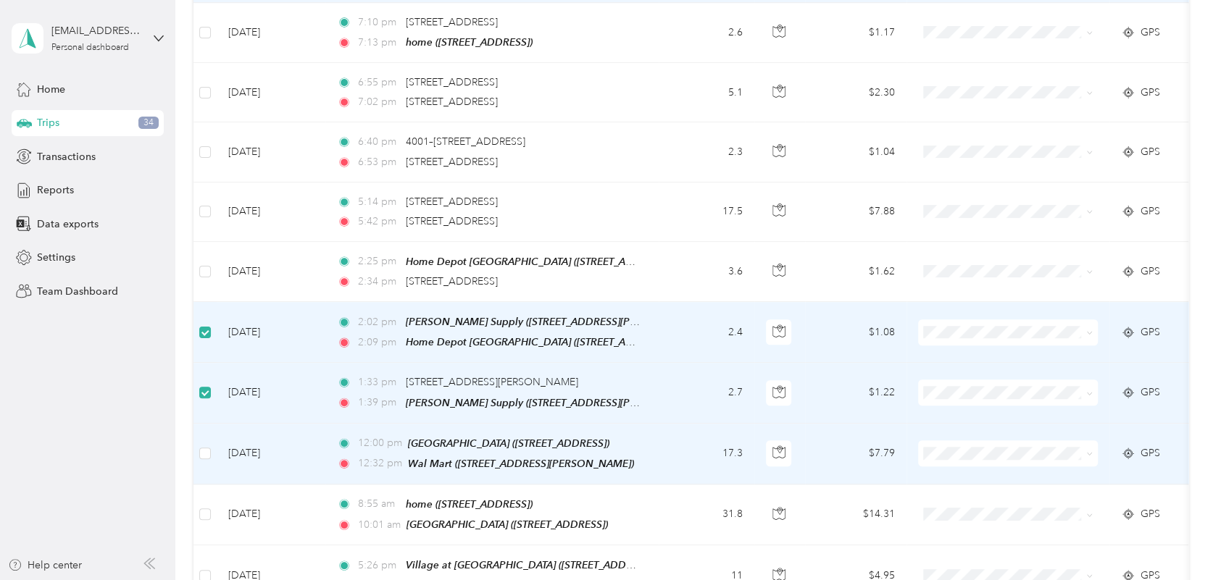
scroll to position [4189, 0]
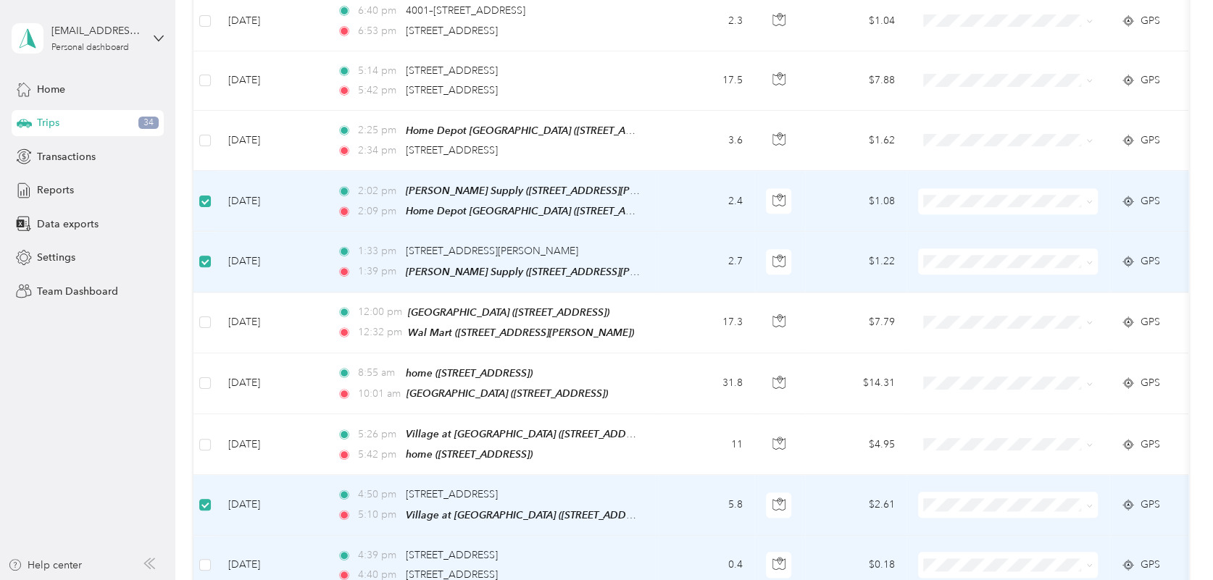
click at [197, 536] on td at bounding box center [204, 565] width 23 height 59
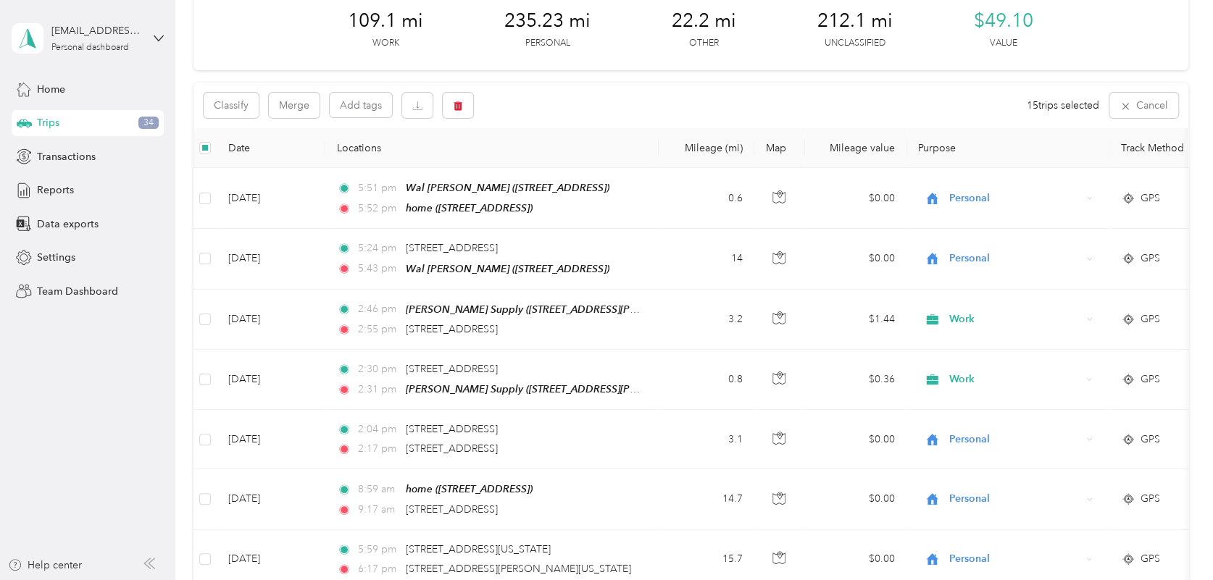
scroll to position [0, 0]
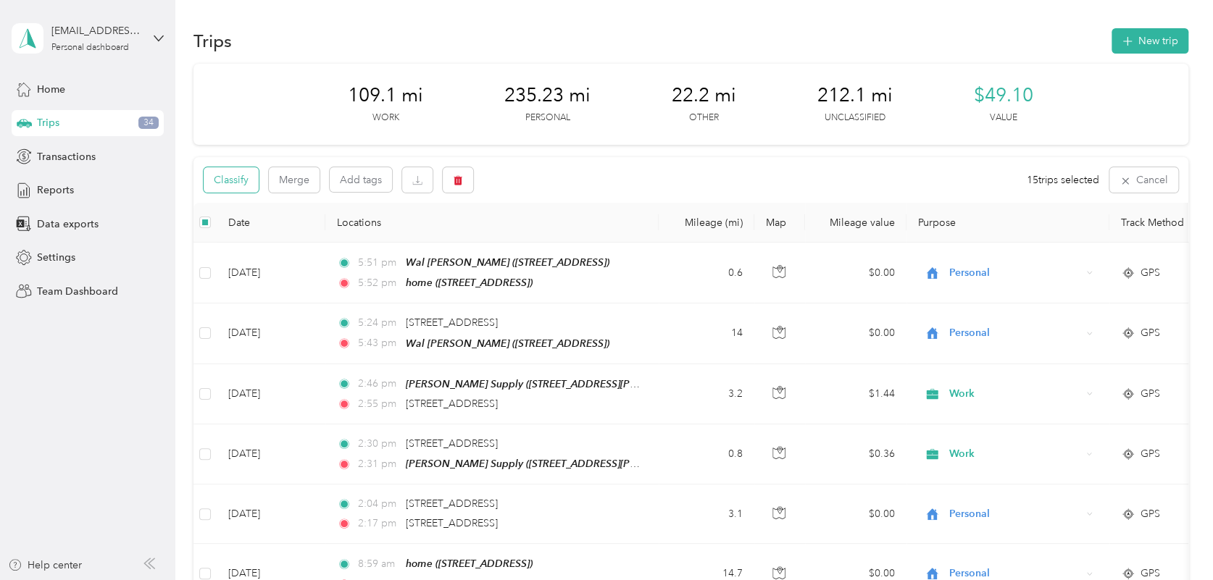
click at [235, 182] on button "Classify" at bounding box center [231, 179] width 55 height 25
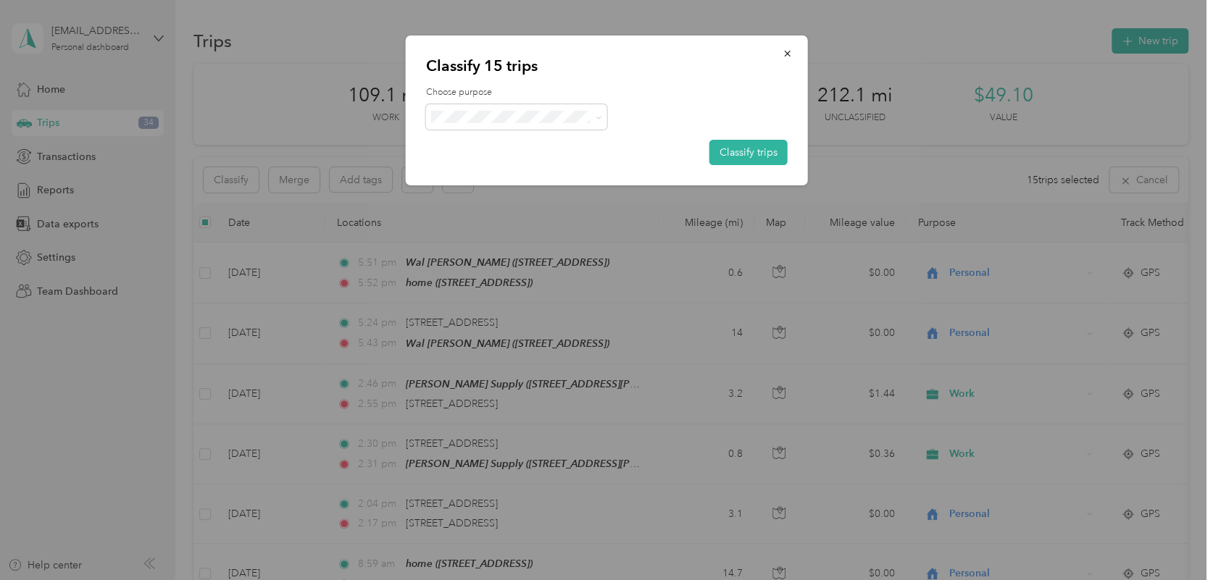
click at [507, 149] on li "Work" at bounding box center [515, 140] width 181 height 25
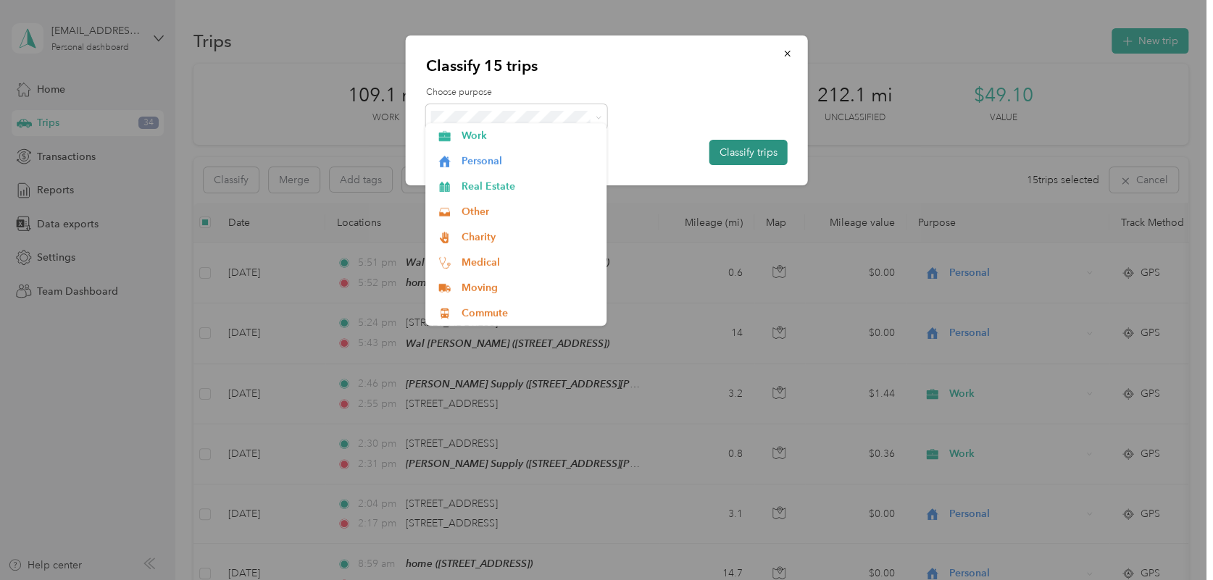
click at [735, 145] on button "Classify trips" at bounding box center [748, 152] width 78 height 25
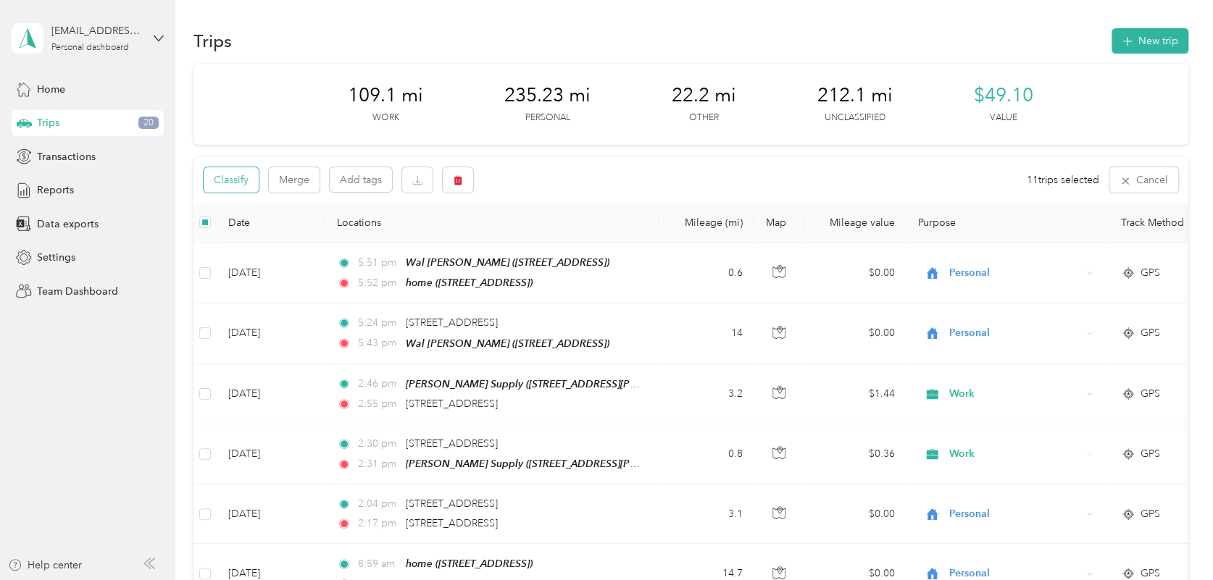
click at [228, 175] on button "Classify" at bounding box center [231, 179] width 55 height 25
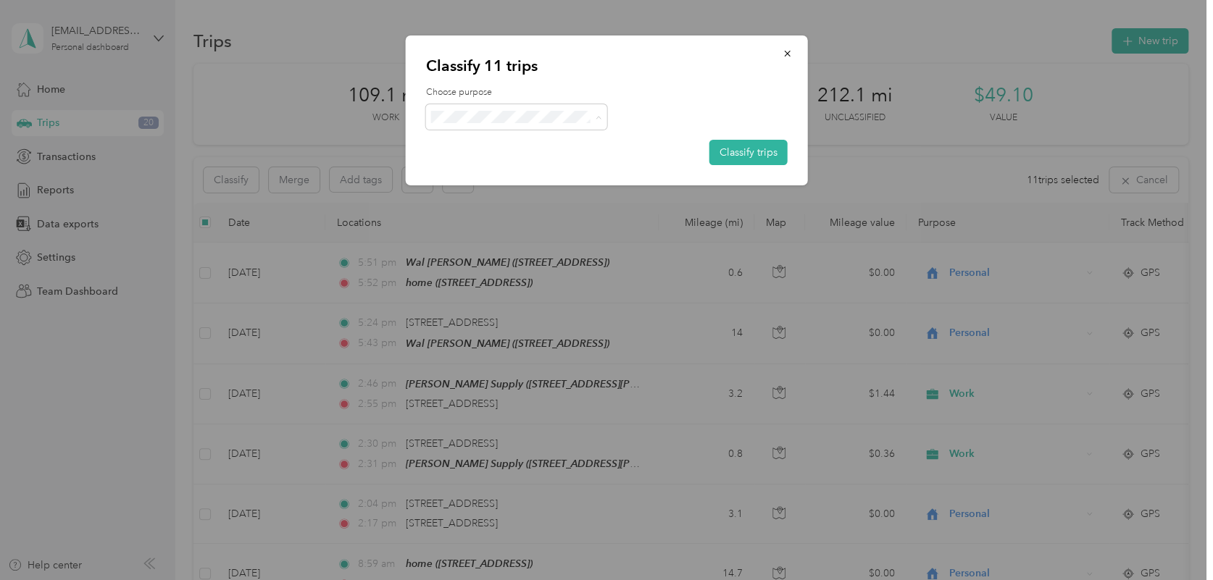
click at [495, 167] on span "Personal" at bounding box center [529, 168] width 135 height 15
click at [746, 144] on button "Classify trips" at bounding box center [748, 152] width 78 height 25
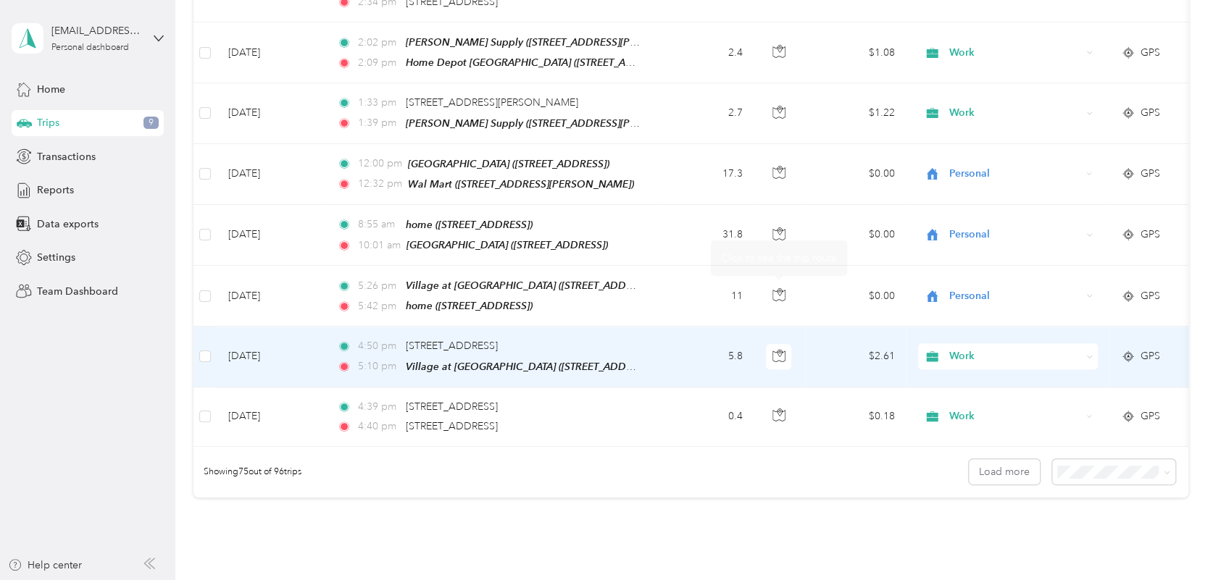
scroll to position [4388, 0]
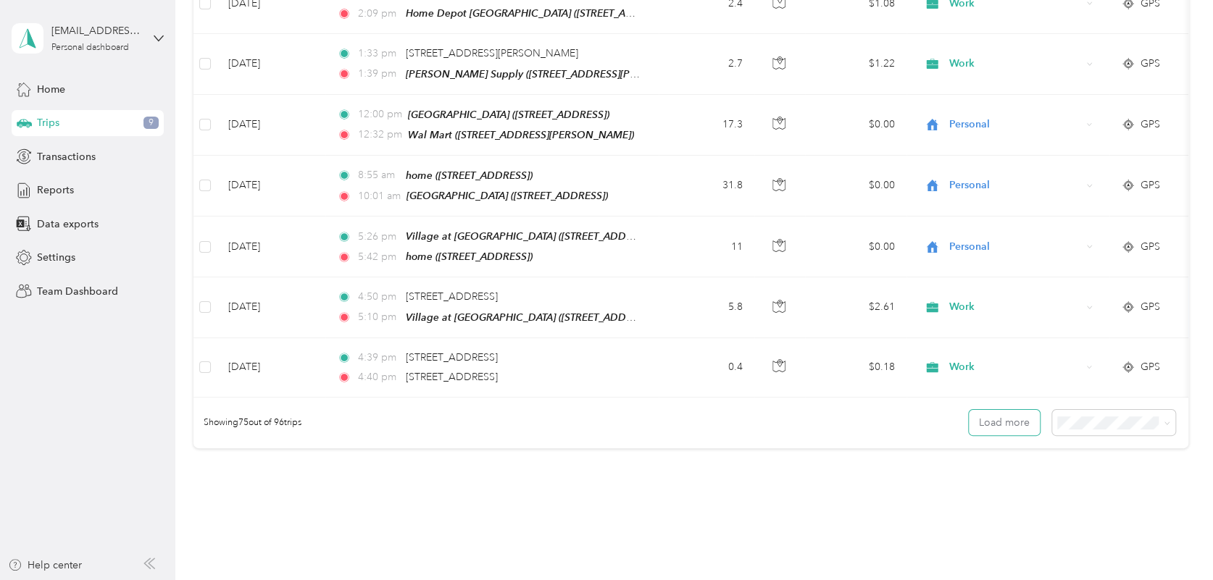
drag, startPoint x: 1007, startPoint y: 359, endPoint x: 840, endPoint y: 384, distance: 168.6
click at [1006, 410] on button "Load more" at bounding box center [1004, 422] width 71 height 25
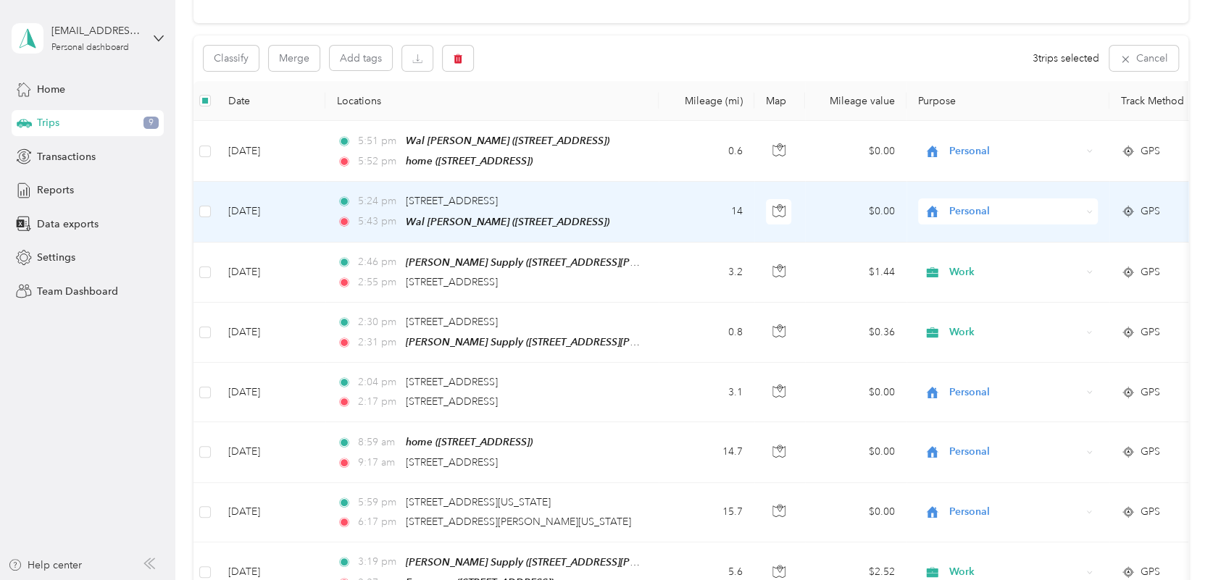
scroll to position [0, 0]
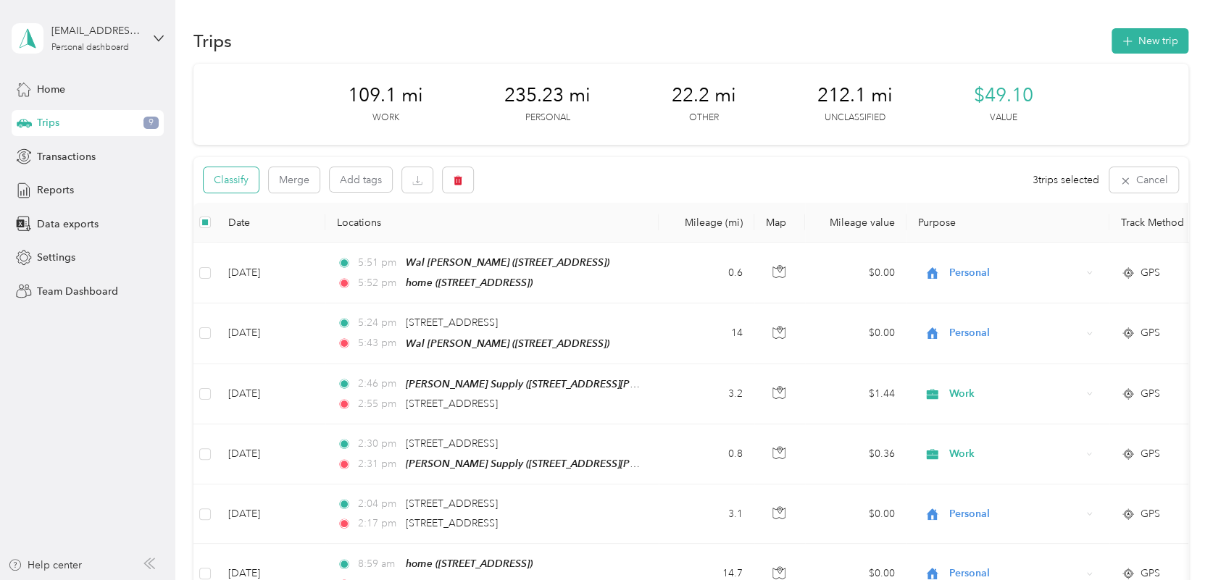
click at [247, 175] on button "Classify" at bounding box center [231, 179] width 55 height 25
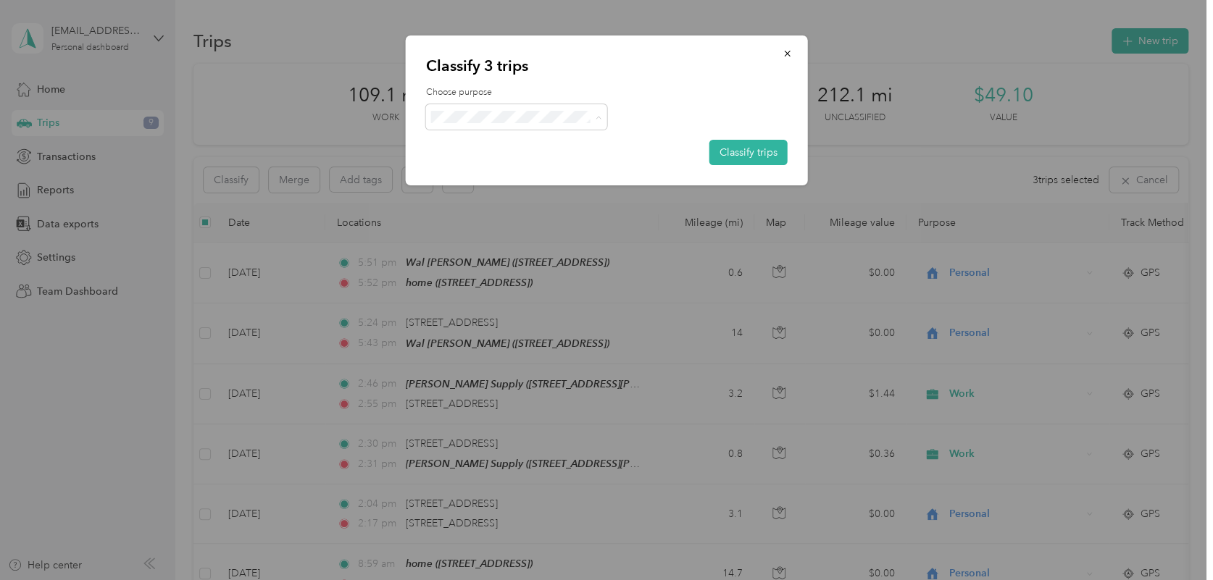
click at [518, 145] on span "Work" at bounding box center [529, 142] width 135 height 15
click at [738, 149] on button "Classify trips" at bounding box center [748, 152] width 78 height 25
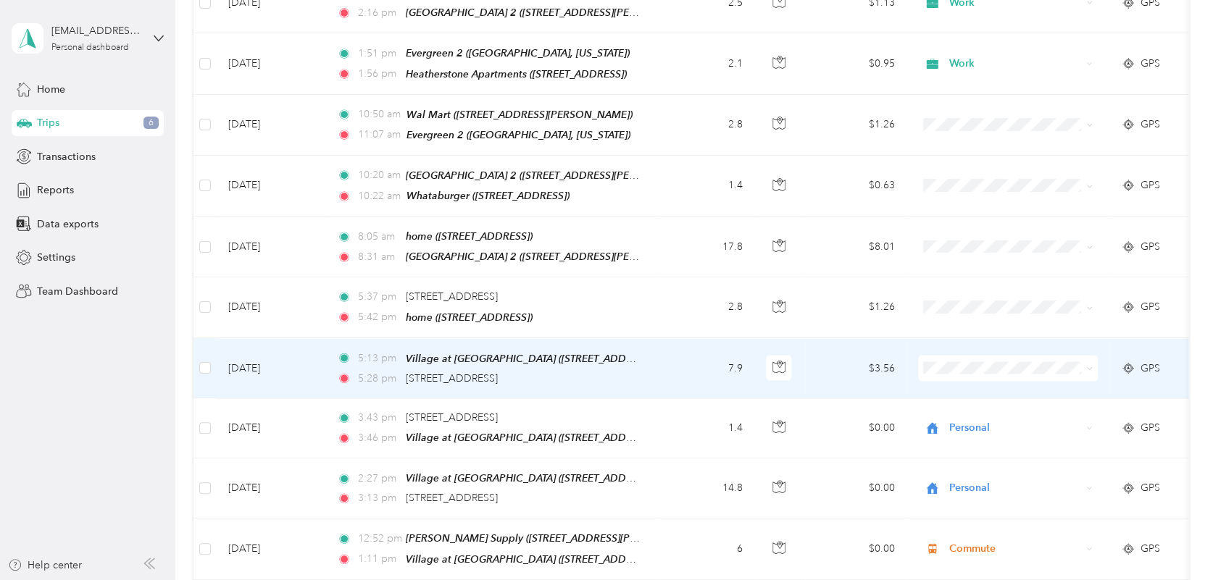
scroll to position [4742, 0]
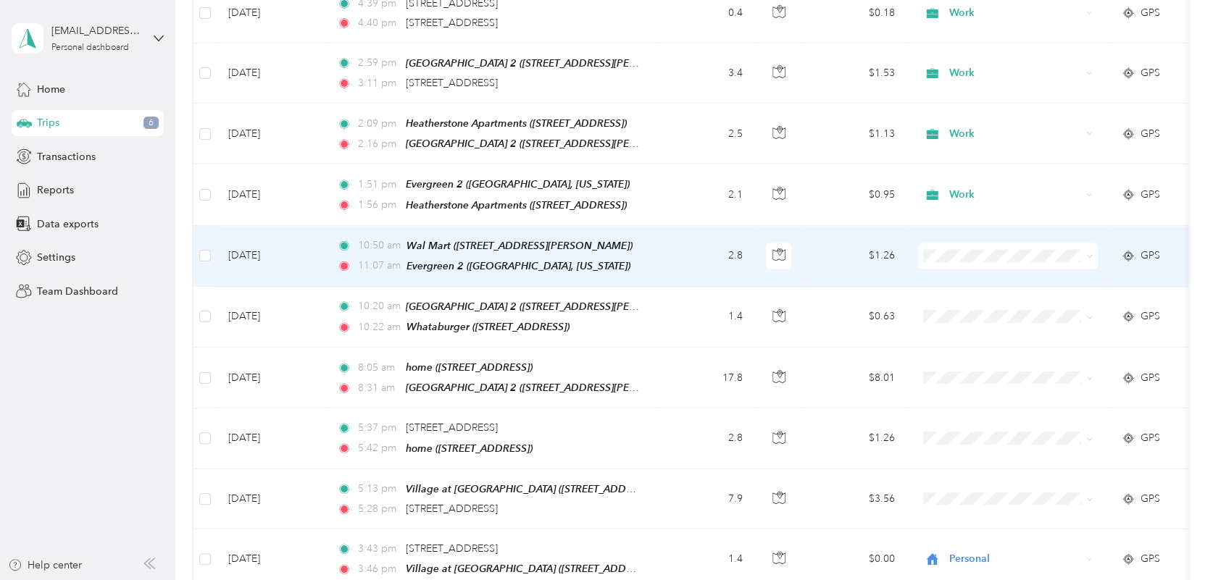
drag, startPoint x: 954, startPoint y: 217, endPoint x: 954, endPoint y: 225, distance: 8.0
click at [954, 217] on li "Personal" at bounding box center [1008, 225] width 180 height 25
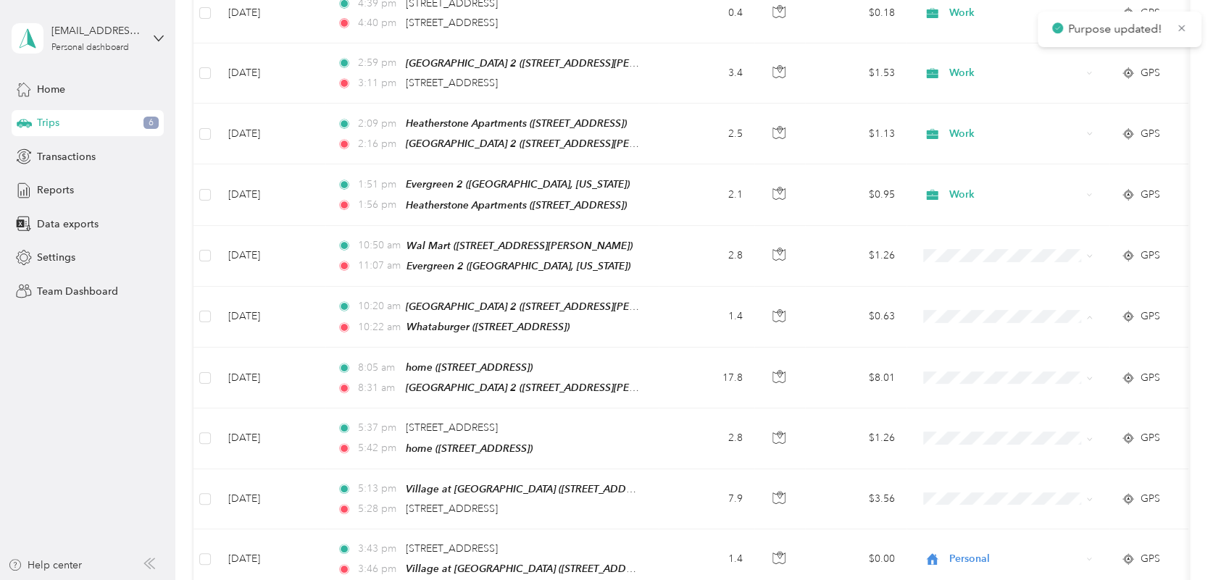
drag, startPoint x: 946, startPoint y: 225, endPoint x: 963, endPoint y: 291, distance: 68.0
click at [964, 286] on span "Personal" at bounding box center [1021, 285] width 134 height 15
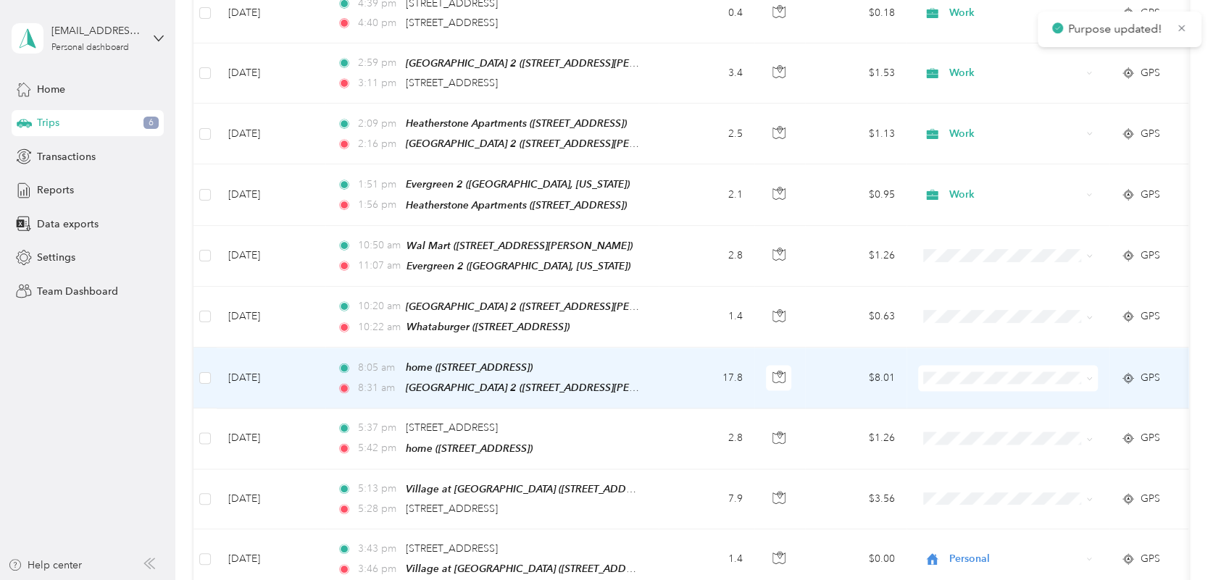
click at [946, 346] on span "Personal" at bounding box center [1007, 344] width 159 height 15
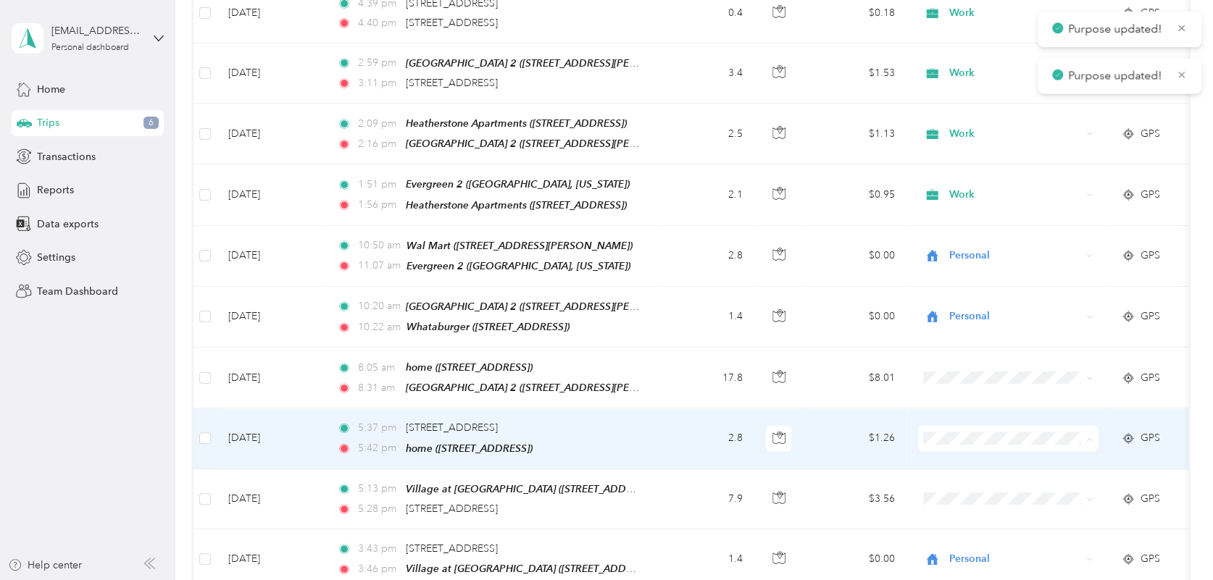
click at [944, 399] on icon at bounding box center [937, 405] width 18 height 12
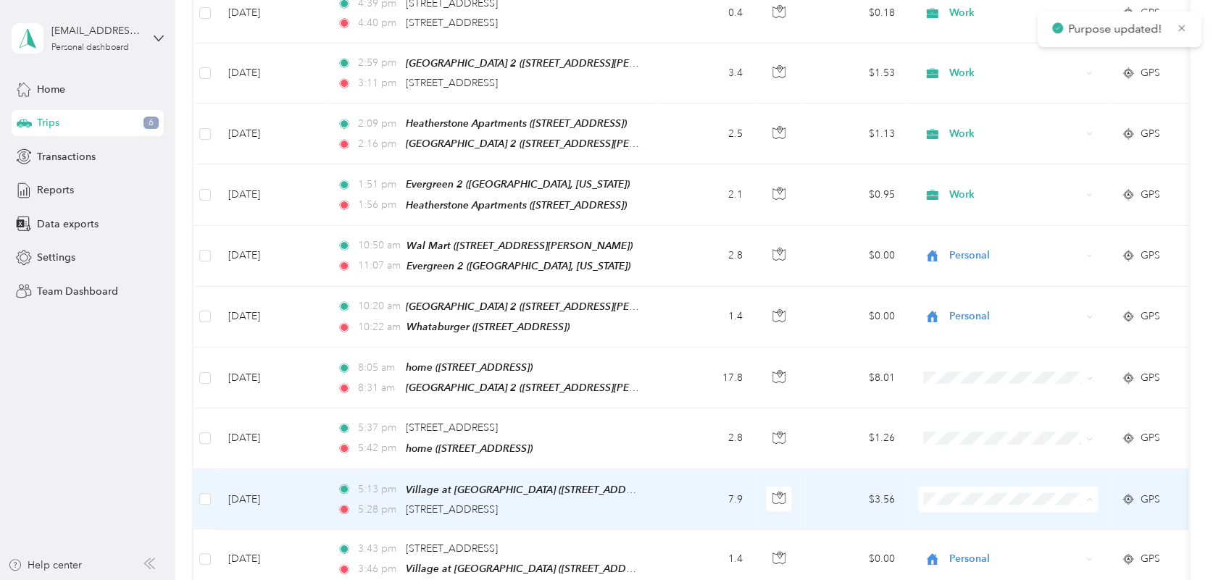
drag, startPoint x: 977, startPoint y: 226, endPoint x: 942, endPoint y: 399, distance: 176.6
click at [975, 228] on span "Personal" at bounding box center [1021, 232] width 134 height 15
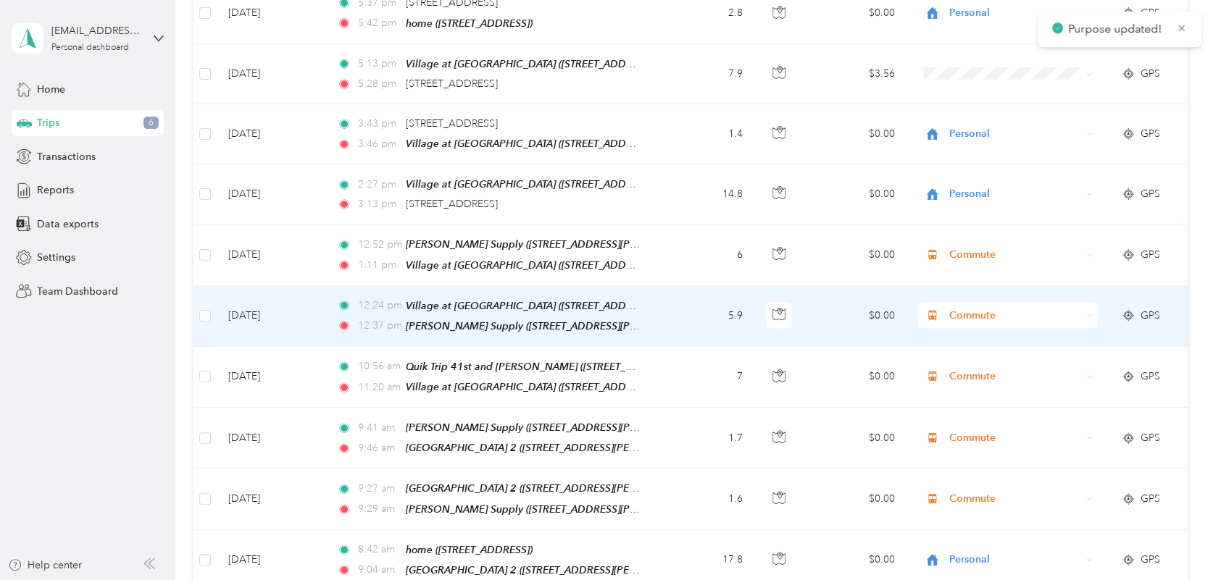
scroll to position [5137, 0]
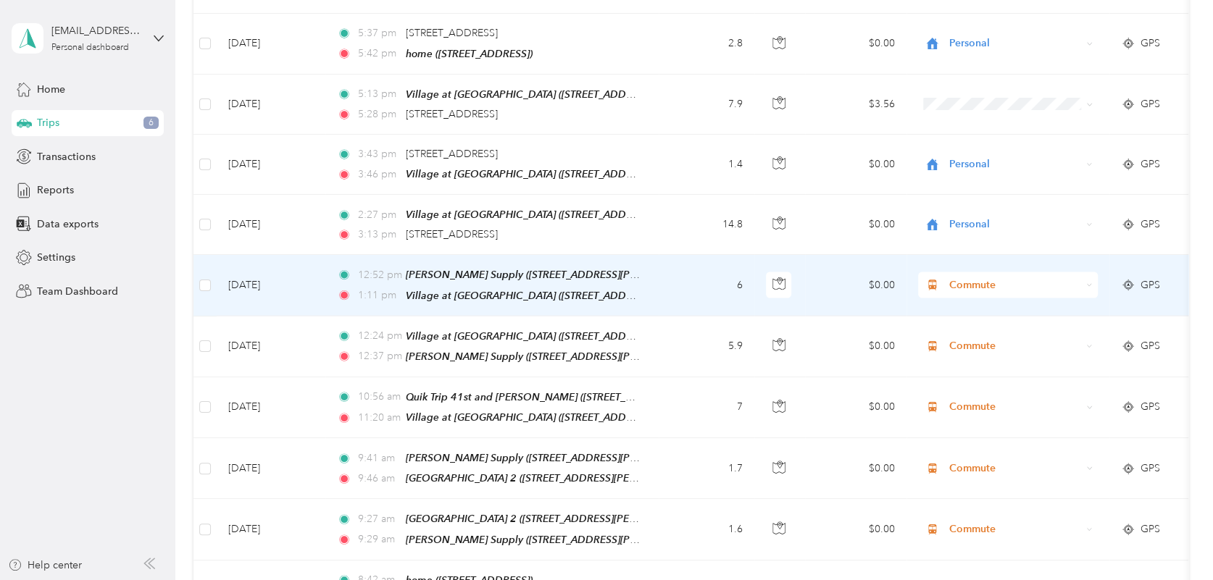
click at [972, 278] on span "Commute" at bounding box center [1014, 286] width 133 height 16
click at [972, 220] on span "Work" at bounding box center [1021, 221] width 134 height 15
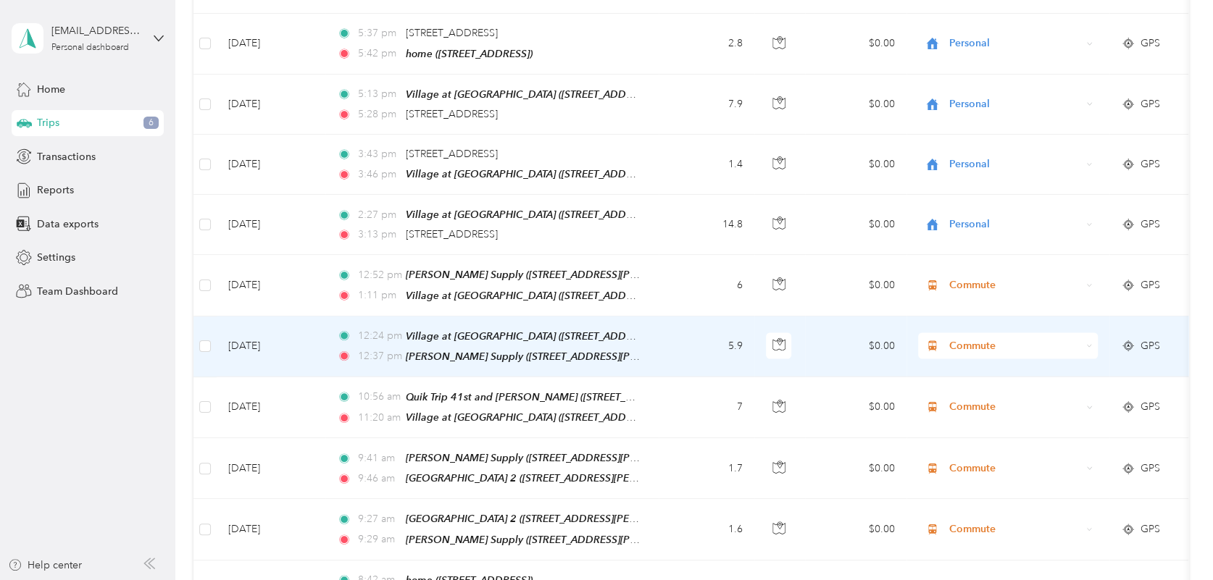
click at [973, 333] on div "Commute" at bounding box center [1008, 346] width 180 height 26
drag, startPoint x: 963, startPoint y: 275, endPoint x: 959, endPoint y: 307, distance: 32.8
click at [961, 275] on span "Work" at bounding box center [1021, 281] width 134 height 15
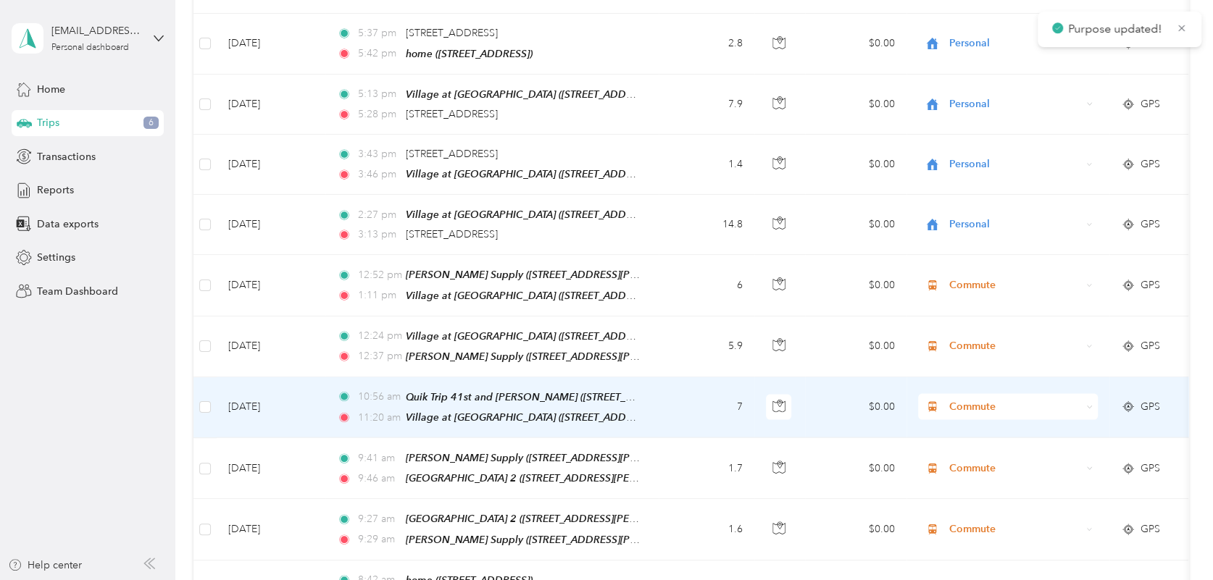
click at [957, 399] on span "Commute" at bounding box center [1014, 407] width 133 height 16
click at [957, 333] on span "Work" at bounding box center [1021, 340] width 134 height 15
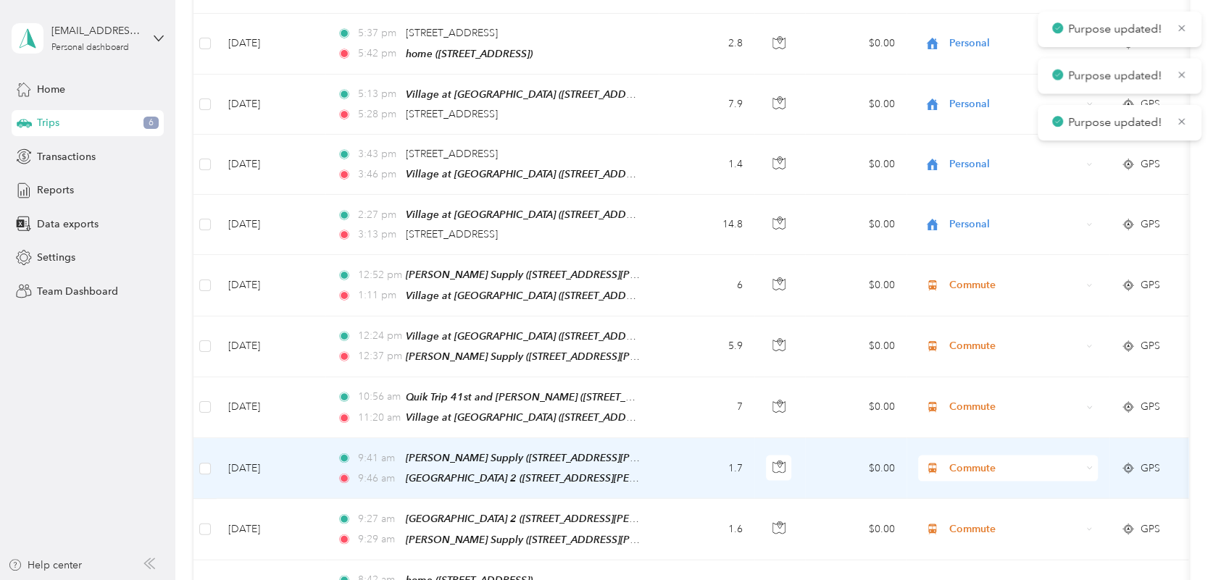
drag, startPoint x: 958, startPoint y: 370, endPoint x: 964, endPoint y: 391, distance: 21.8
click at [956, 461] on span "Commute" at bounding box center [1014, 469] width 133 height 16
drag, startPoint x: 980, startPoint y: 170, endPoint x: 993, endPoint y: 314, distance: 144.1
click at [978, 170] on span "Work" at bounding box center [1021, 168] width 134 height 15
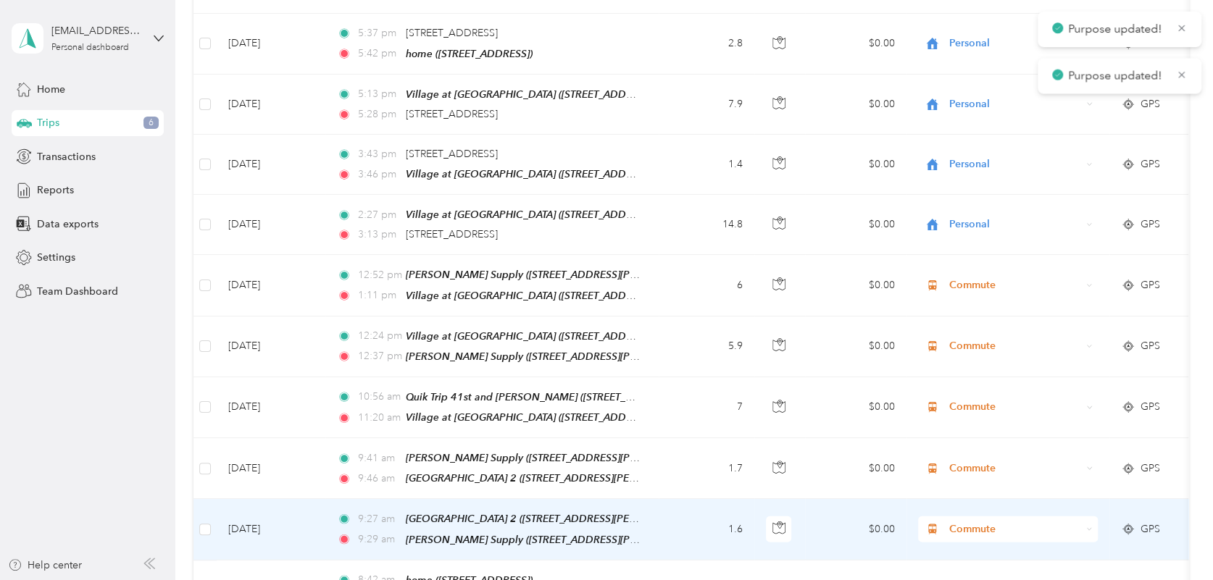
click at [969, 522] on span "Commute" at bounding box center [1014, 530] width 133 height 16
click at [972, 232] on span "Work" at bounding box center [1021, 227] width 134 height 15
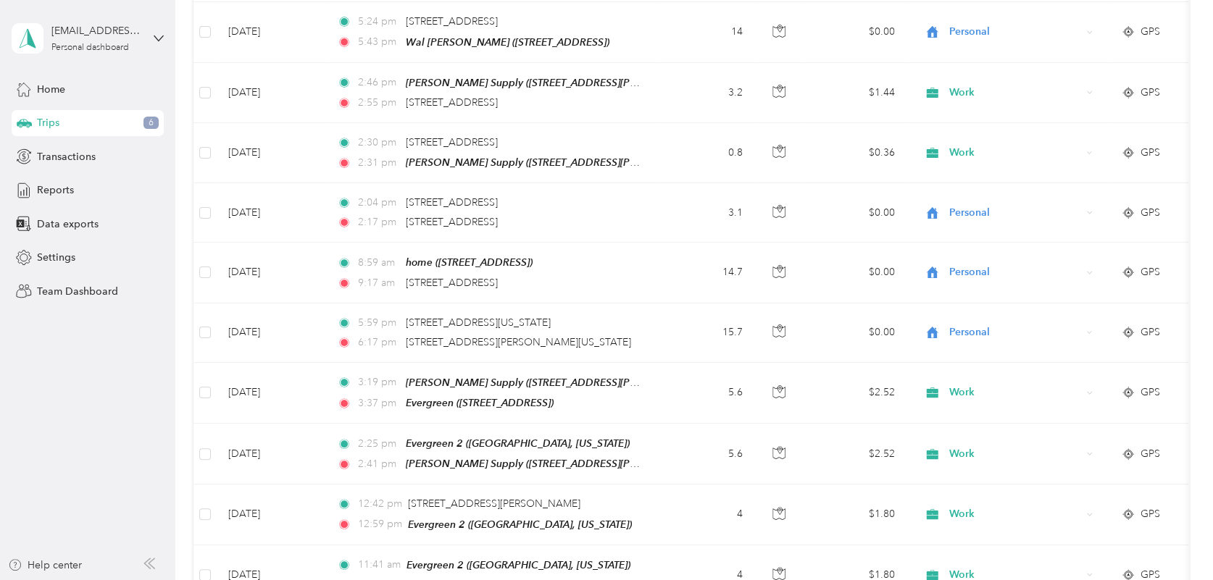
scroll to position [0, 0]
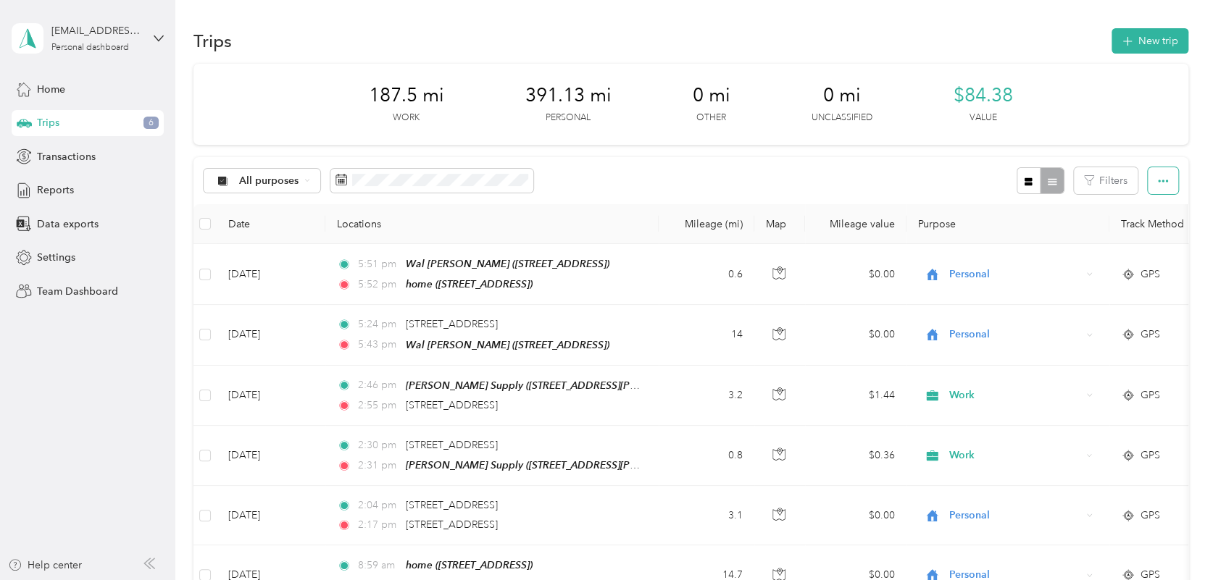
click at [1158, 180] on icon "button" at bounding box center [1163, 181] width 10 height 10
click at [1129, 228] on span "Export" at bounding box center [1139, 234] width 30 height 12
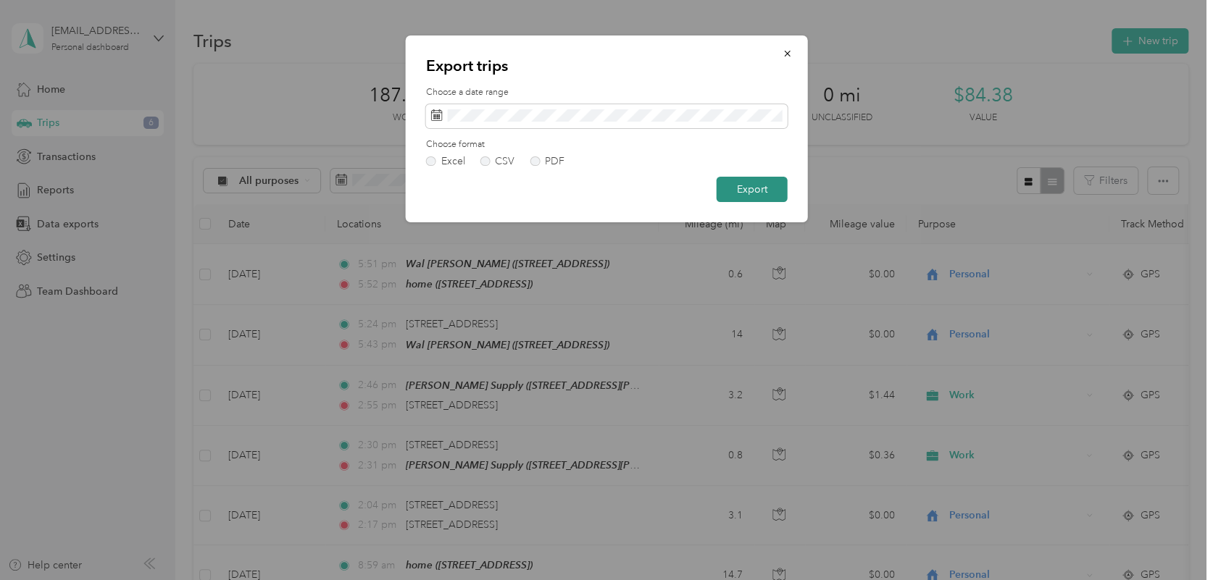
click at [743, 195] on button "Export" at bounding box center [752, 189] width 71 height 25
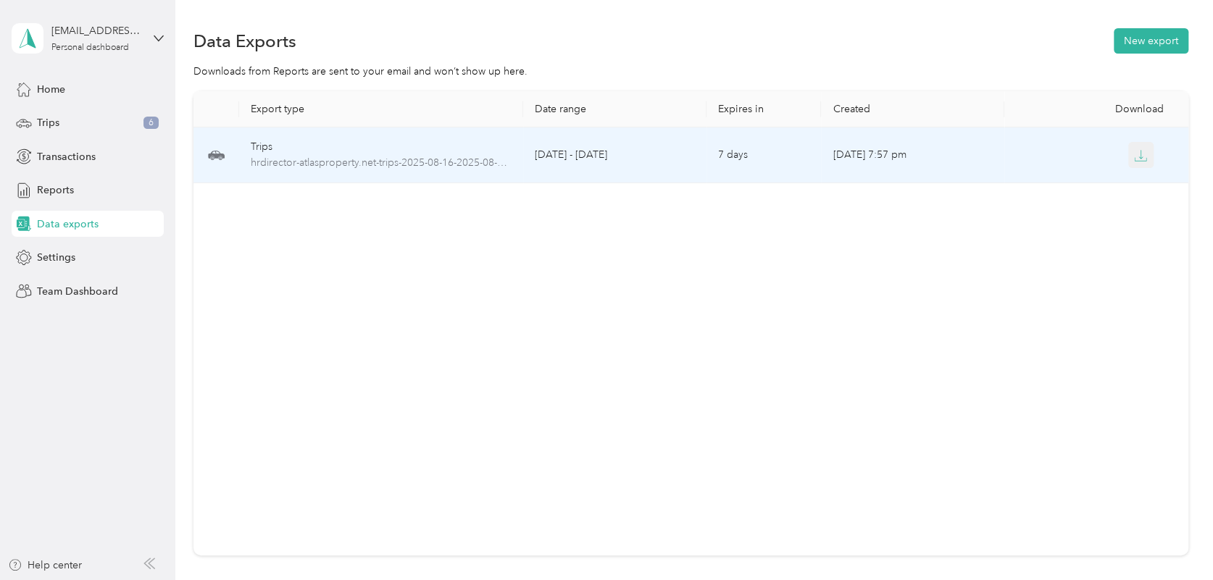
click at [1134, 158] on icon "button" at bounding box center [1140, 155] width 13 height 13
